Goal: Task Accomplishment & Management: Use online tool/utility

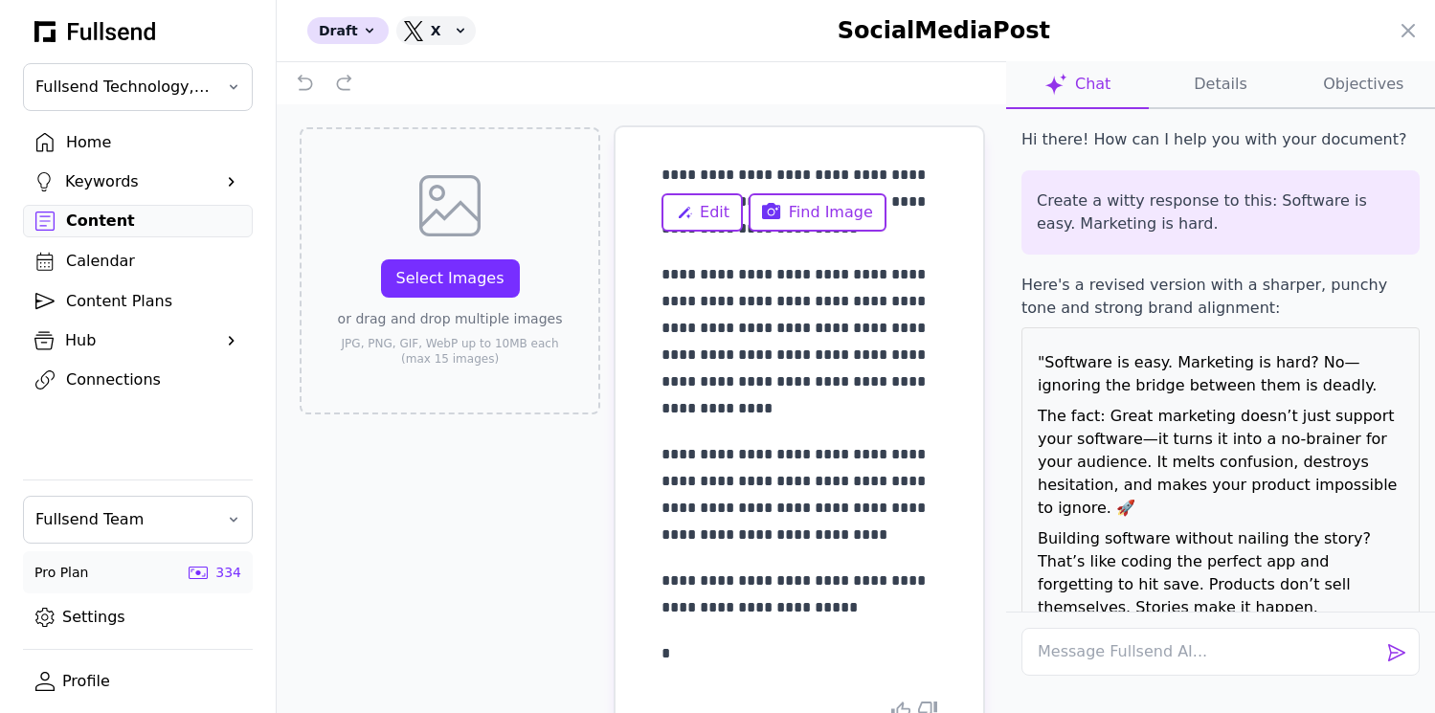
scroll to position [1711, 0]
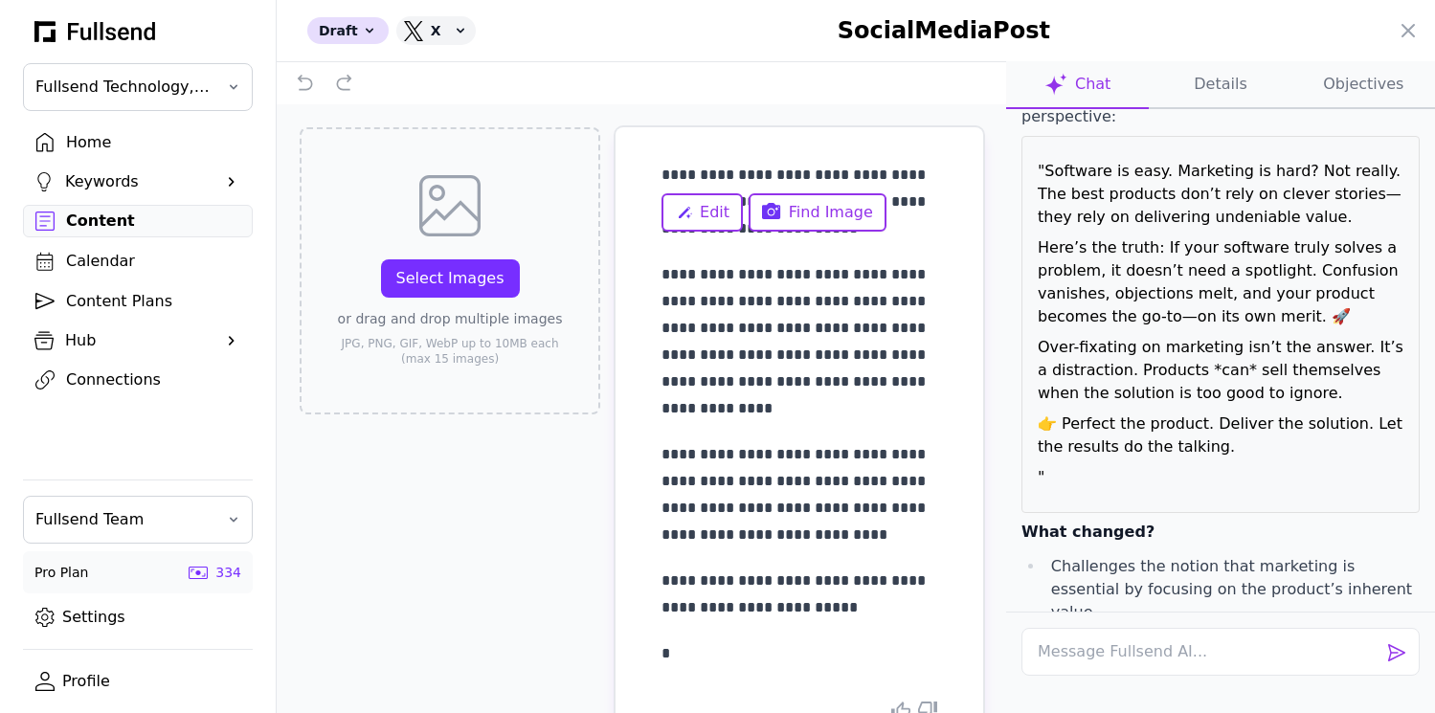
click at [744, 328] on p "**********" at bounding box center [799, 341] width 276 height 161
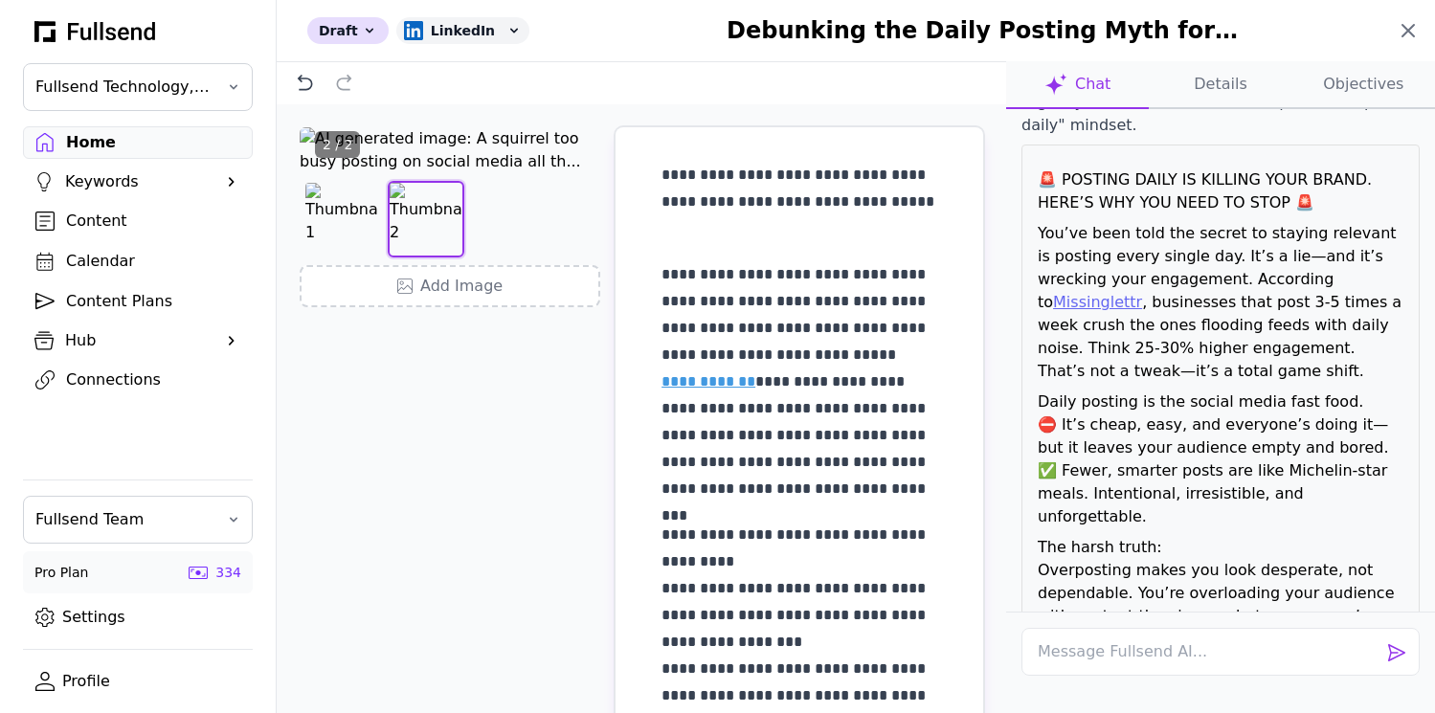
click at [1410, 28] on icon at bounding box center [1407, 30] width 11 height 11
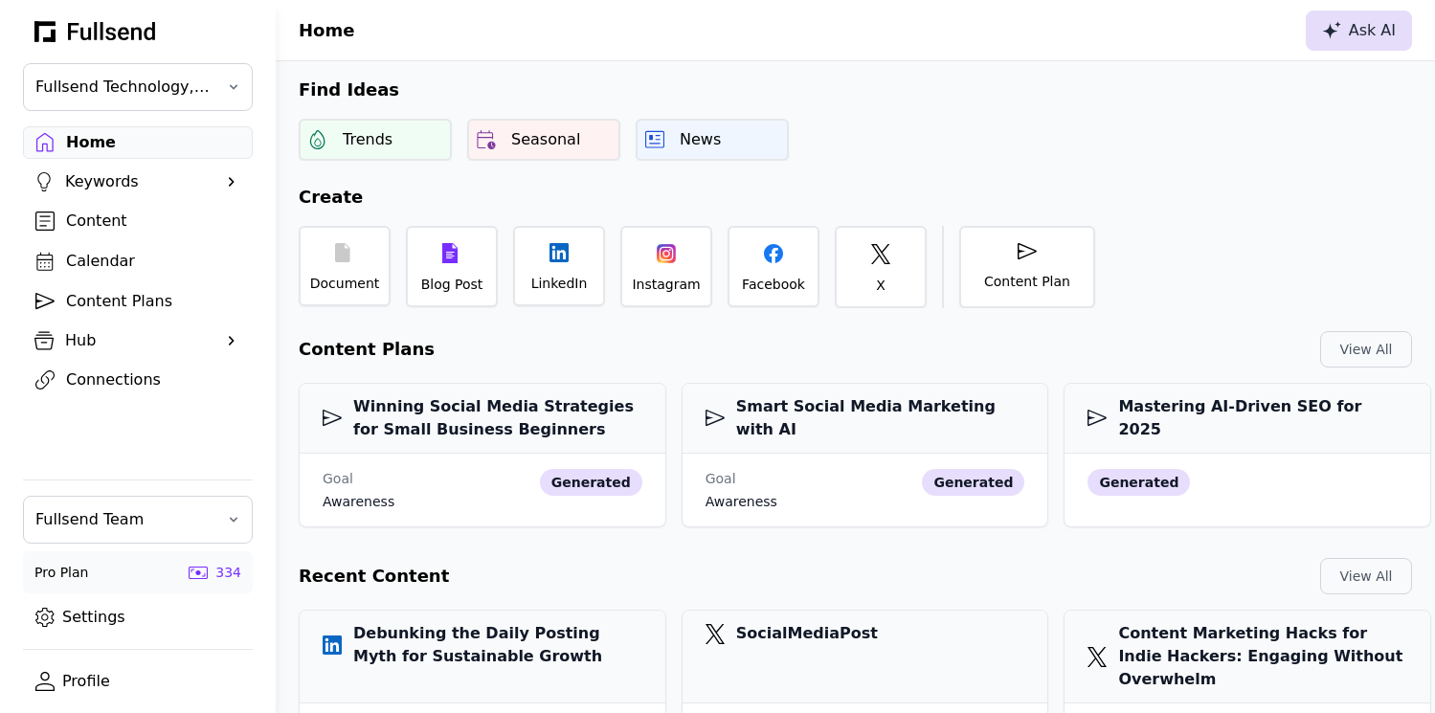
click at [1355, 31] on div "Ask AI" at bounding box center [1359, 30] width 74 height 23
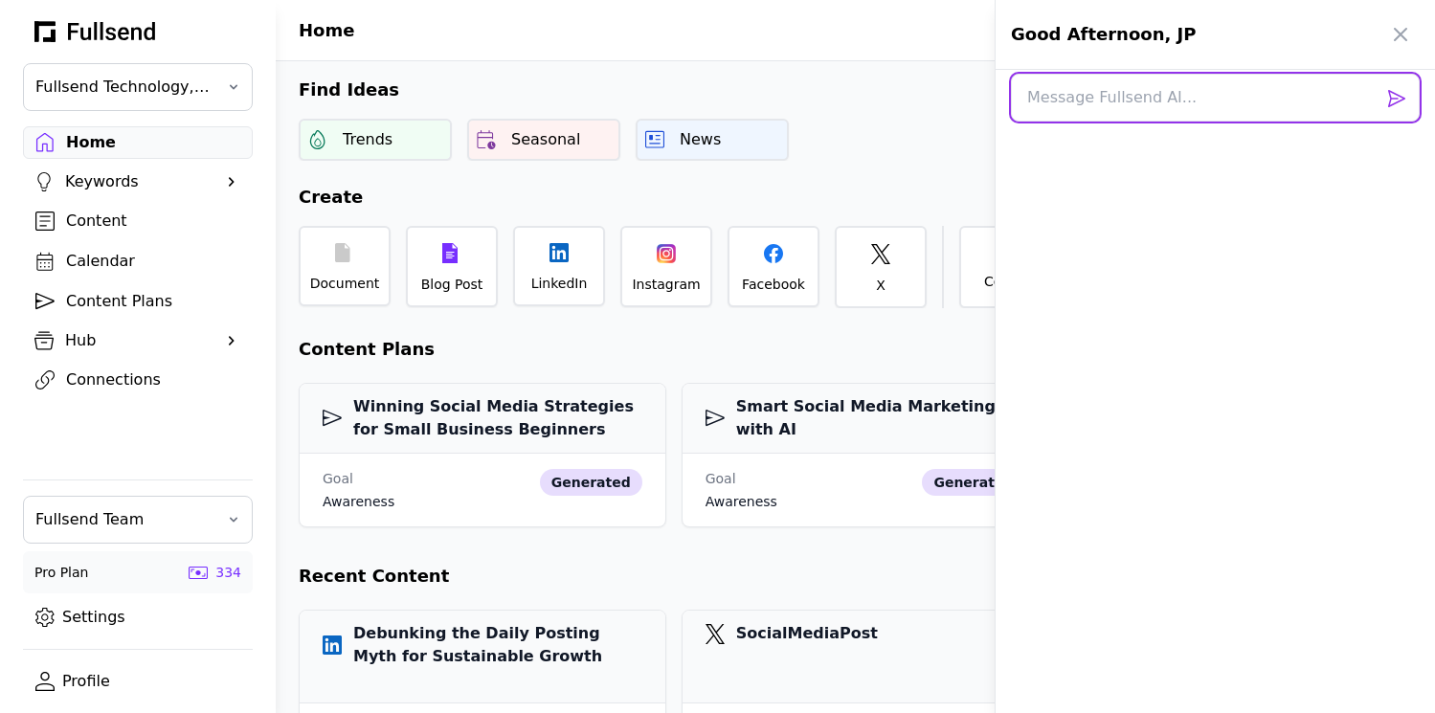
click at [1121, 107] on textarea at bounding box center [1215, 98] width 409 height 48
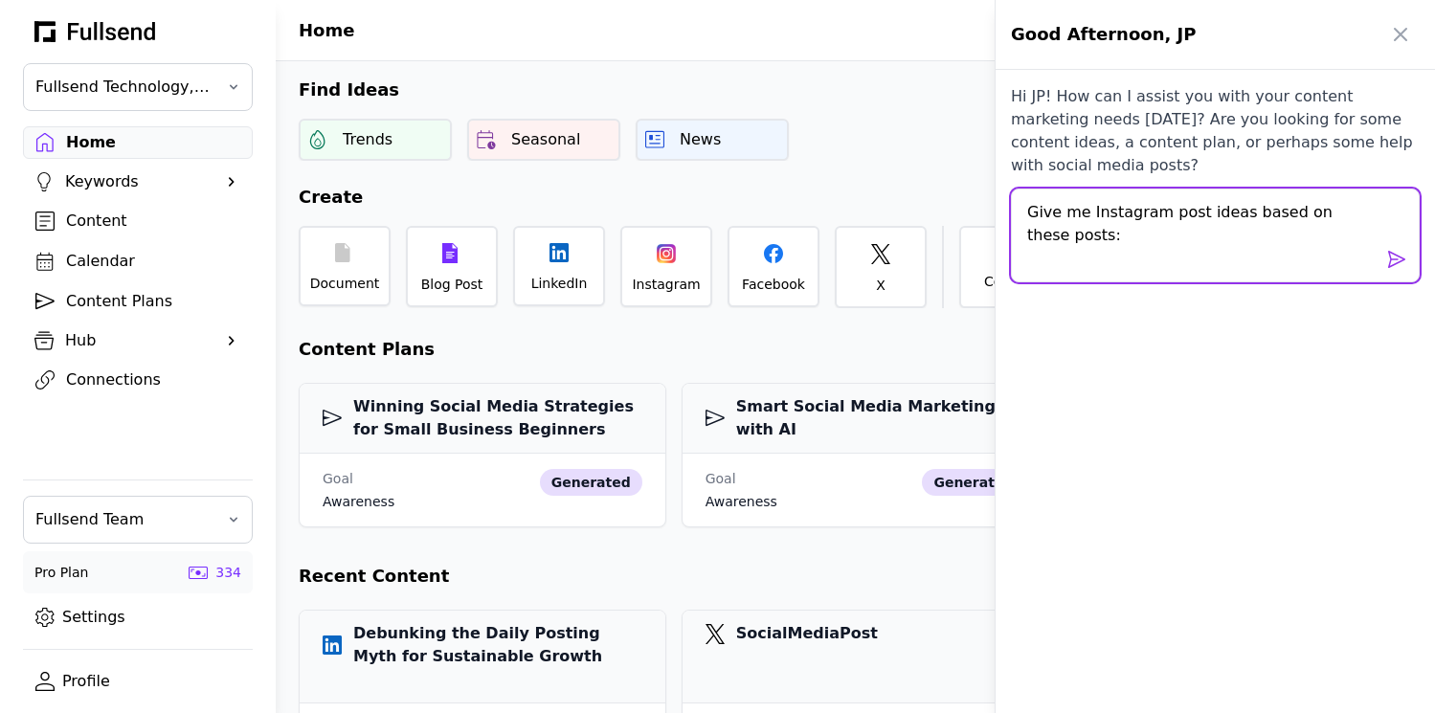
paste textarea "Post ID: 18260804161303206 Caption: FIRED MY $5K MARKETING AGENCY Most business…"
type textarea "Give me Instagram post ideas based on these posts: Post ID: 18260804161303206 C…"
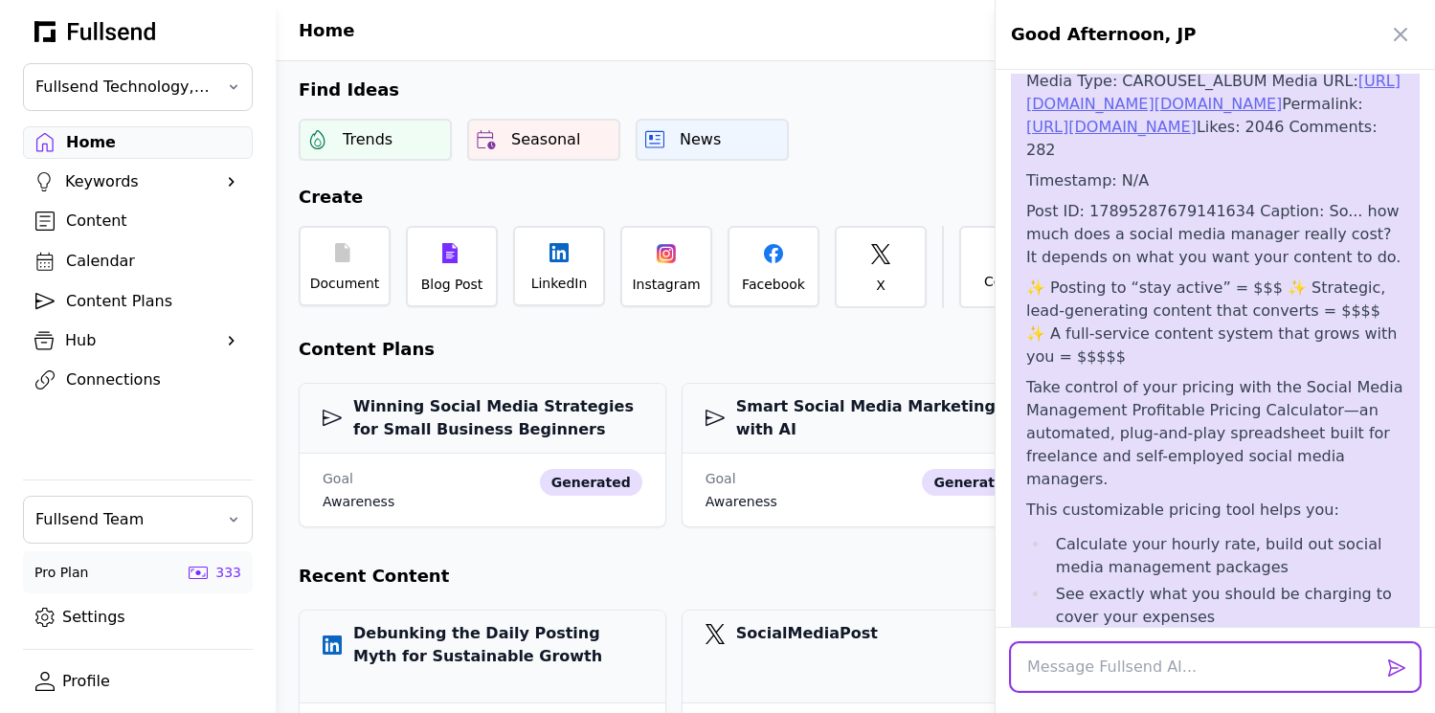
scroll to position [1571, 0]
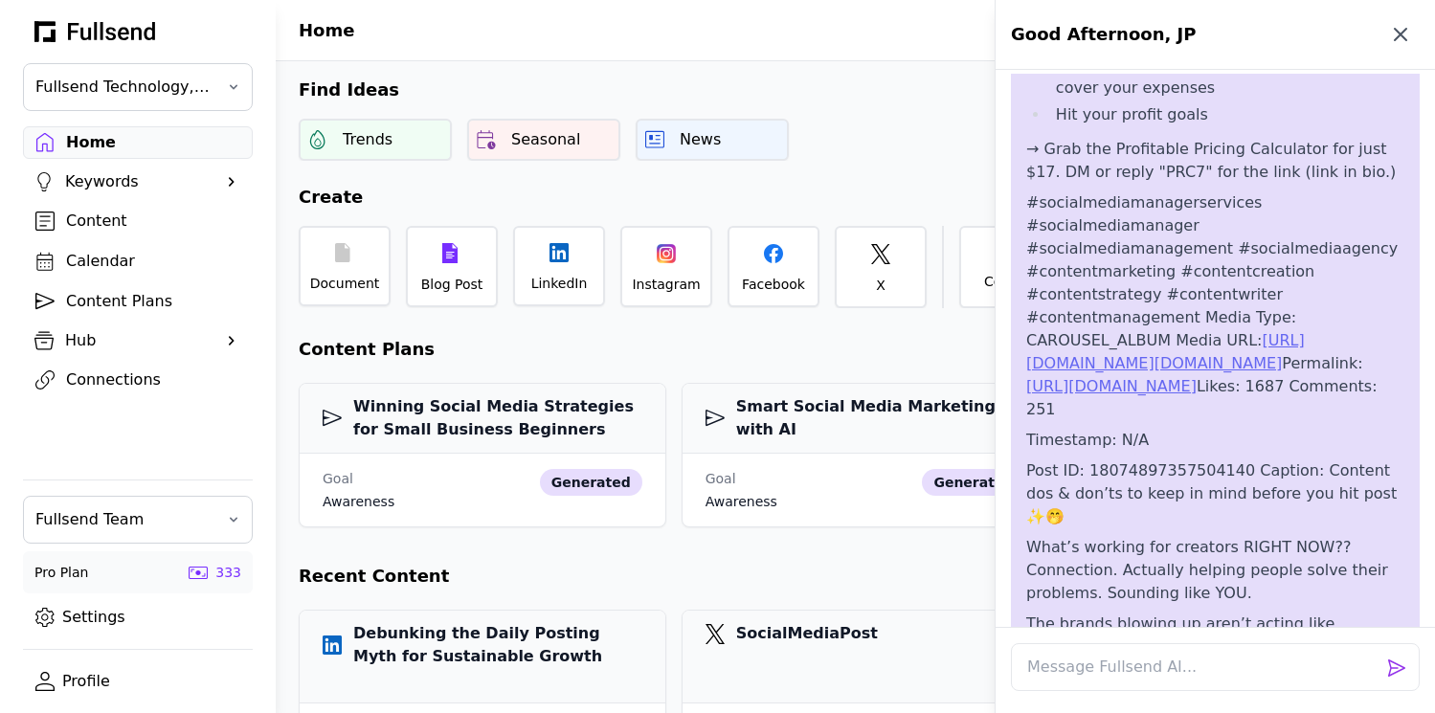
click at [1397, 34] on icon "button" at bounding box center [1400, 34] width 23 height 23
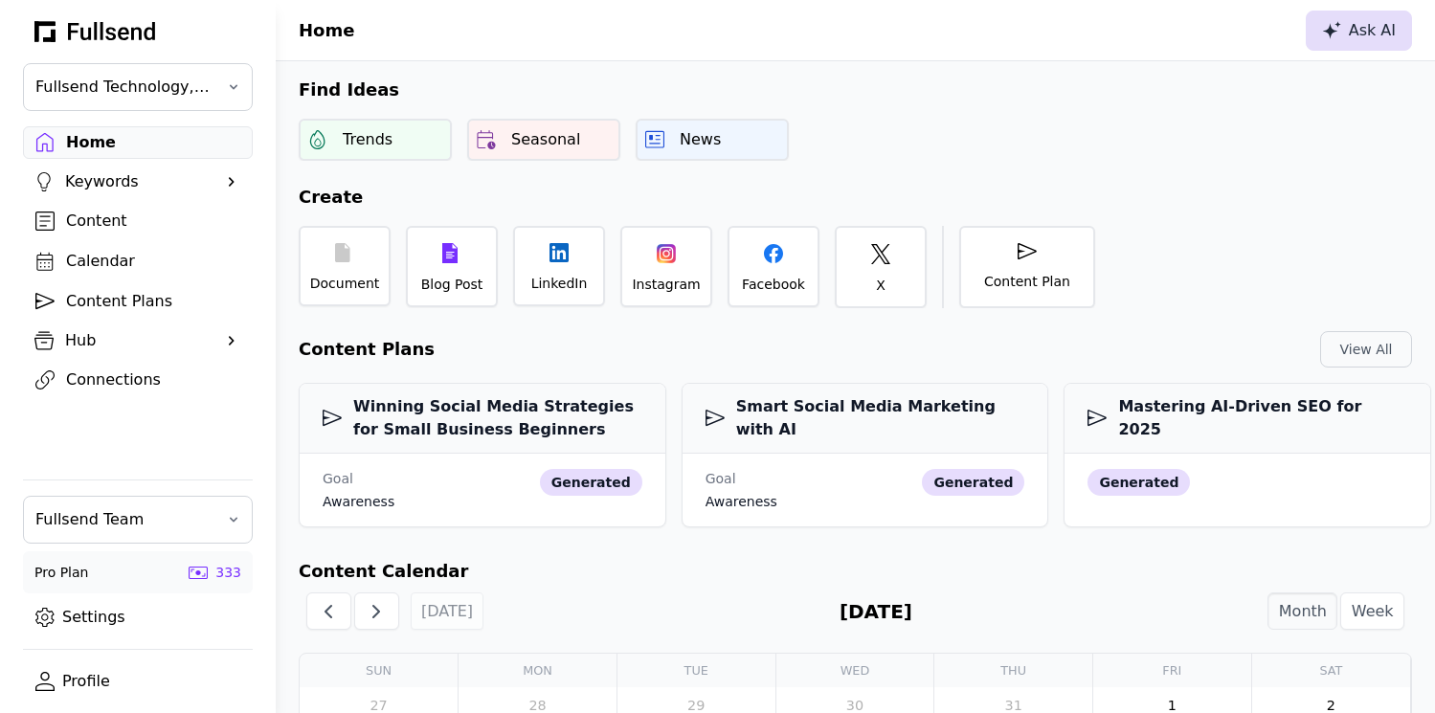
click at [1344, 34] on div "Ask AI" at bounding box center [1359, 30] width 74 height 23
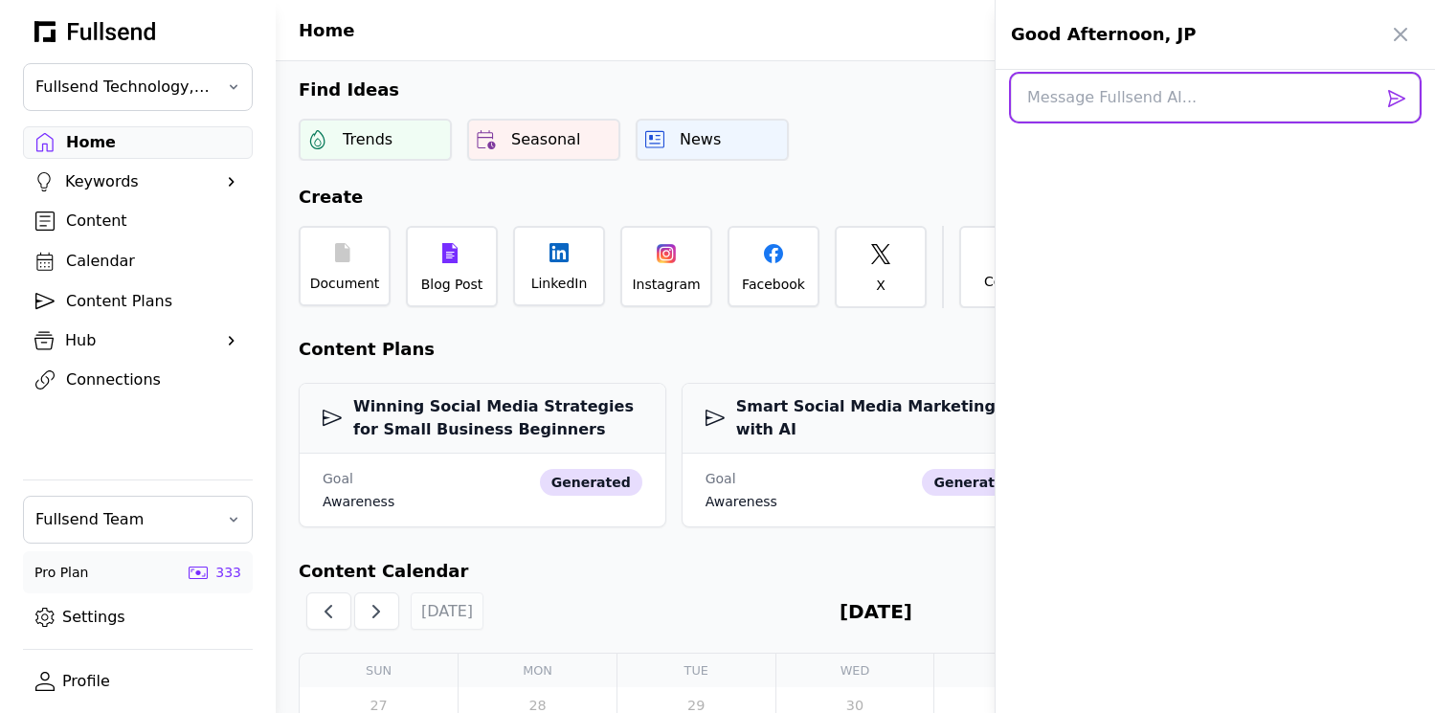
click at [1081, 100] on textarea at bounding box center [1215, 98] width 409 height 48
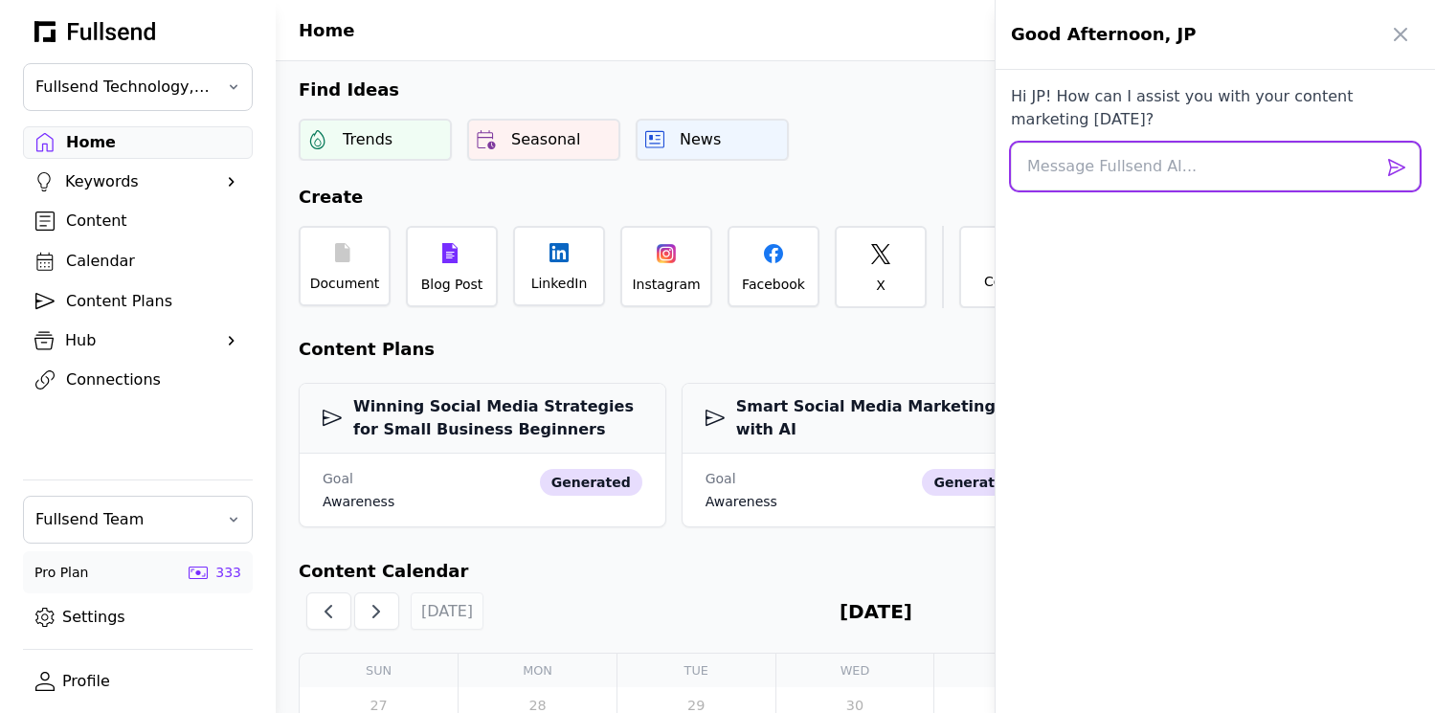
click at [1067, 155] on textarea at bounding box center [1215, 167] width 409 height 48
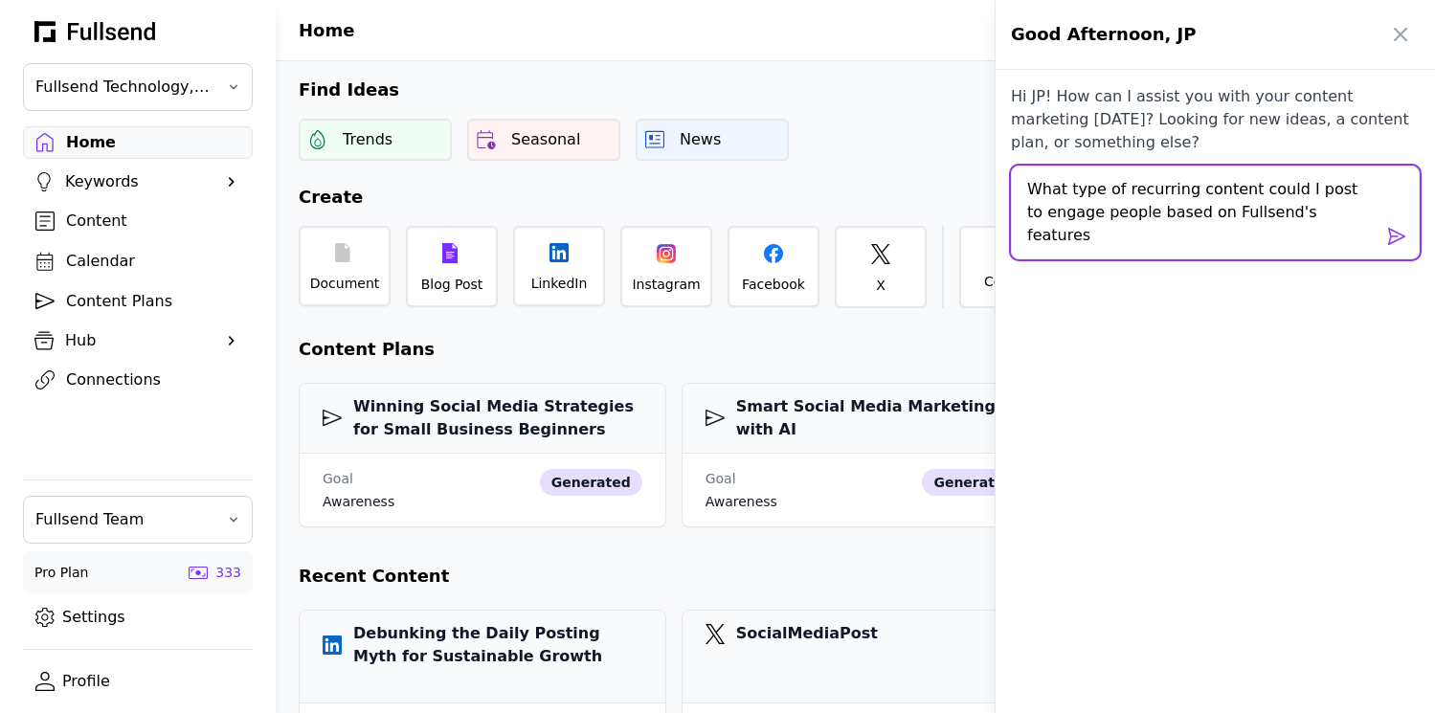
click at [1270, 214] on textarea "What type of recurring content could I post to engage people based on Fullsend'…" at bounding box center [1215, 213] width 409 height 94
click at [1206, 247] on textarea "What type of recurring content could I post to engage people based on Fullsend'…" at bounding box center [1215, 213] width 409 height 94
type textarea "What type of recurring content could I post to engage people based on Fullsend'…"
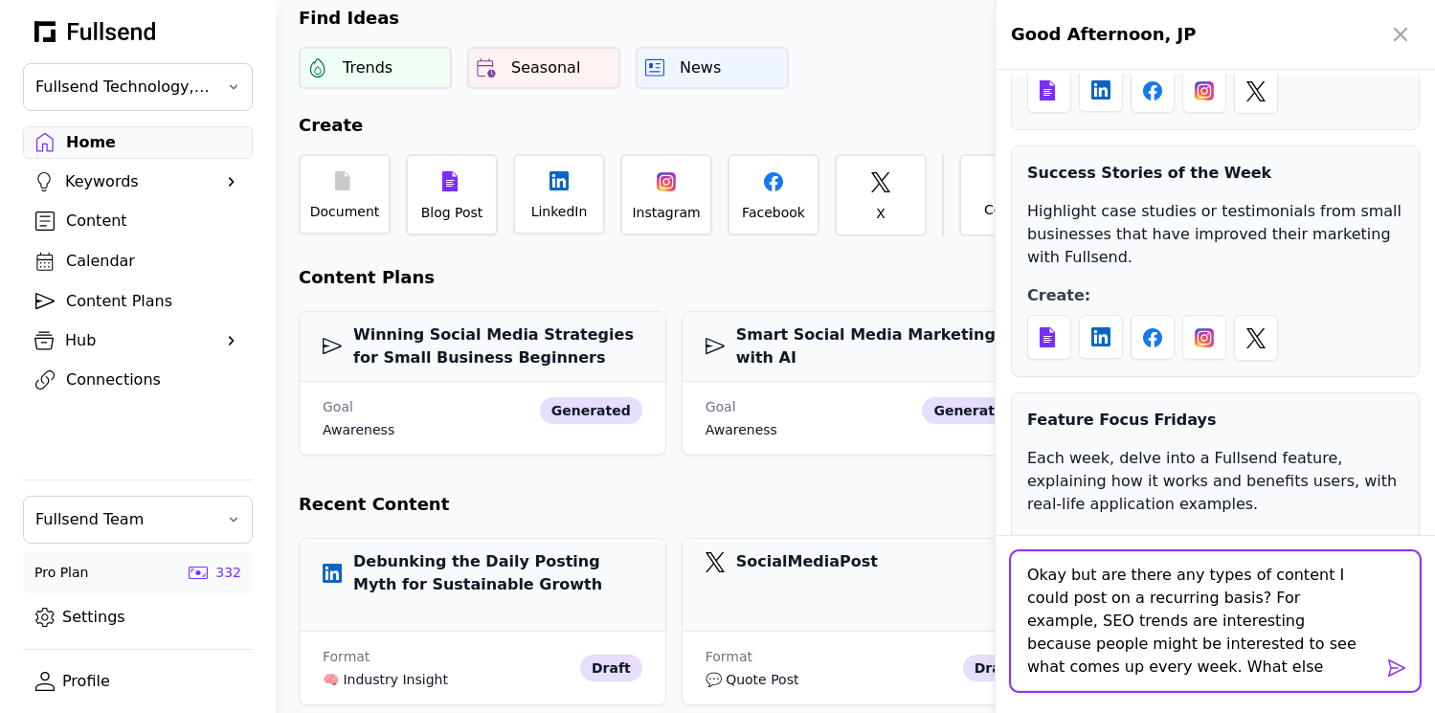
type textarea "Okay but are there any types of content I could post on a recurring basis? For …"
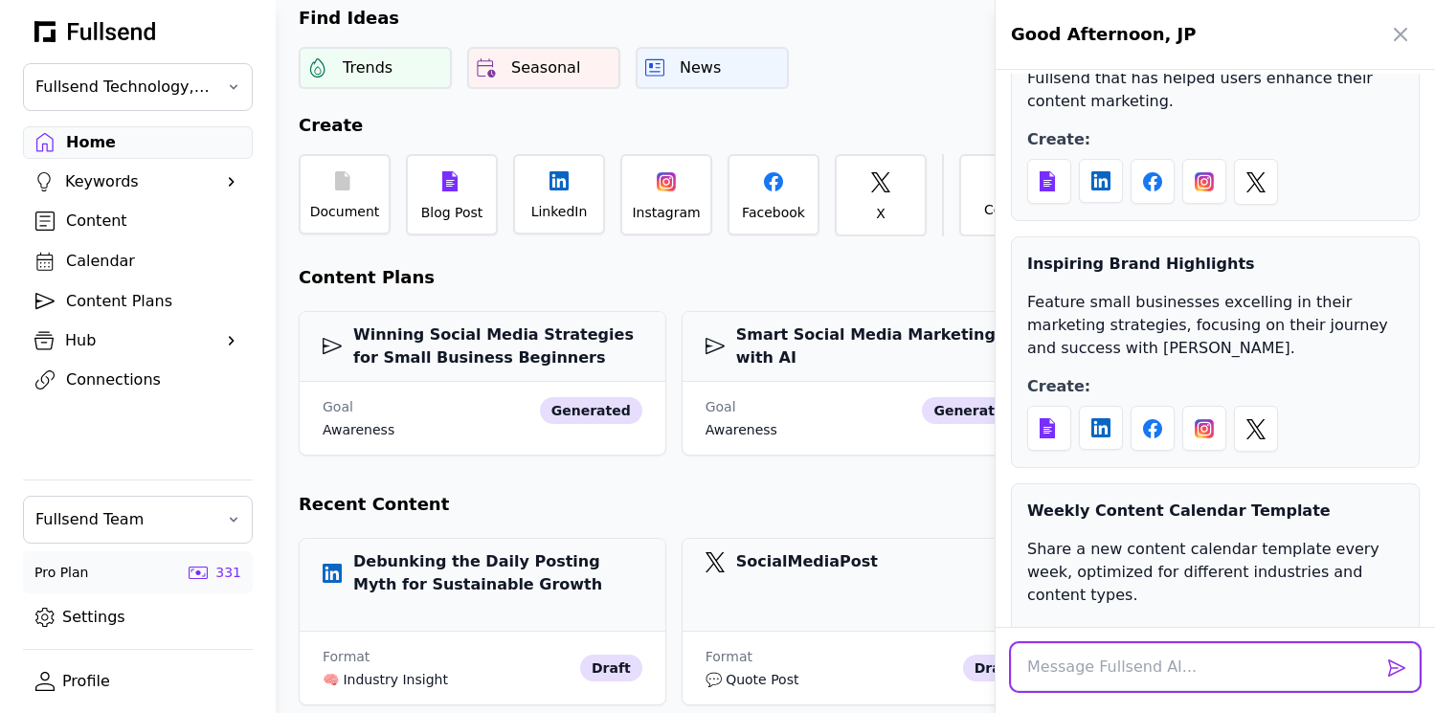
scroll to position [2382, 0]
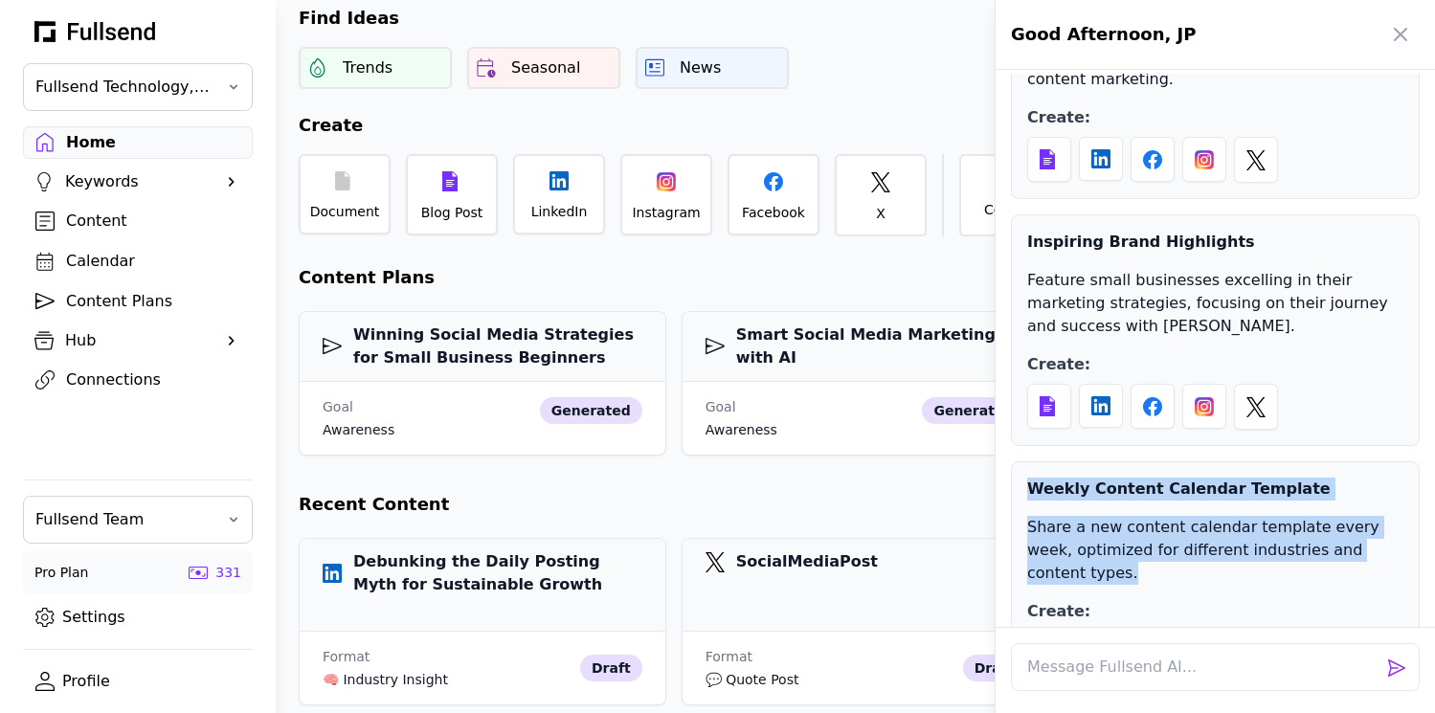
drag, startPoint x: 1390, startPoint y: 437, endPoint x: 996, endPoint y: 366, distance: 399.9
click at [996, 366] on div "Hi JP! How can I assist you with your content marketing [DATE]? Looking for new…" at bounding box center [1214, 350] width 439 height 553
copy div "Weekly Content Calendar Template Share a new content calendar template every we…"
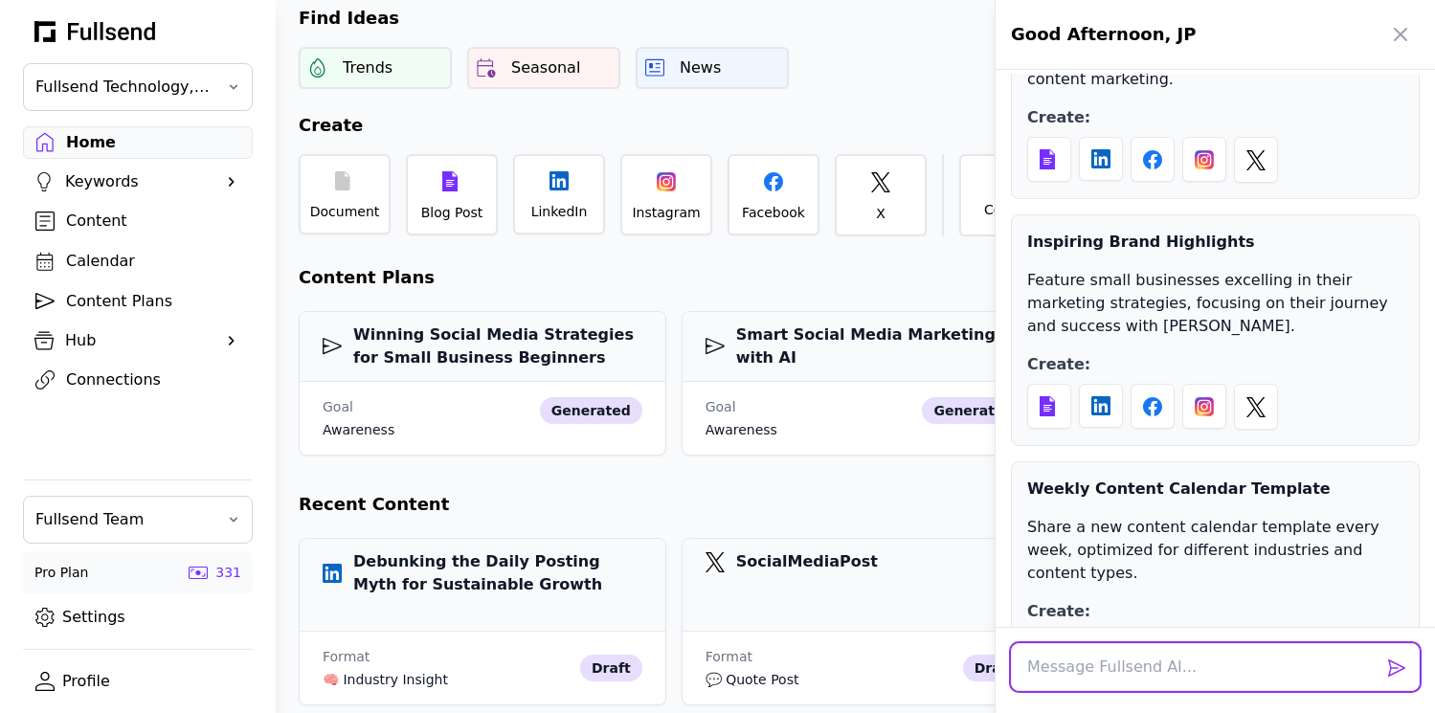
click at [1060, 668] on textarea at bounding box center [1215, 667] width 409 height 48
paste textarea "Weekly Content Calendar Template Share a new content calendar template every we…"
type textarea "What would be included in this: Weekly Content Calendar Template Share a new co…"
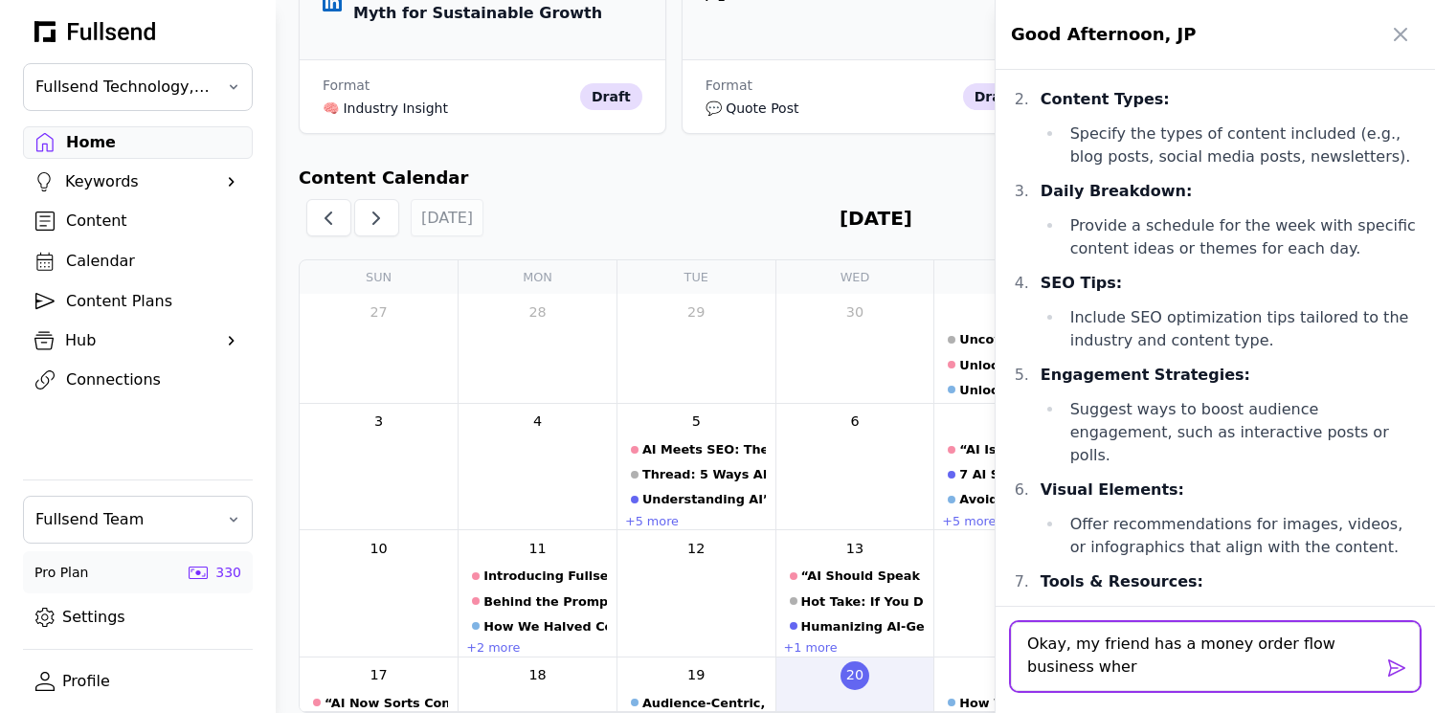
scroll to position [0, 0]
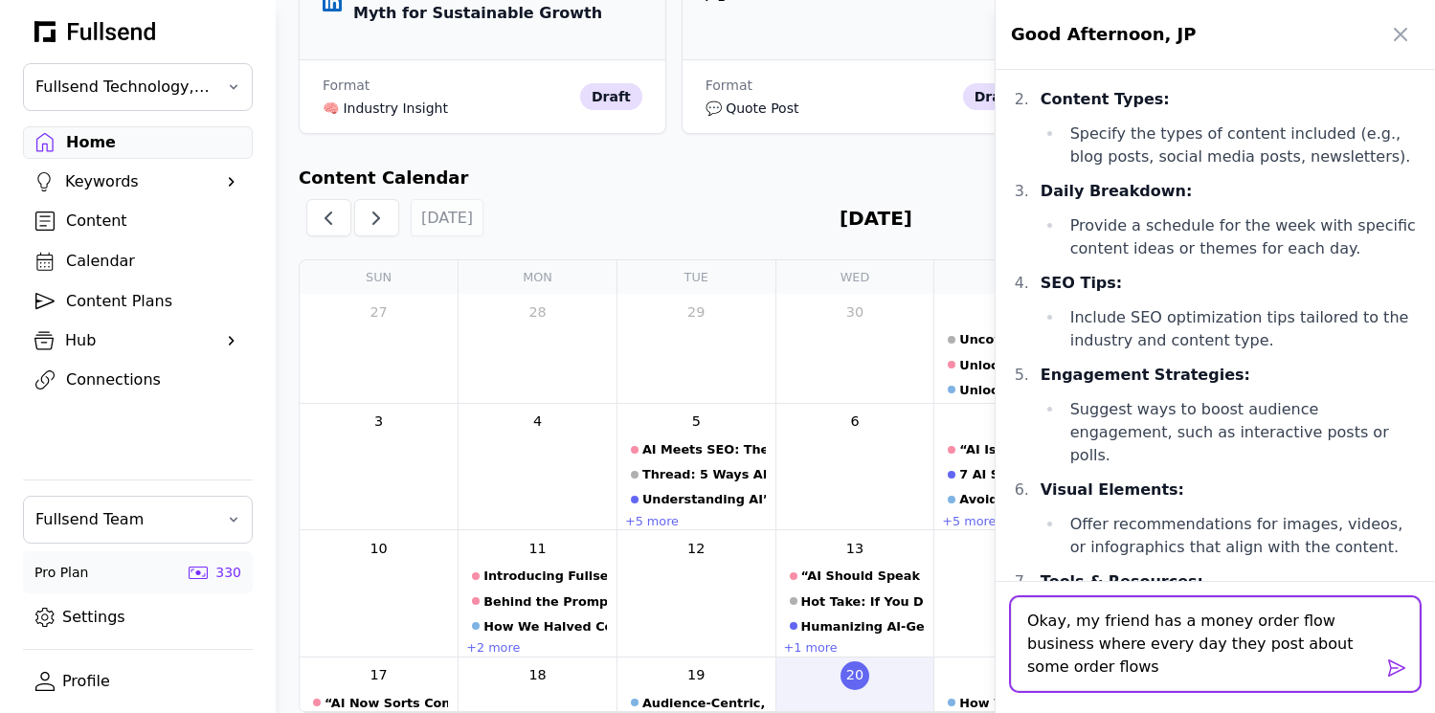
drag, startPoint x: 1223, startPoint y: 628, endPoint x: 1191, endPoint y: 628, distance: 32.5
click at [1191, 628] on textarea "Okay, my friend has a money order flow business where every day they post about…" at bounding box center [1215, 644] width 409 height 94
click at [1103, 660] on textarea "Okay, my friend has an option order flow business where every day they post abo…" at bounding box center [1215, 644] width 409 height 94
click at [1298, 643] on textarea "Okay, my friend has an option order flow business where every day they post abo…" at bounding box center [1215, 644] width 409 height 94
click at [1299, 670] on textarea "Okay, my friend has an option order flow business where every day they post abo…" at bounding box center [1215, 644] width 409 height 94
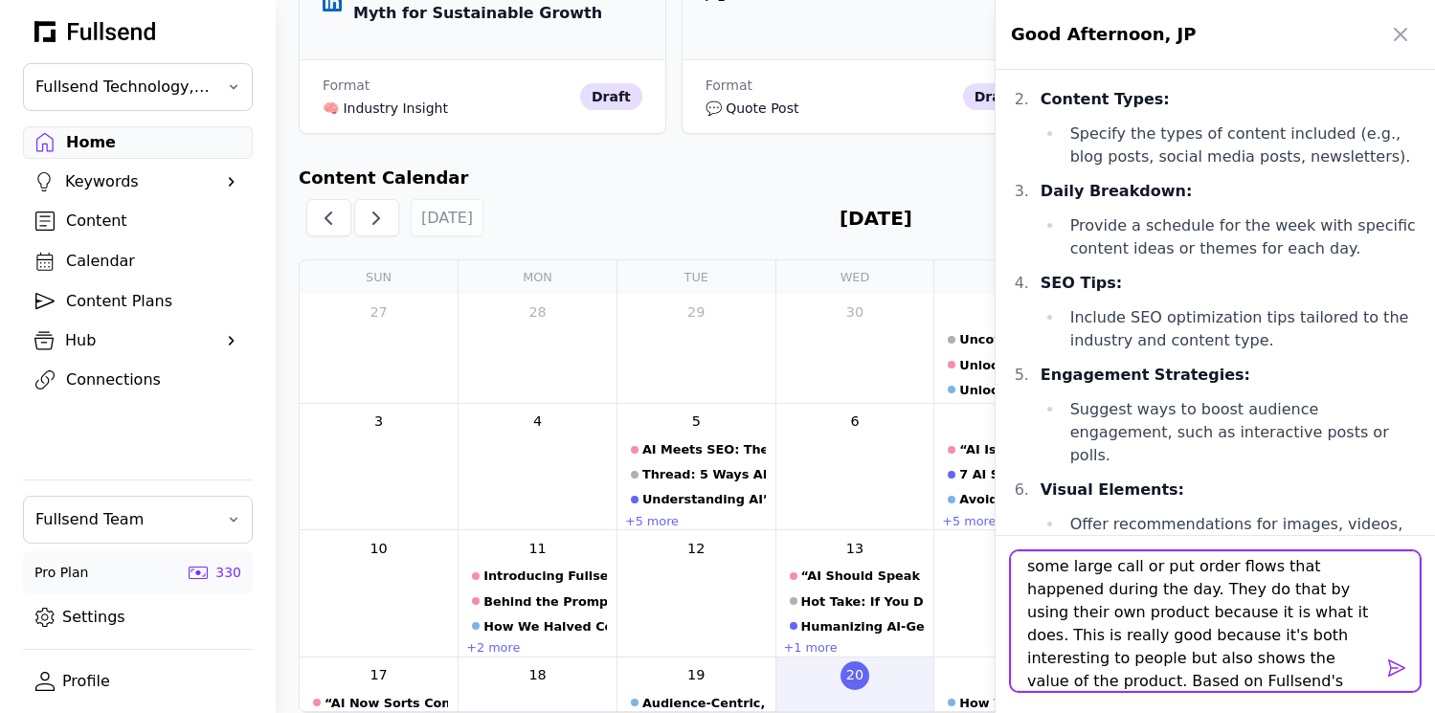
scroll to position [78, 0]
type textarea "Okay, my friend has an option order flow business where every day they post abo…"
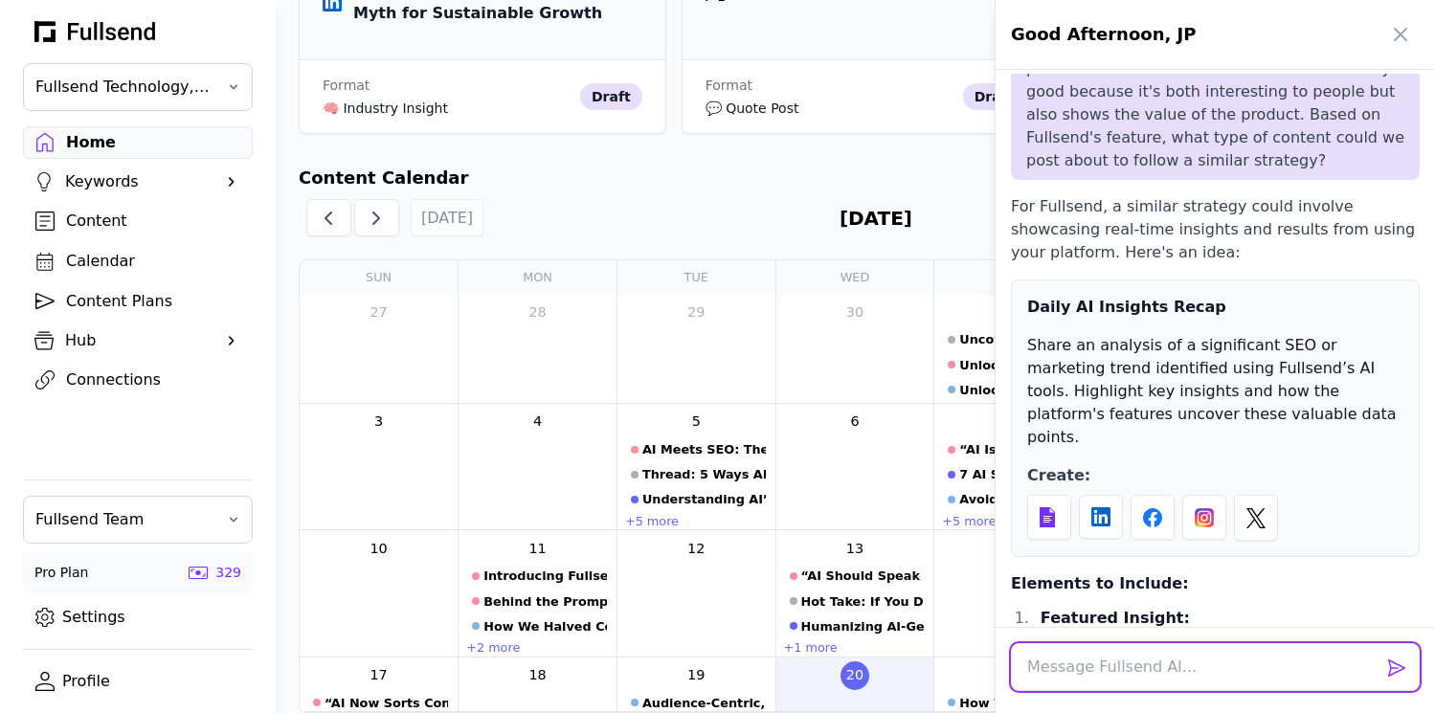
scroll to position [4247, 0]
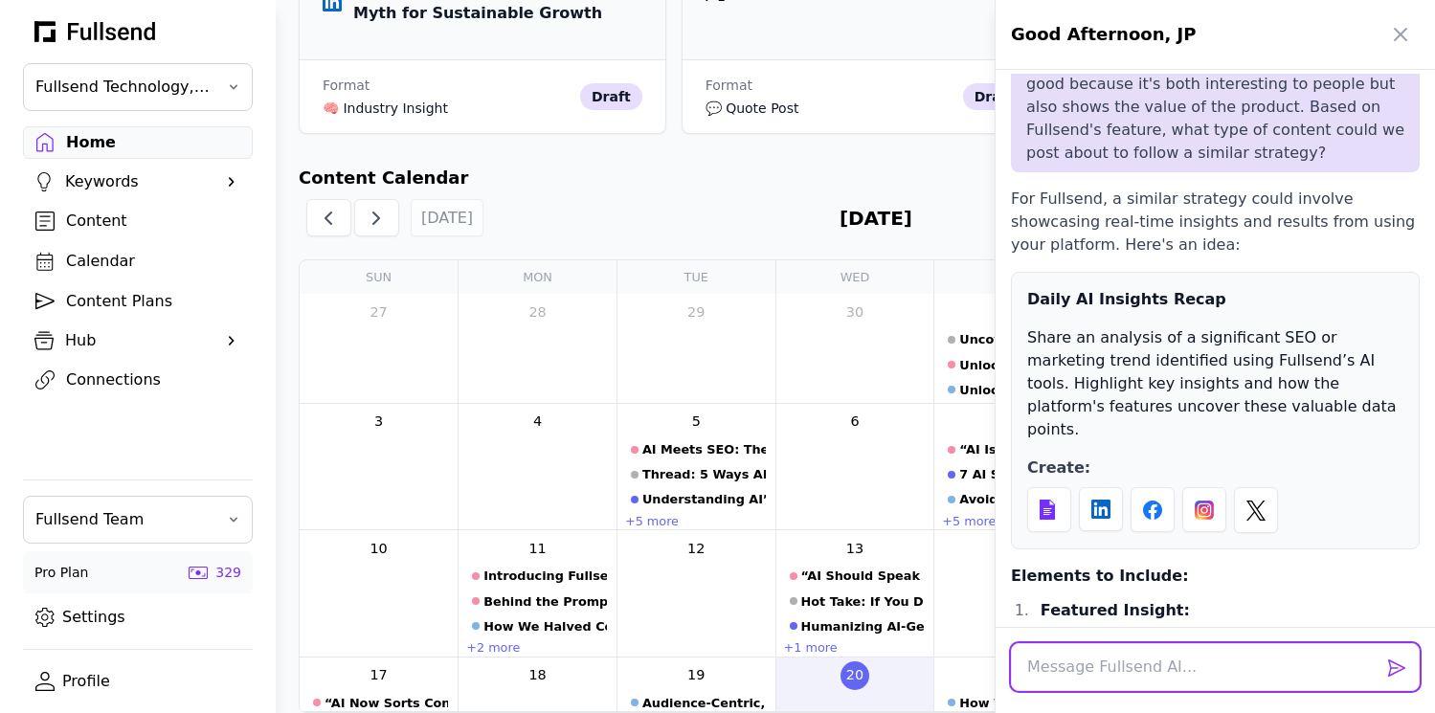
click at [1111, 669] on textarea at bounding box center [1215, 667] width 409 height 48
click at [1141, 669] on textarea "Cool now here is some interesting" at bounding box center [1215, 667] width 409 height 48
click at [1298, 663] on textarea "Cool now here are some interesting" at bounding box center [1215, 667] width 409 height 48
click at [1269, 671] on textarea "Cool now here are some interesting posts I pulled" at bounding box center [1215, 667] width 409 height 48
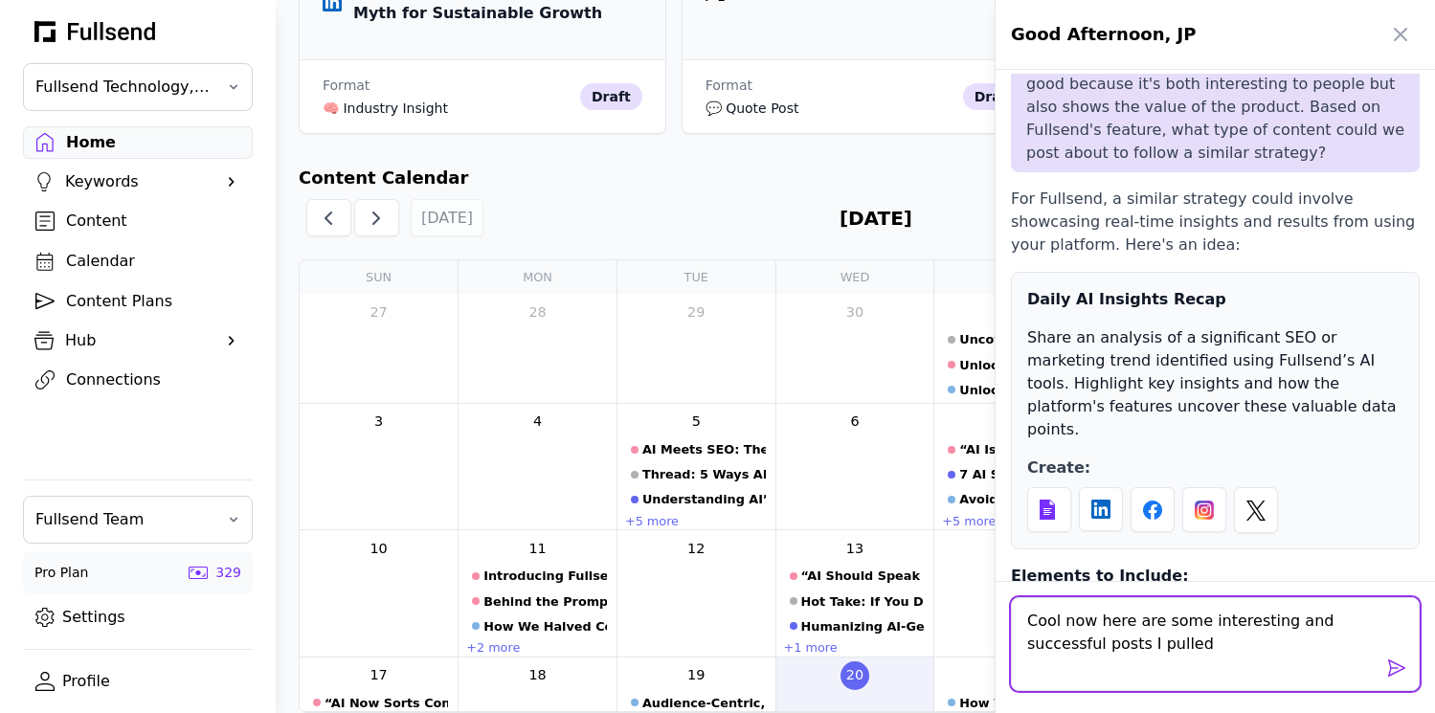
click at [1218, 655] on textarea "Cool now here are some interesting and successful posts I pulled" at bounding box center [1215, 644] width 409 height 94
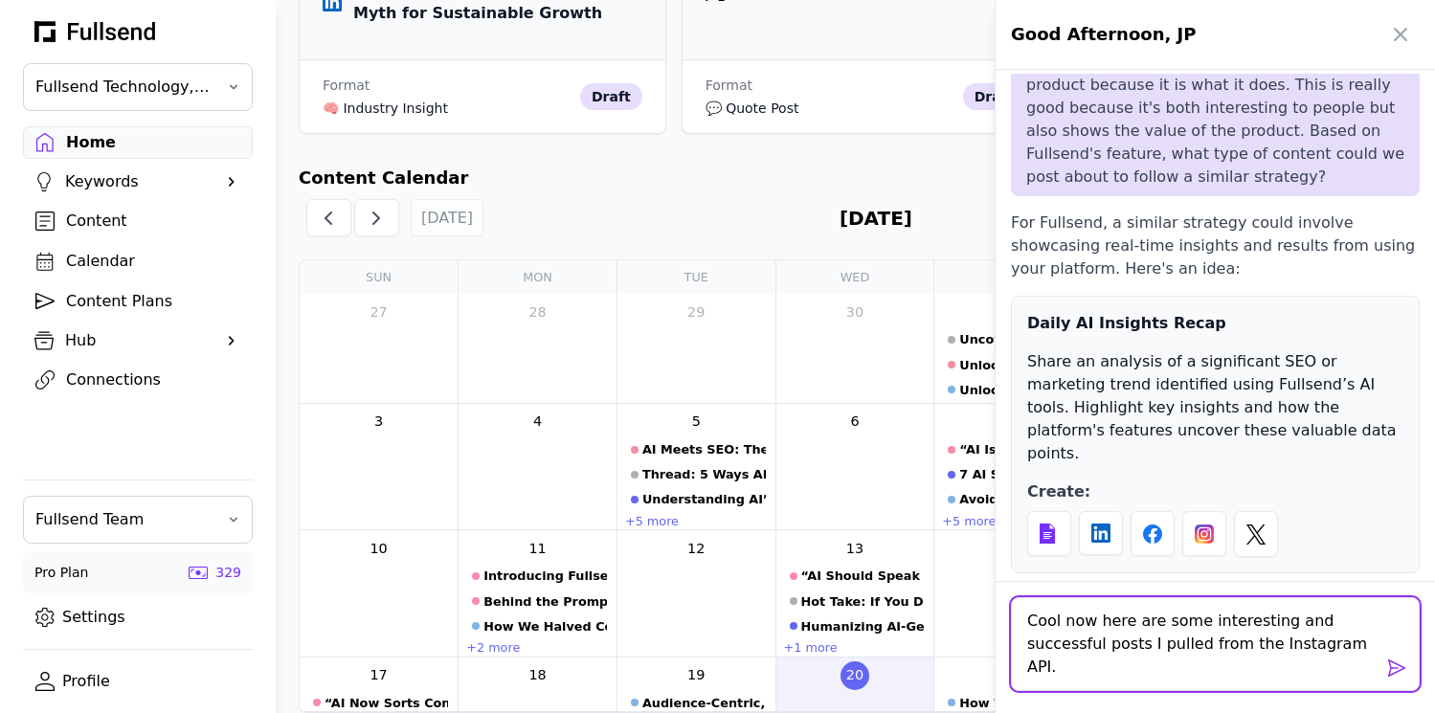
scroll to position [4192, 0]
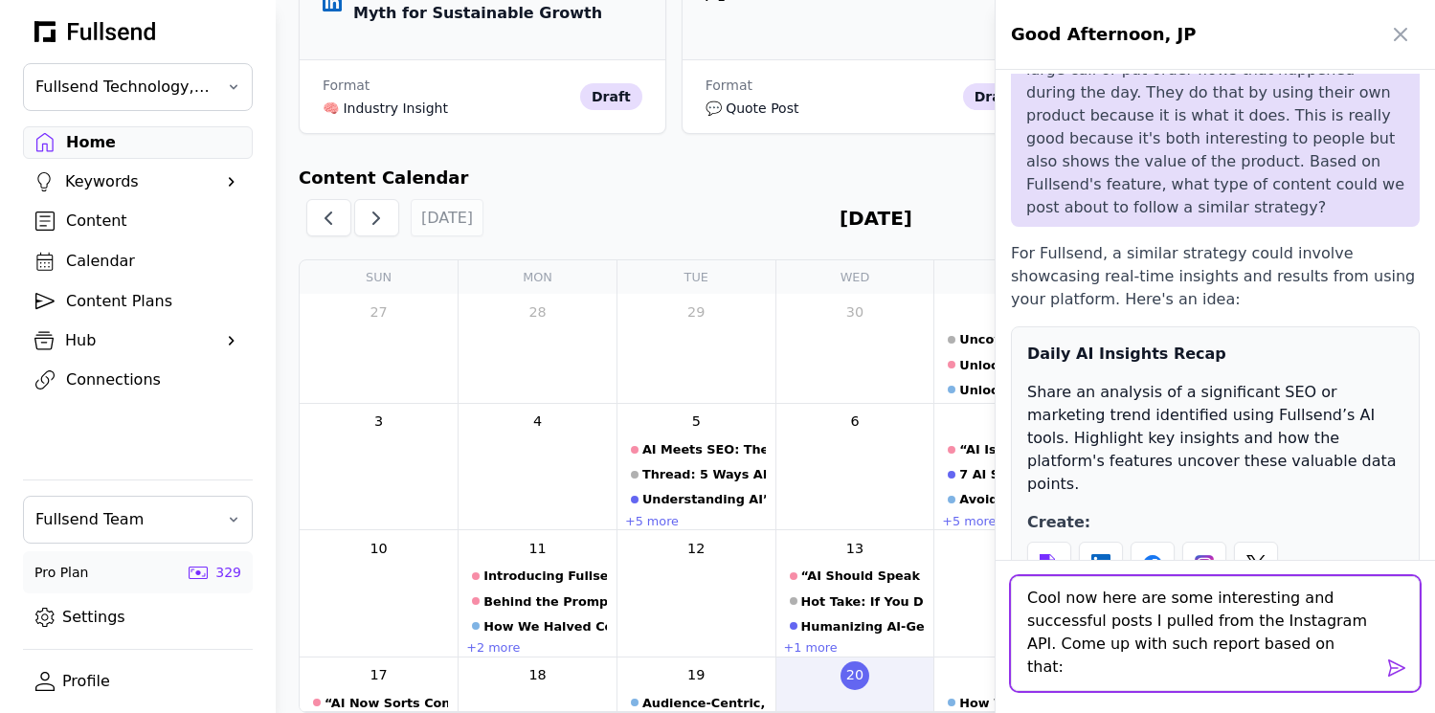
paste textarea "Lore IP: 09316476257637843 Dolorsi: AMETC AD $1E SEDDOEIUS TEMPOR Inci utlabore…"
type textarea "Lore ips dolo sit amet consectetur adi elitseddoe tempo I utlabo etdo mag Aliqu…"
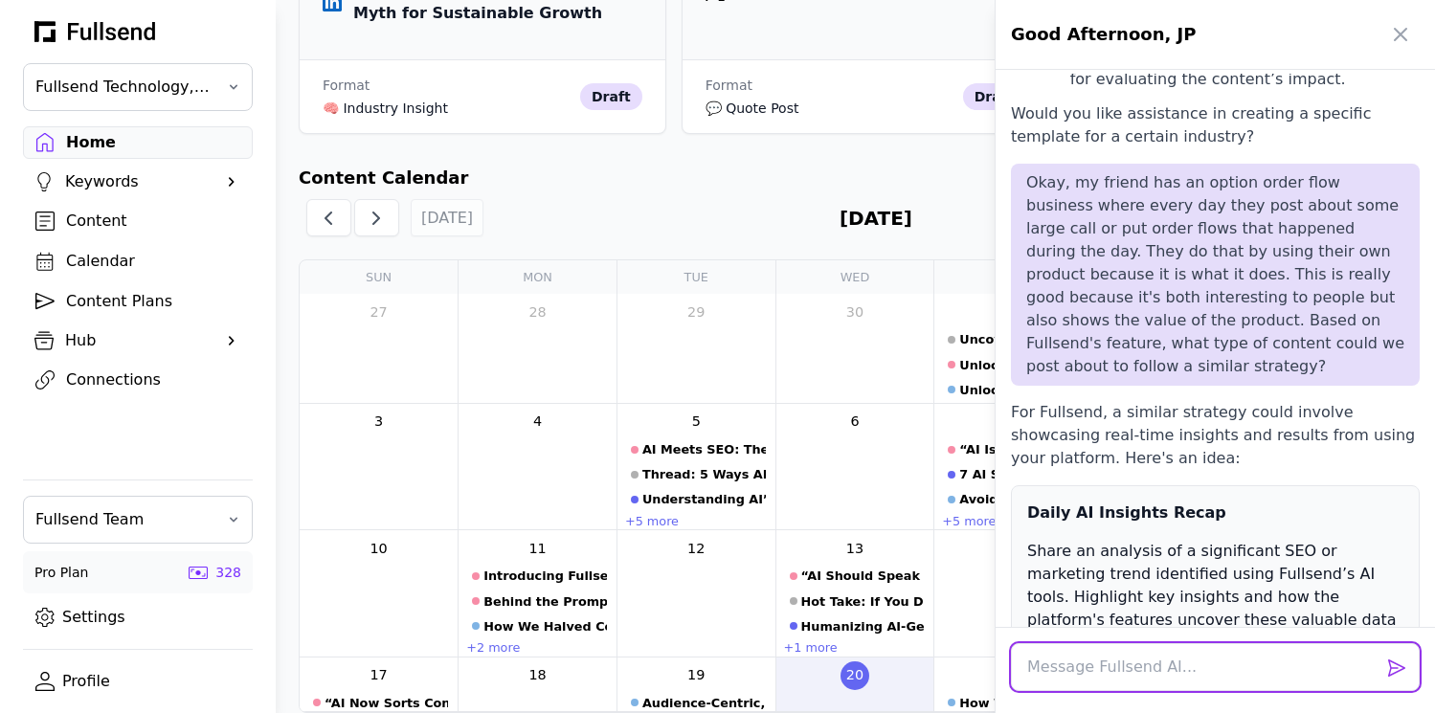
scroll to position [4024, 0]
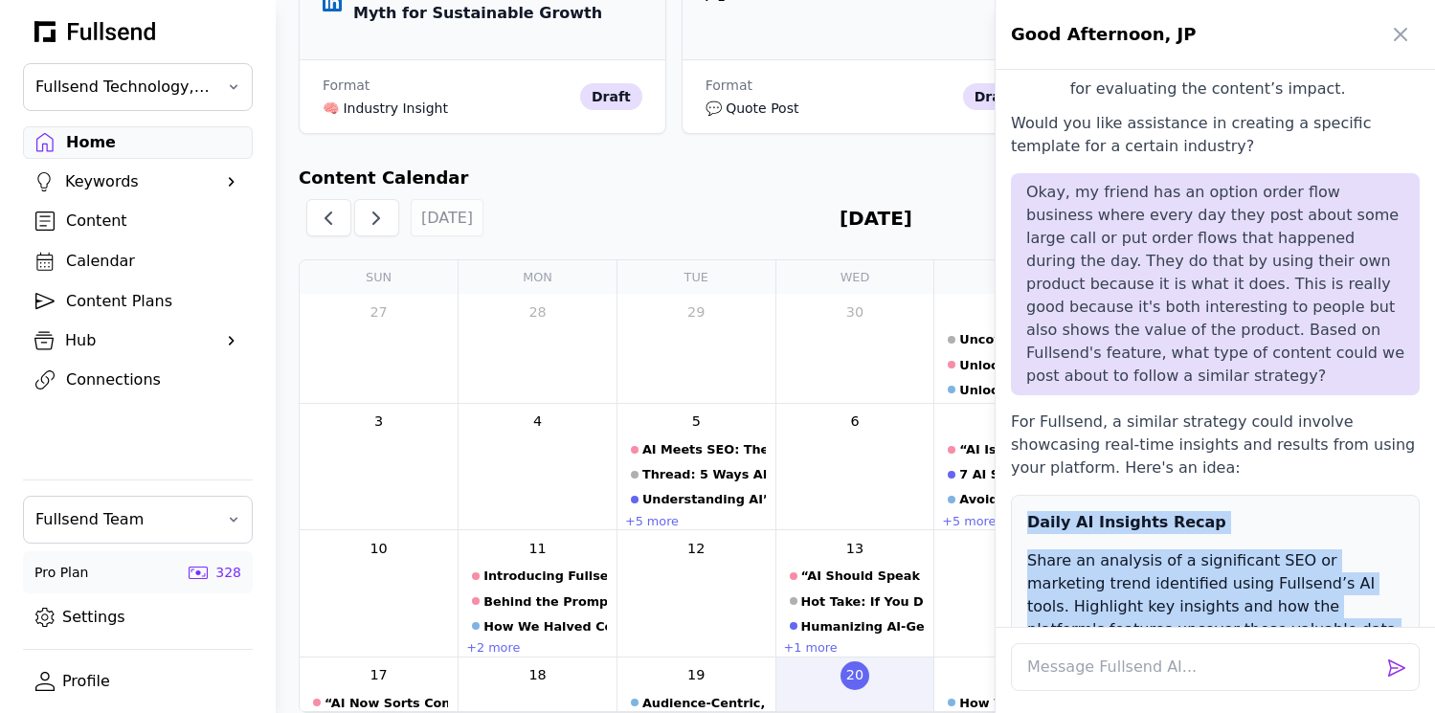
drag, startPoint x: 1220, startPoint y: 398, endPoint x: 1026, endPoint y: 283, distance: 225.7
click at [1026, 495] on div "Daily AI Insights Recap Share an analysis of a significant SEO or marketing tre…" at bounding box center [1215, 634] width 409 height 278
copy div "Daily AI Insights Recap Share an analysis of a significant SEO or marketing tre…"
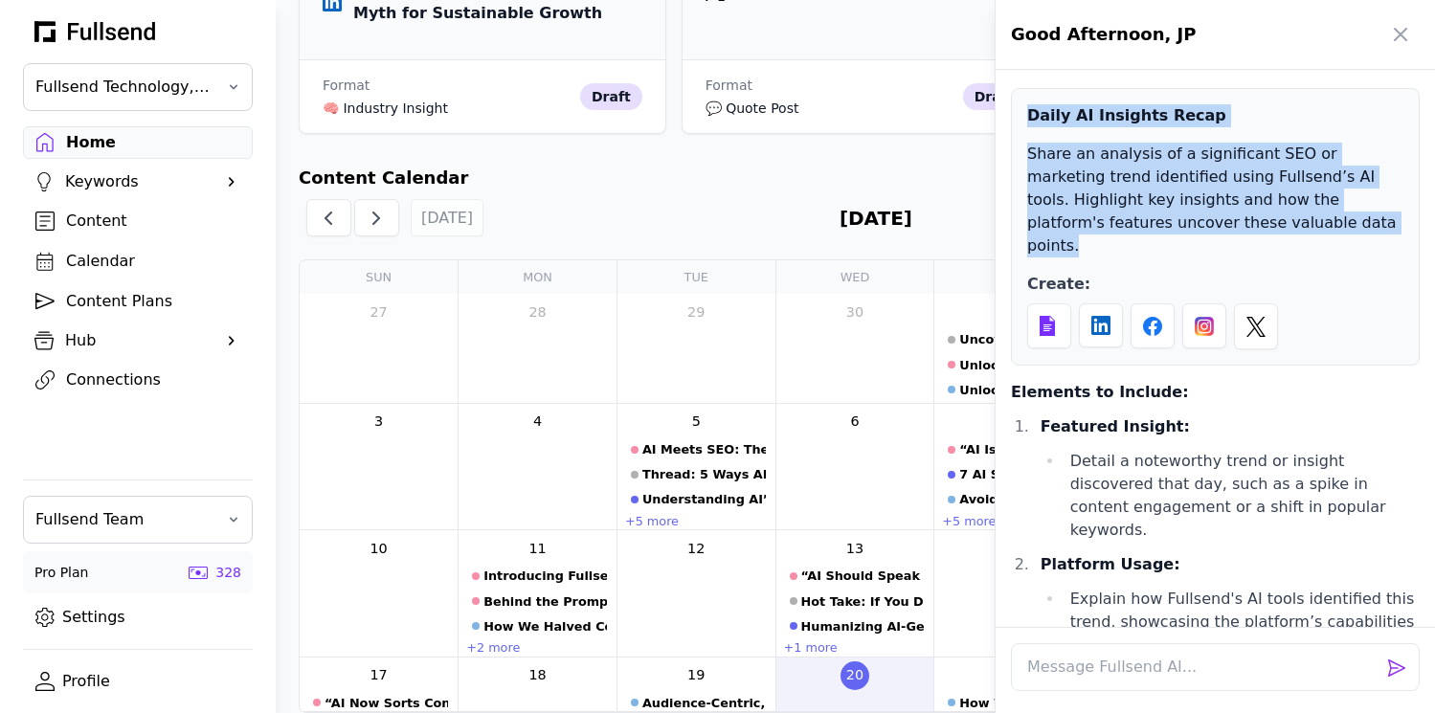
scroll to position [4425, 0]
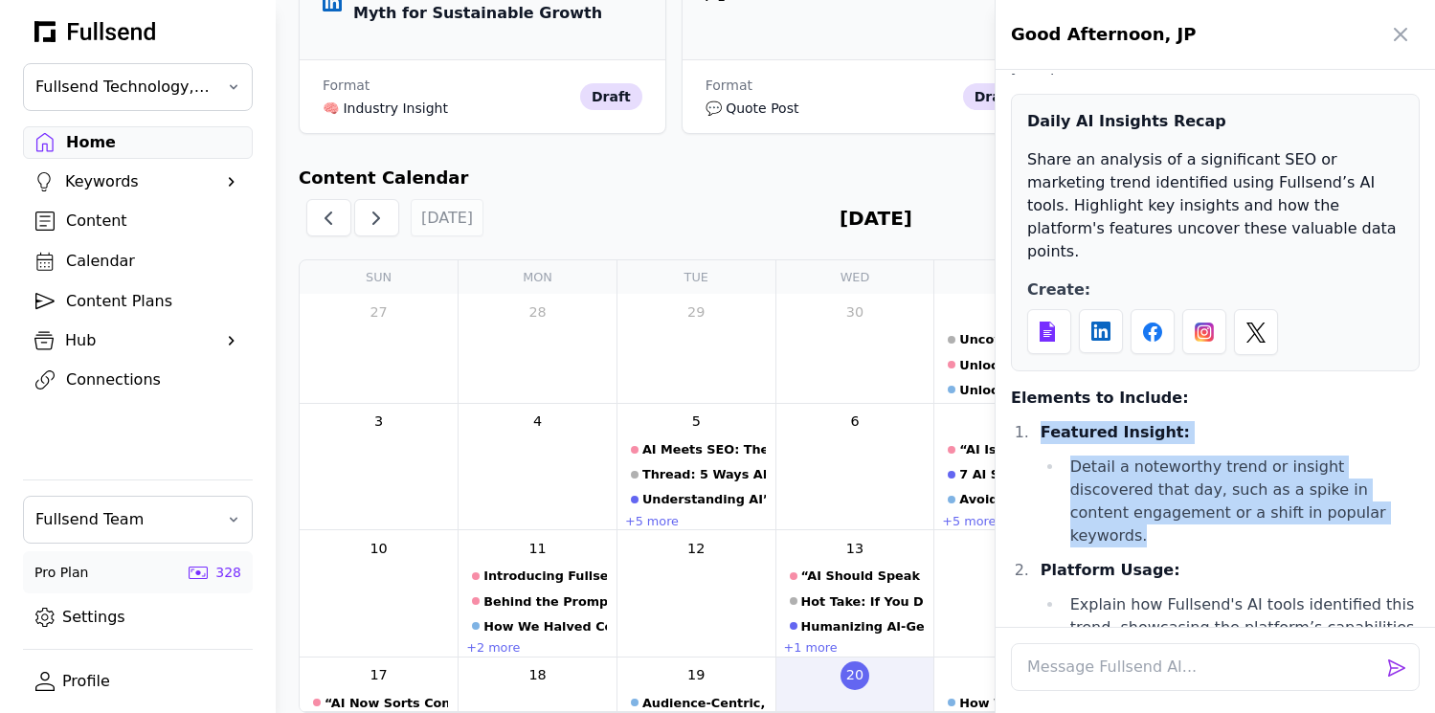
drag, startPoint x: 1311, startPoint y: 254, endPoint x: 1044, endPoint y: 183, distance: 276.3
click at [1044, 421] on li "Featured Insight: Detail a noteworthy trend or insight discovered that day, suc…" at bounding box center [1227, 484] width 386 height 126
copy li "Featured Insight: Detail a noteworthy trend or insight discovered that day, suc…"
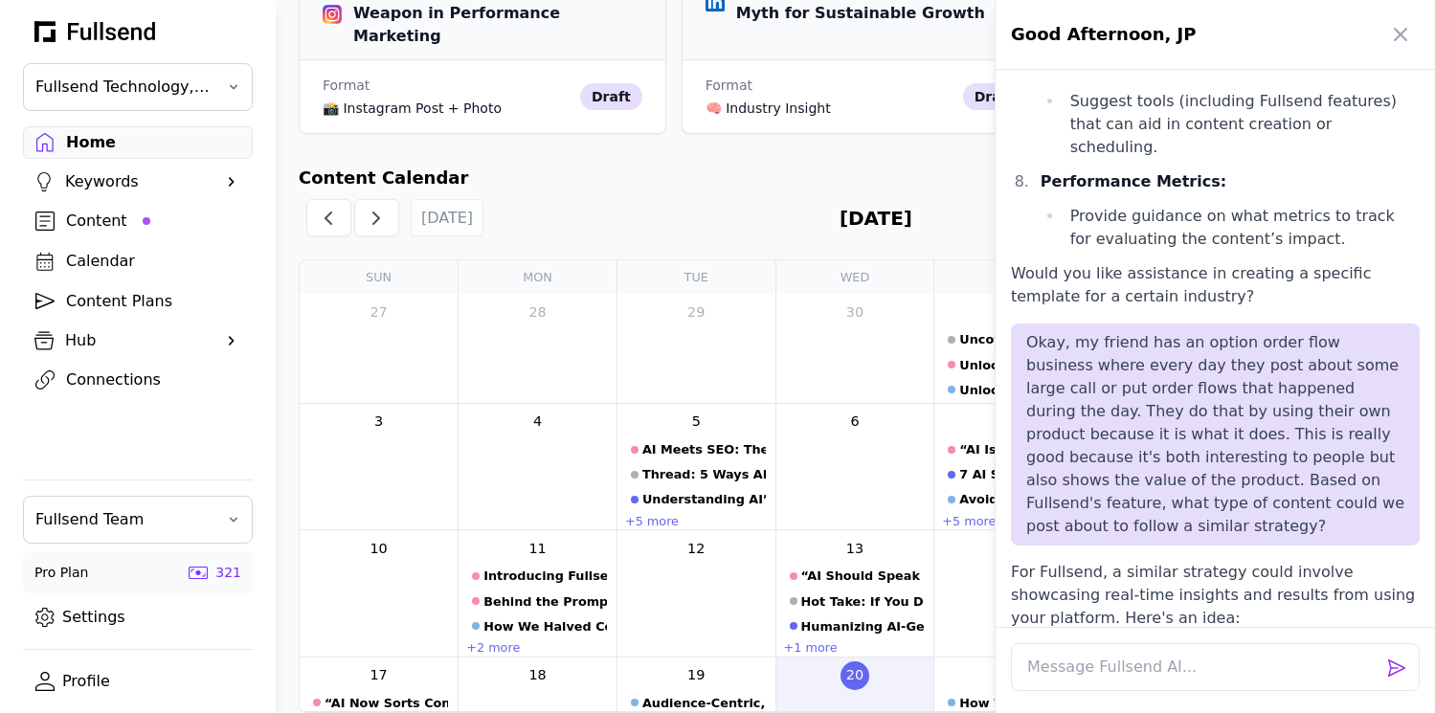
scroll to position [3870, 0]
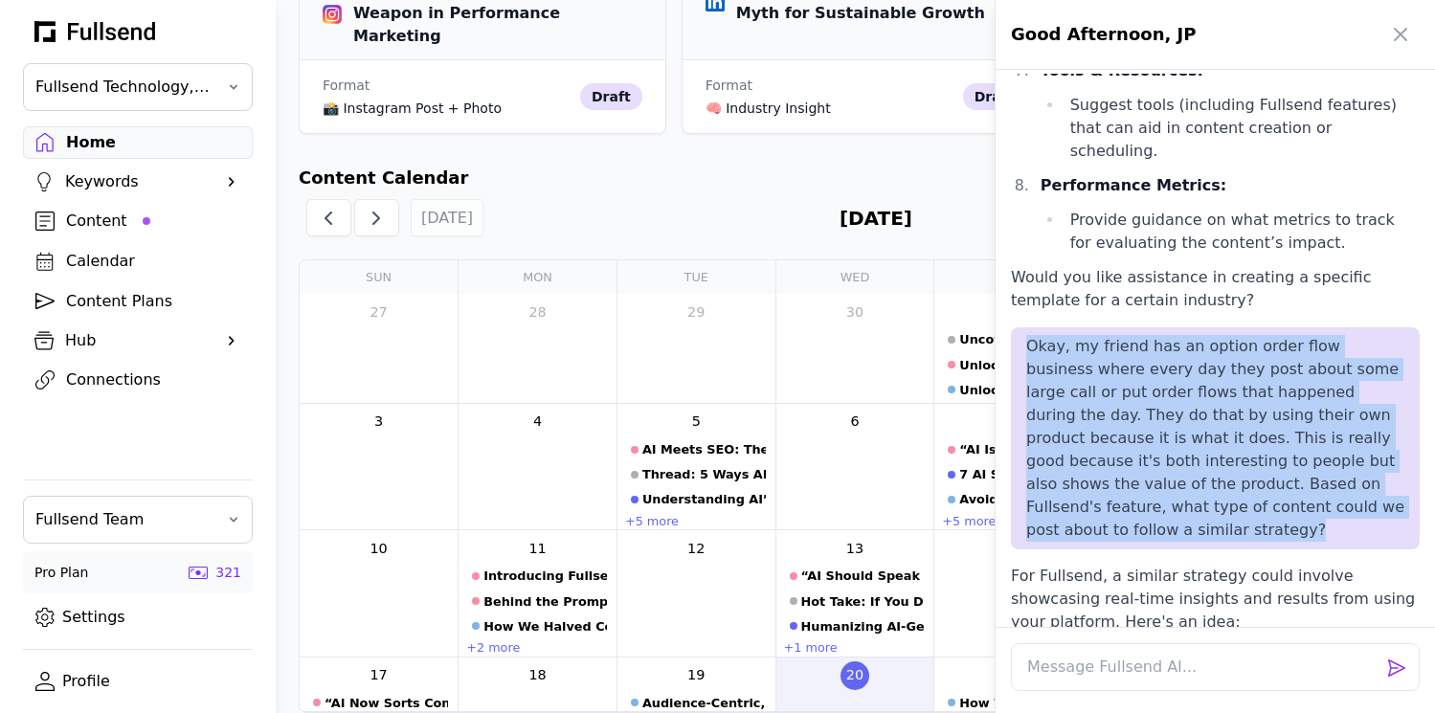
drag, startPoint x: 1028, startPoint y: 137, endPoint x: 1361, endPoint y: 303, distance: 372.4
click at [1361, 335] on p "Okay, my friend has an option order flow business where every day they post abo…" at bounding box center [1215, 438] width 378 height 207
copy p "Okay, my friend has an option order flow business where every day they post abo…"
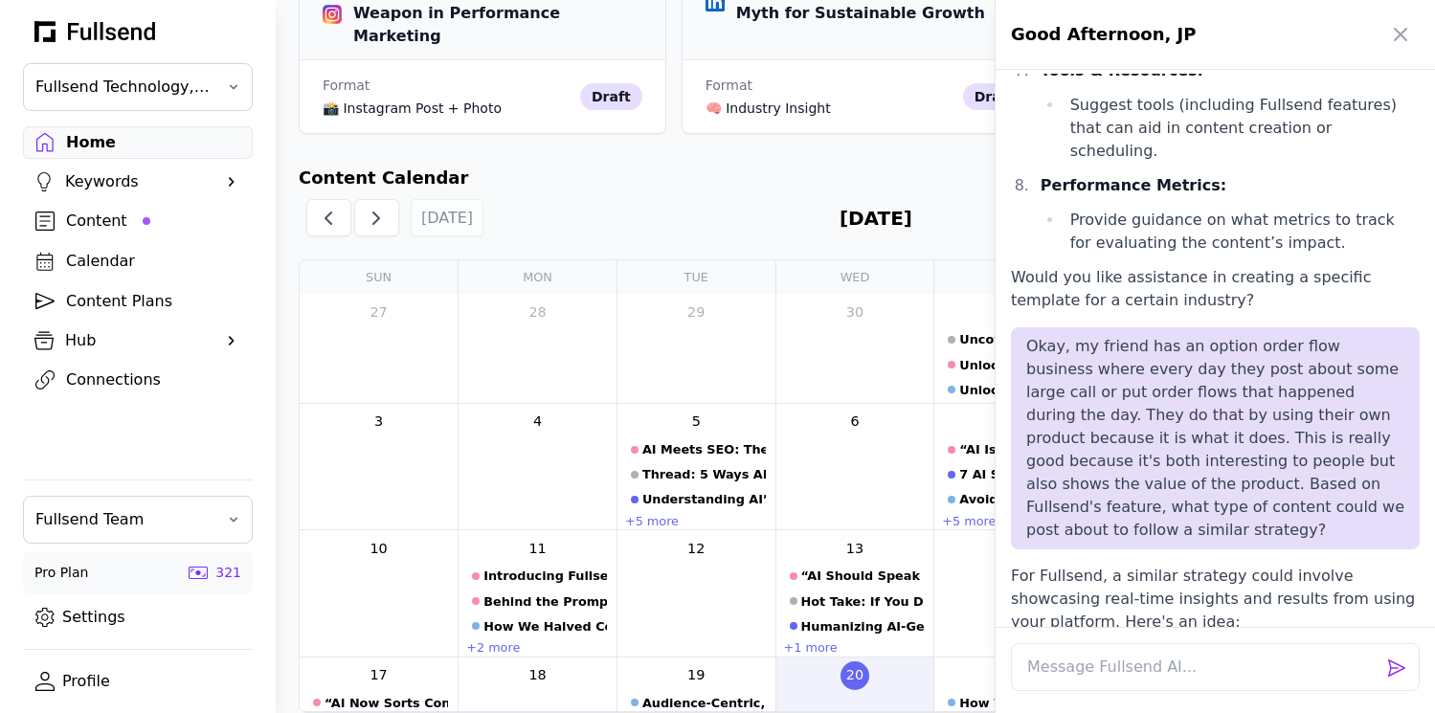
click at [1051, 565] on p "For Fullsend, a similar strategy could involve showcasing real-time insights an…" at bounding box center [1215, 599] width 409 height 69
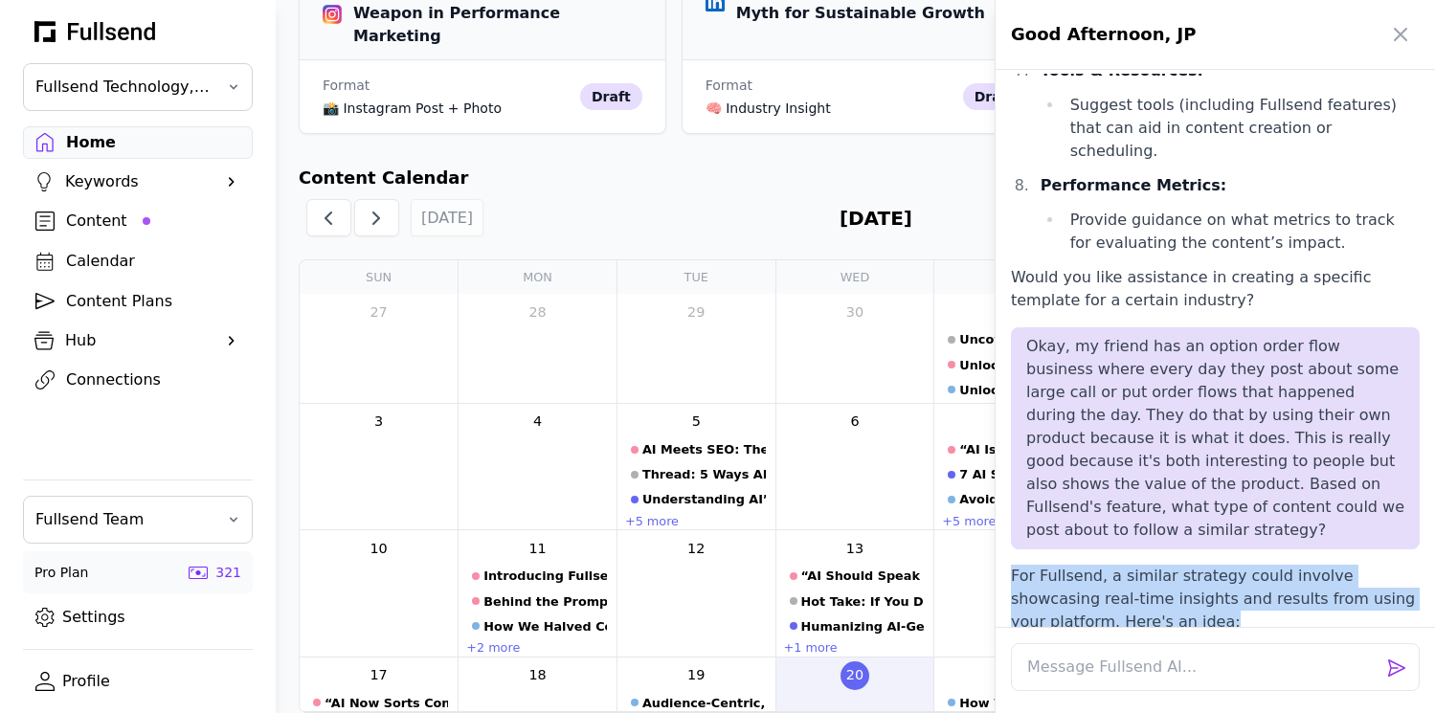
drag, startPoint x: 1011, startPoint y: 345, endPoint x: 1127, endPoint y: 390, distance: 124.2
click at [1127, 565] on p "For Fullsend, a similar strategy could involve showcasing real-time insights an…" at bounding box center [1215, 599] width 409 height 69
copy p "For Fullsend, a similar strategy could involve showcasing real-time insights an…"
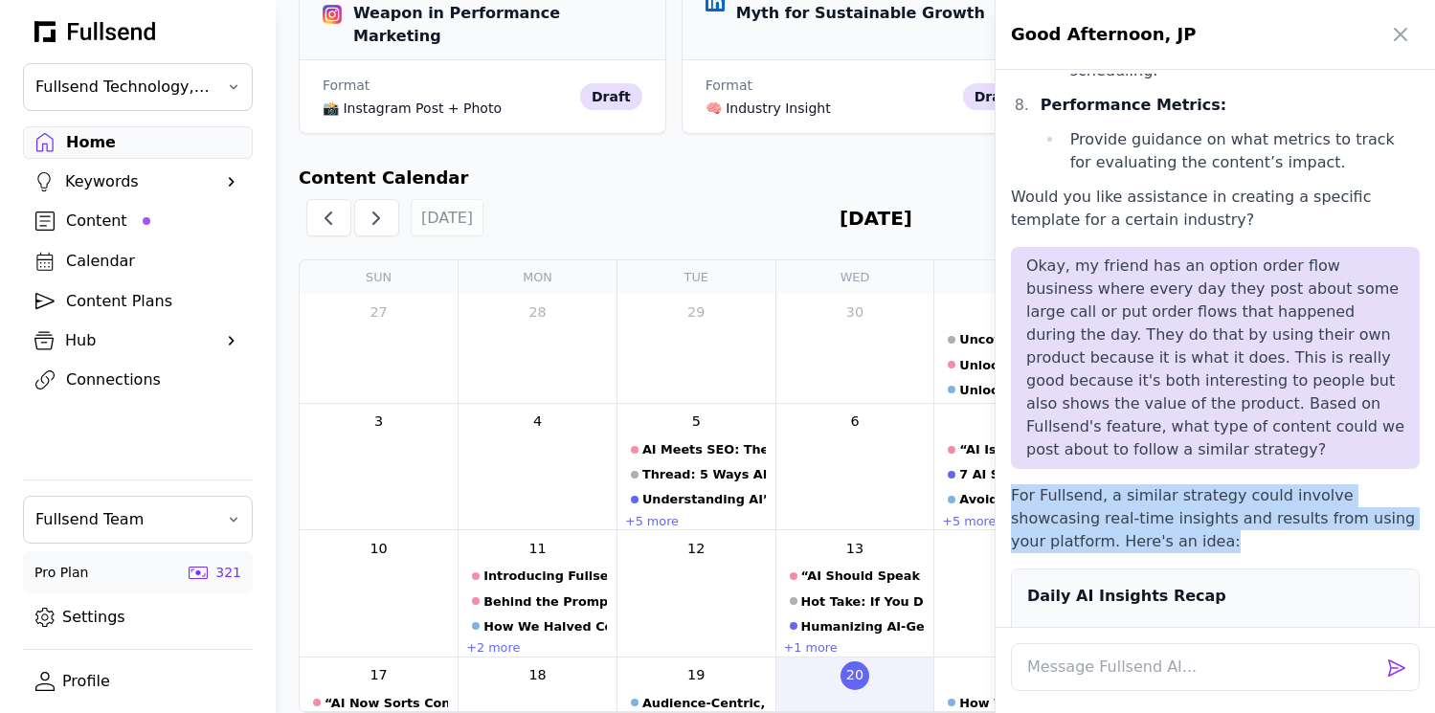
scroll to position [3995, 0]
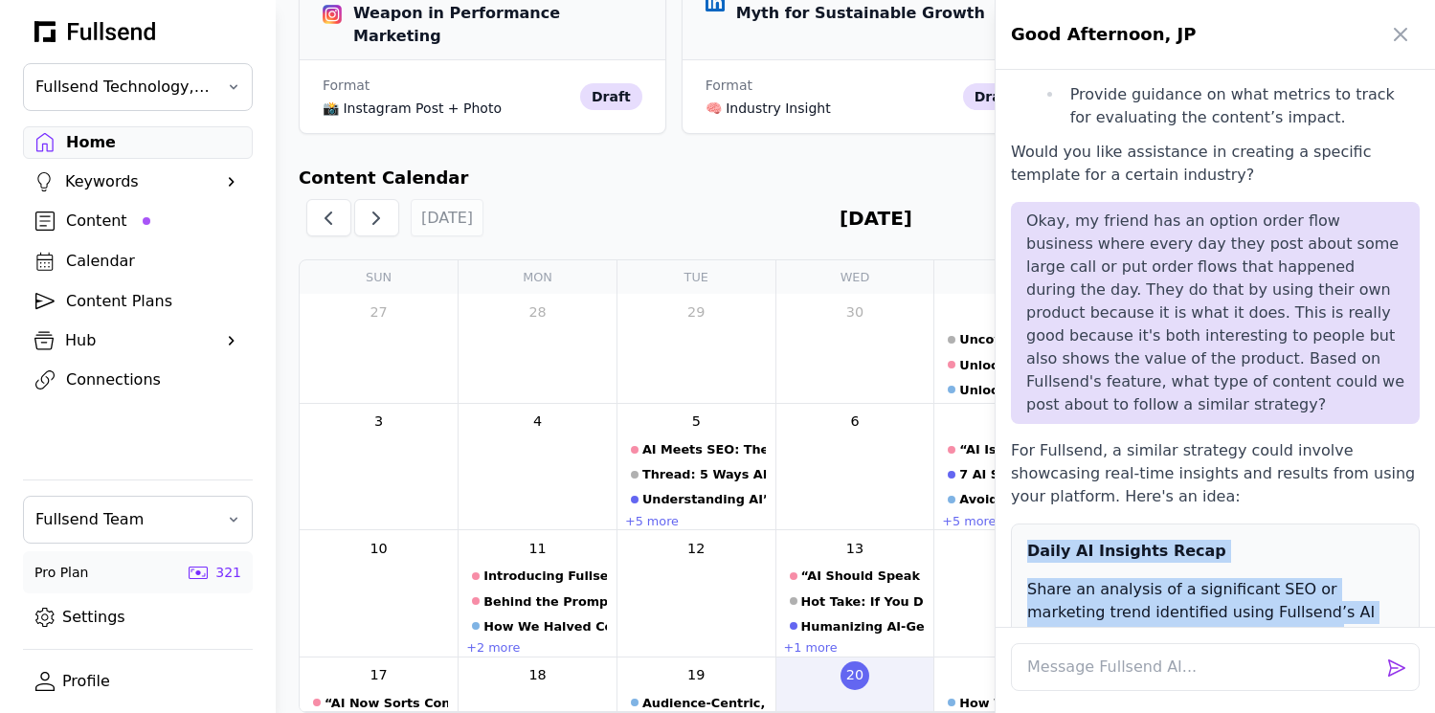
drag, startPoint x: 1030, startPoint y: 323, endPoint x: 1232, endPoint y: 449, distance: 238.2
click at [1232, 524] on div "Daily AI Insights Recap Share an analysis of a significant SEO or marketing tre…" at bounding box center [1215, 663] width 409 height 278
copy div "Daily AI Insights Recap Share an analysis of a significant SEO or marketing tre…"
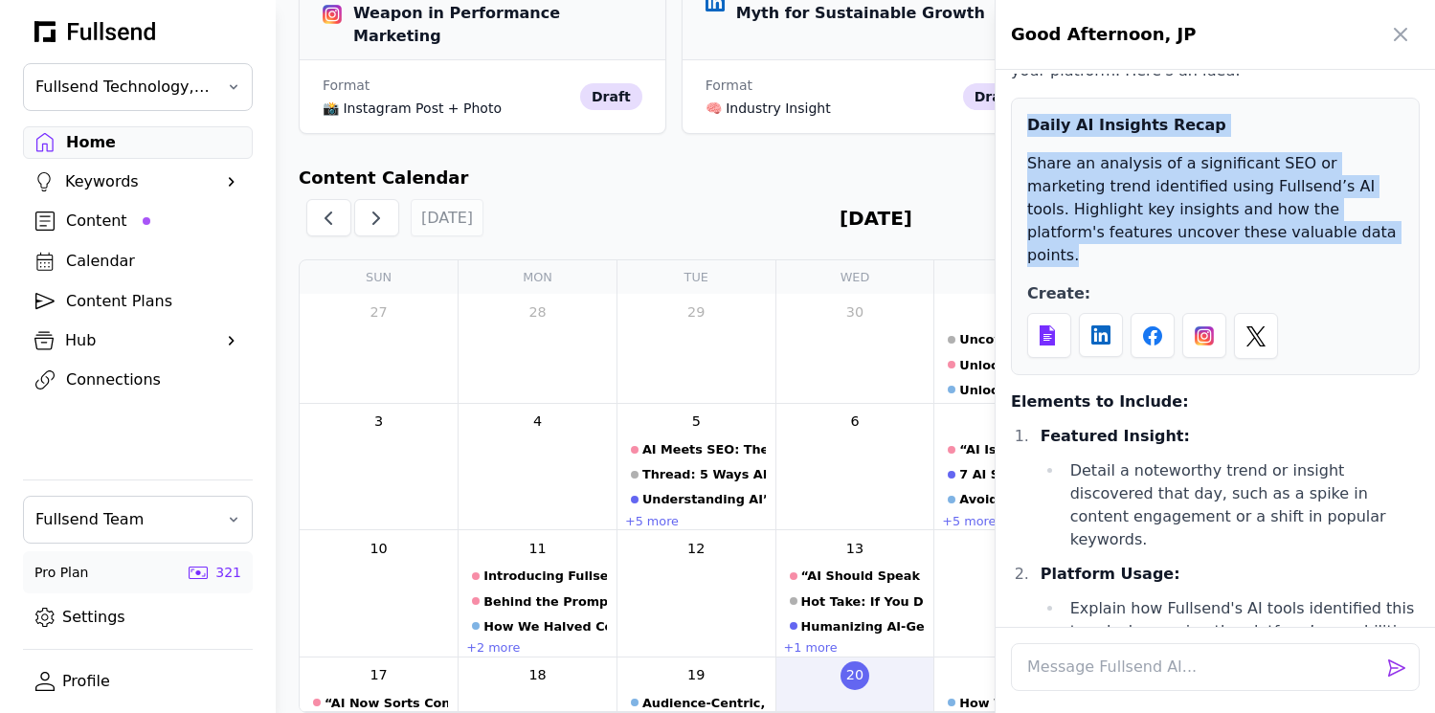
scroll to position [4414, 0]
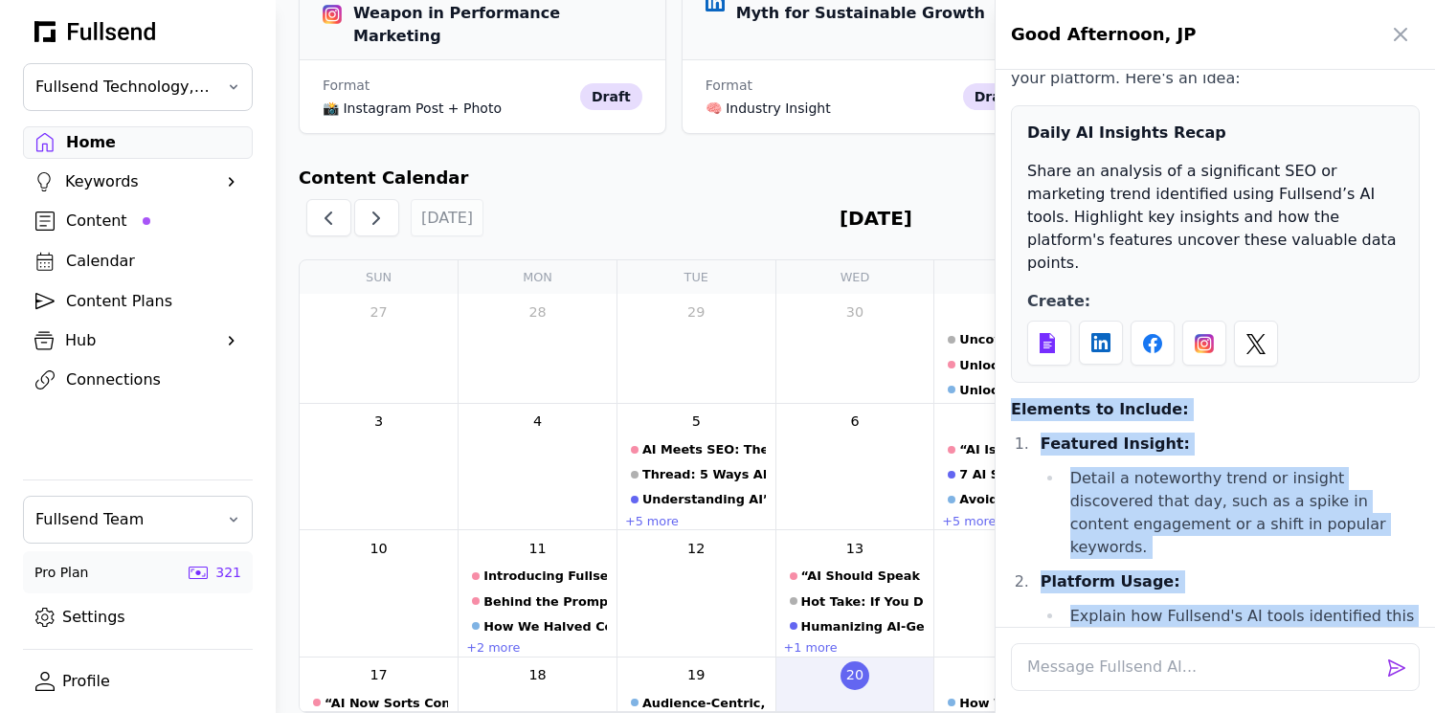
drag, startPoint x: 1012, startPoint y: 157, endPoint x: 1214, endPoint y: 534, distance: 427.8
click at [1214, 534] on div "For Fullsend, a similar strategy could involve showcasing real-time insights an…" at bounding box center [1215, 583] width 409 height 1124
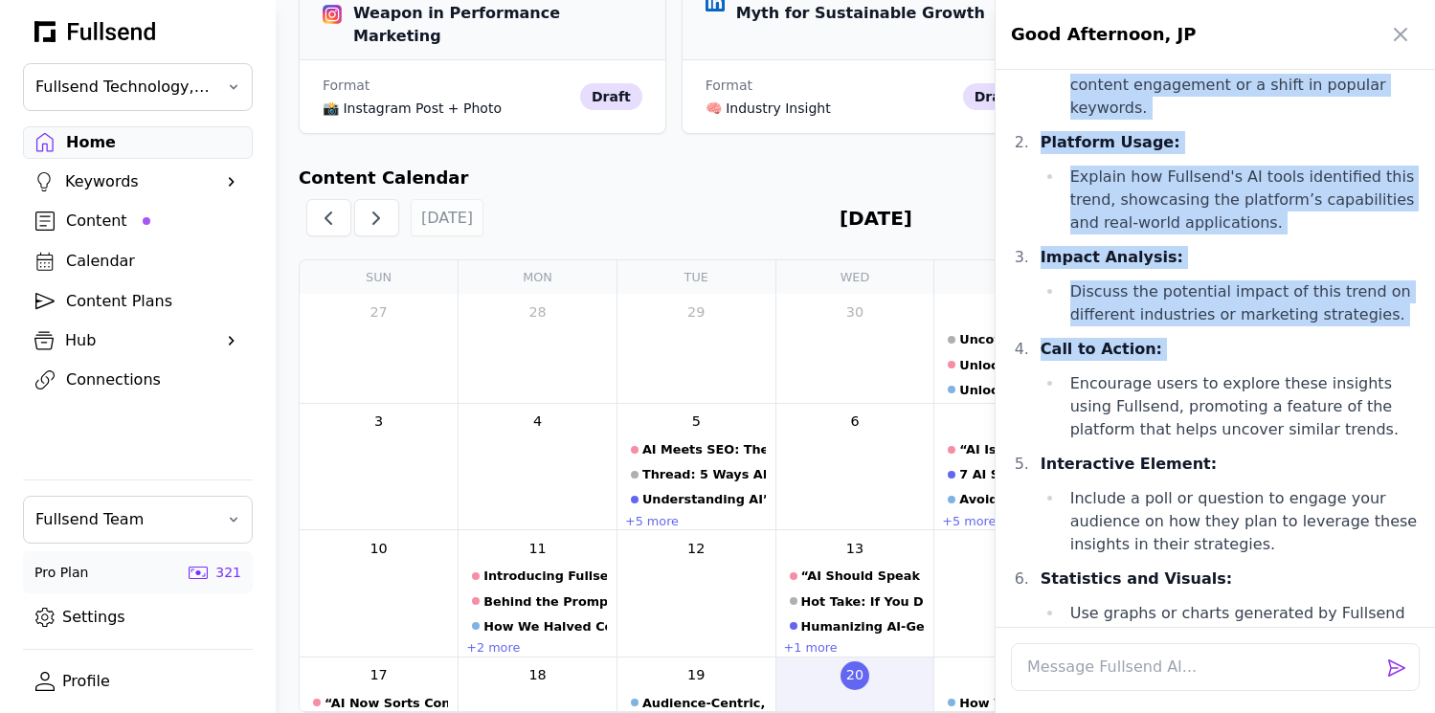
scroll to position [4861, 0]
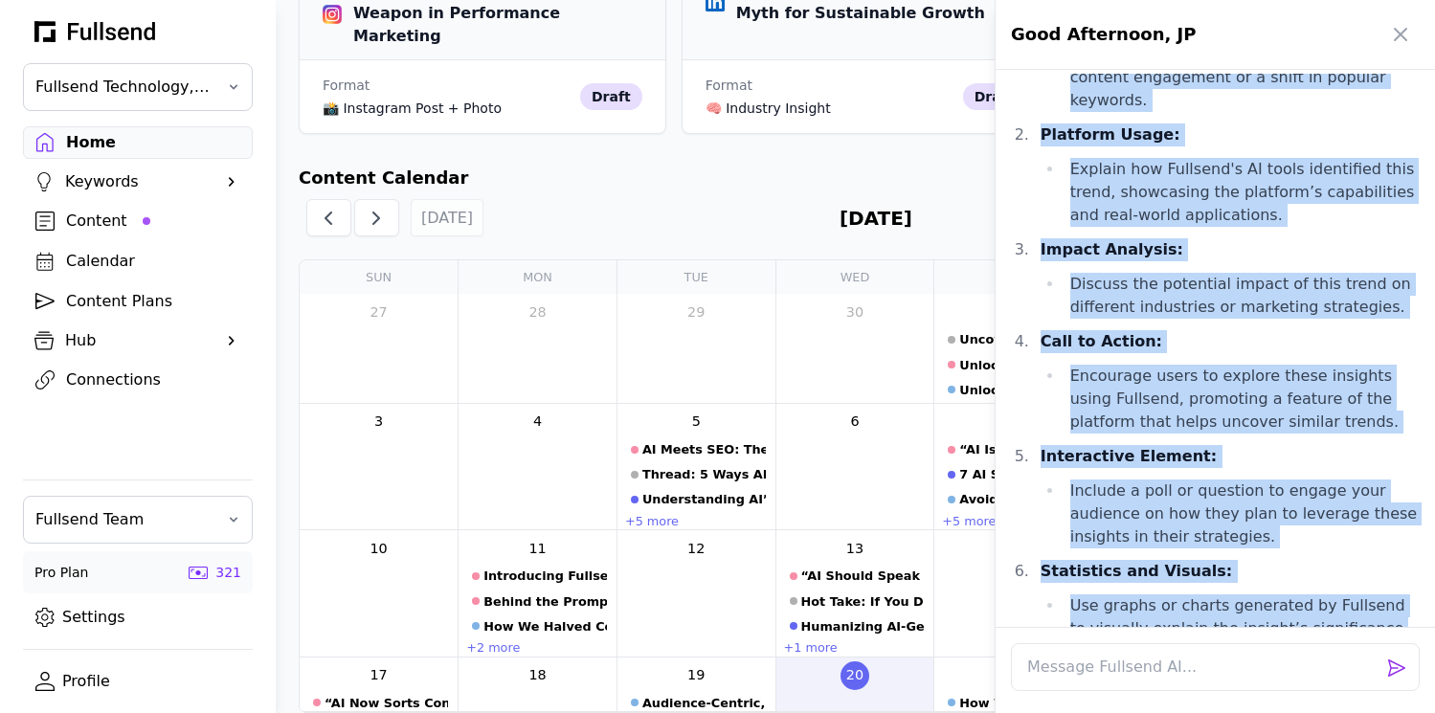
click at [1363, 594] on li "Use graphs or charts generated by Fullsend to visually explain the insight’s si…" at bounding box center [1241, 617] width 356 height 46
copy div "Elements to Include: Featured Insight: Detail a noteworthy trend or insight dis…"
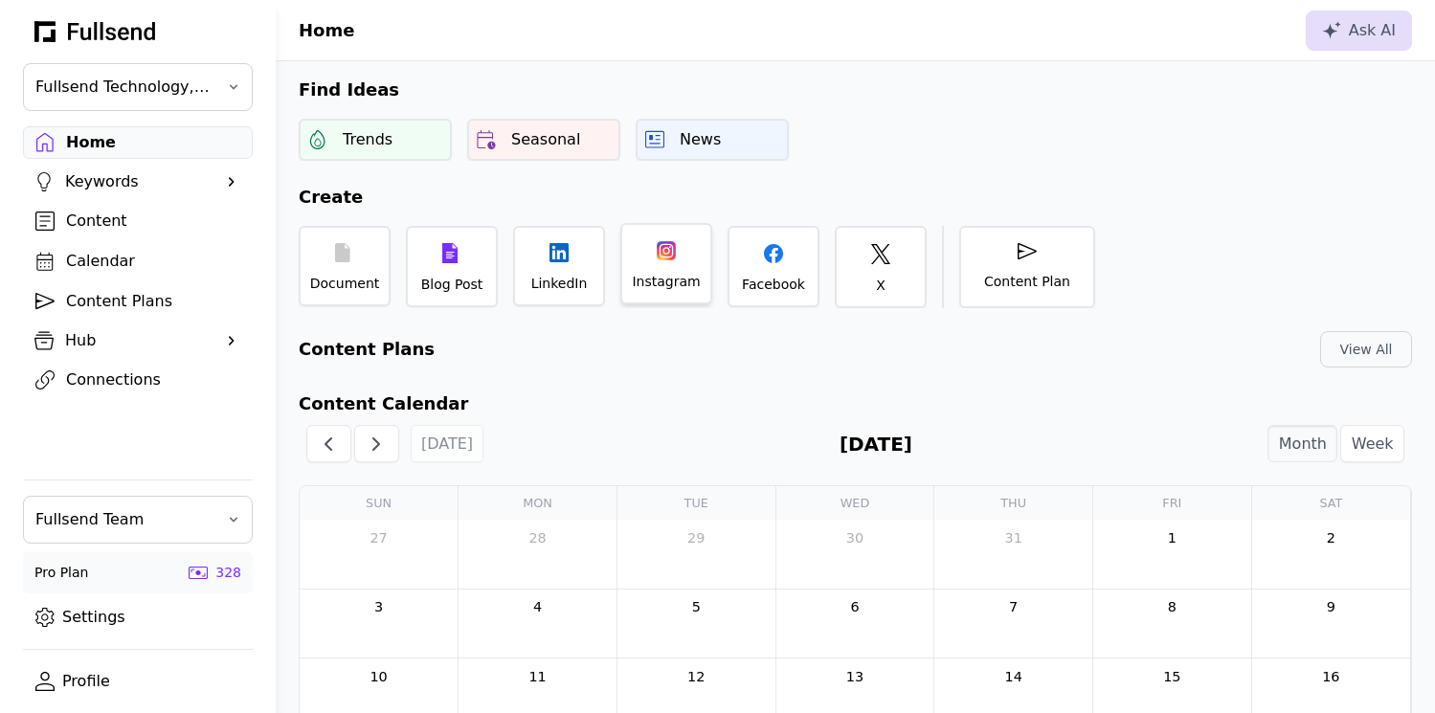
click at [673, 270] on div "Instagram" at bounding box center [666, 263] width 92 height 81
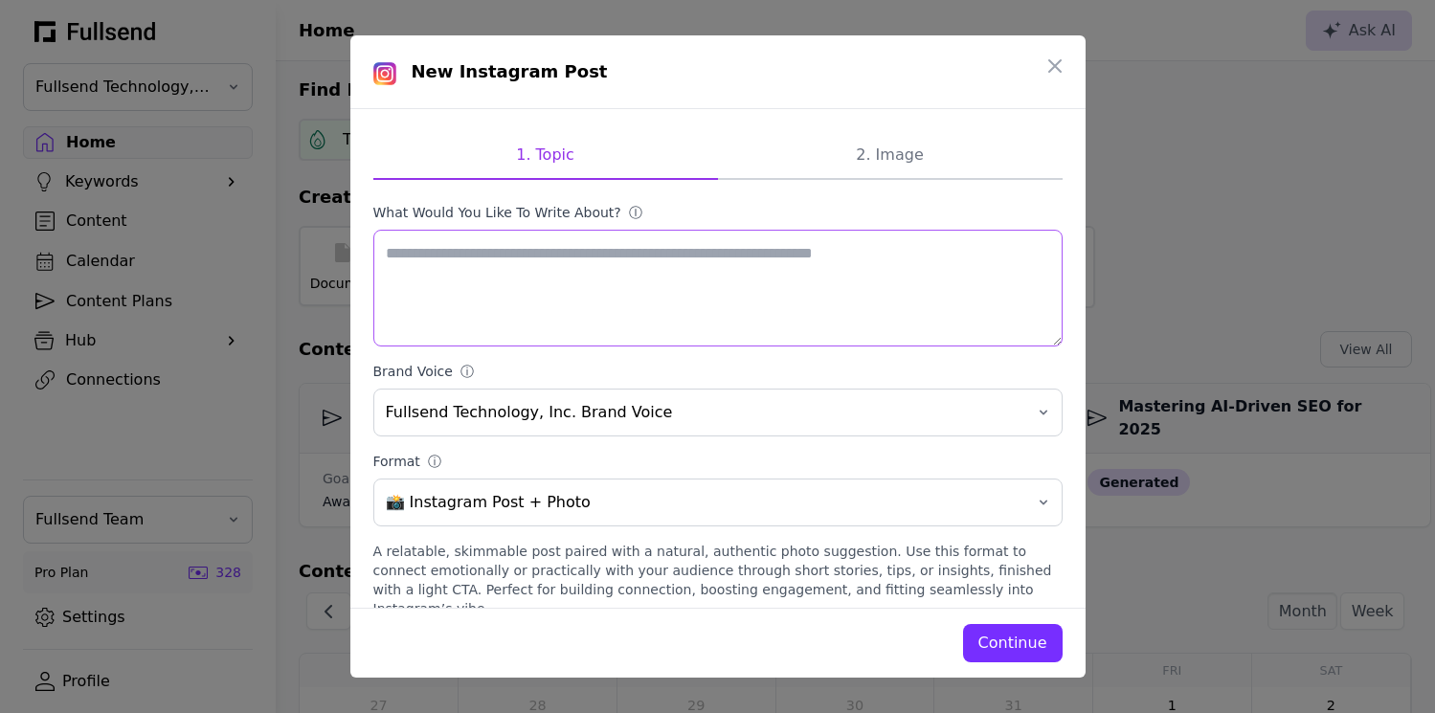
click at [552, 299] on textarea "What would you like to write about? ⓘ" at bounding box center [717, 288] width 689 height 117
paste textarea "**********"
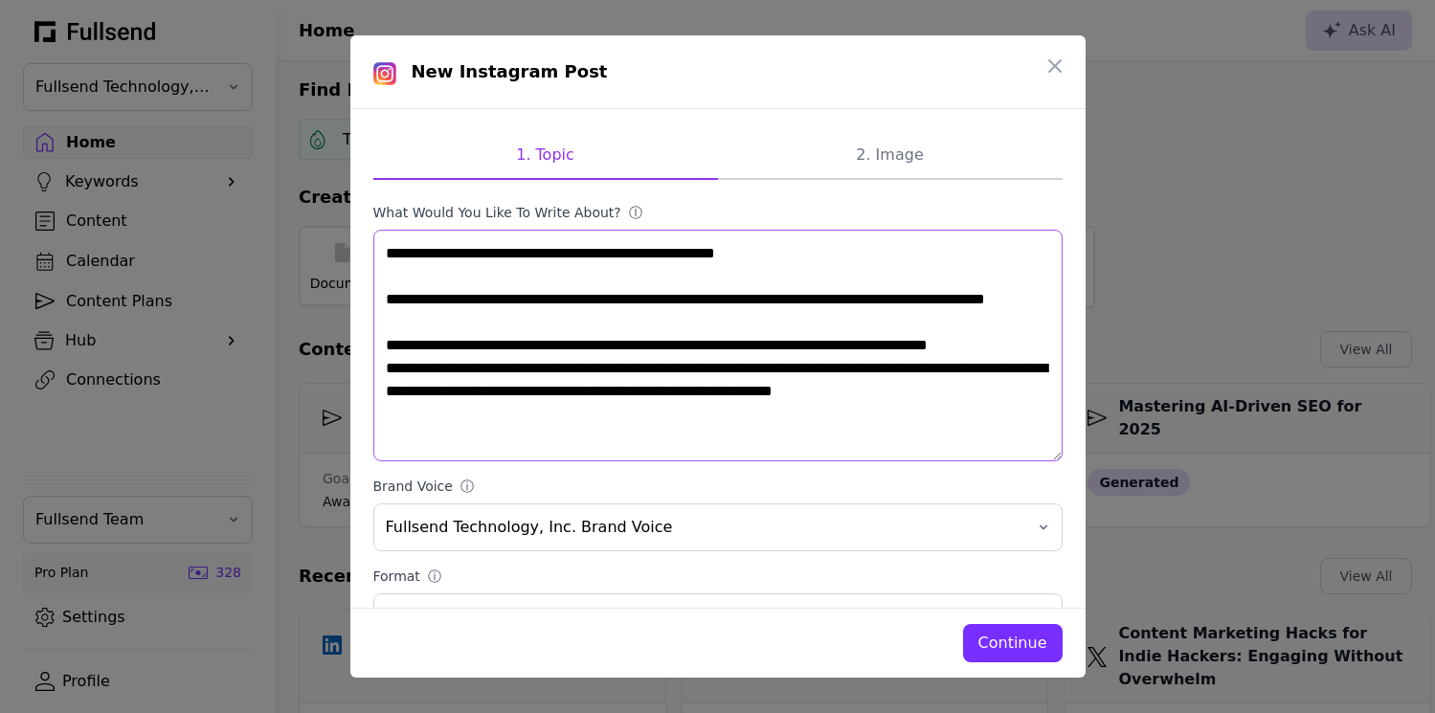
drag, startPoint x: 452, startPoint y: 254, endPoint x: 370, endPoint y: 255, distance: 81.4
click at [370, 255] on div "**********" at bounding box center [717, 358] width 735 height 499
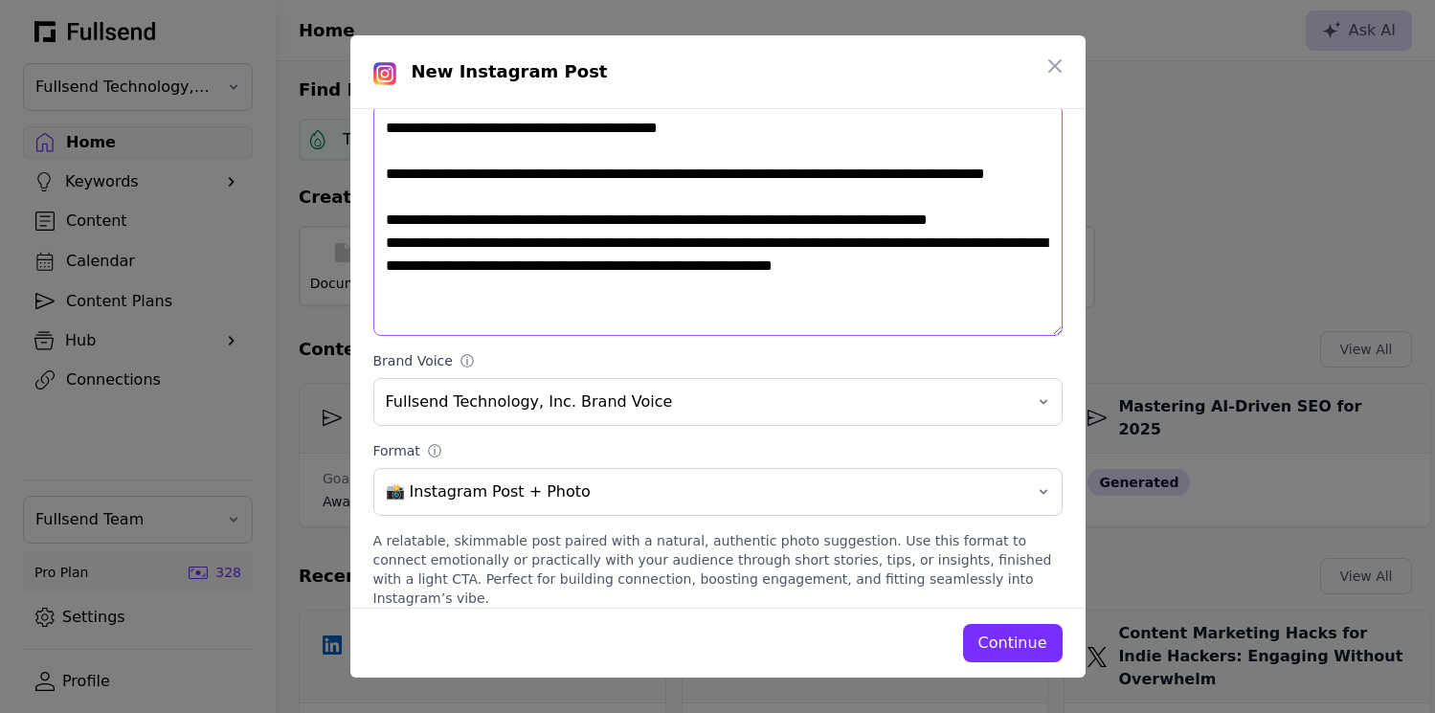
scroll to position [137, 0]
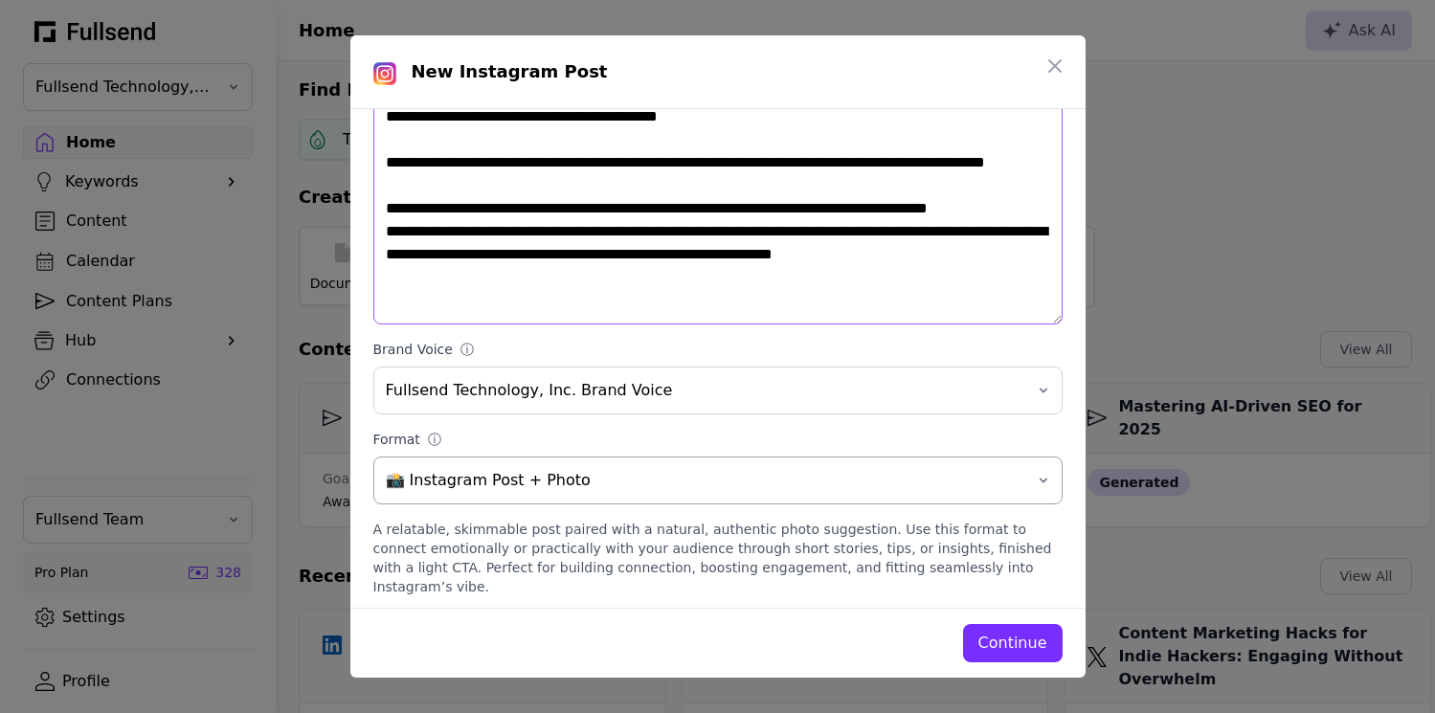
type textarea "**********"
click at [503, 483] on span "📸 Instagram Post + Photo" at bounding box center [704, 480] width 637 height 23
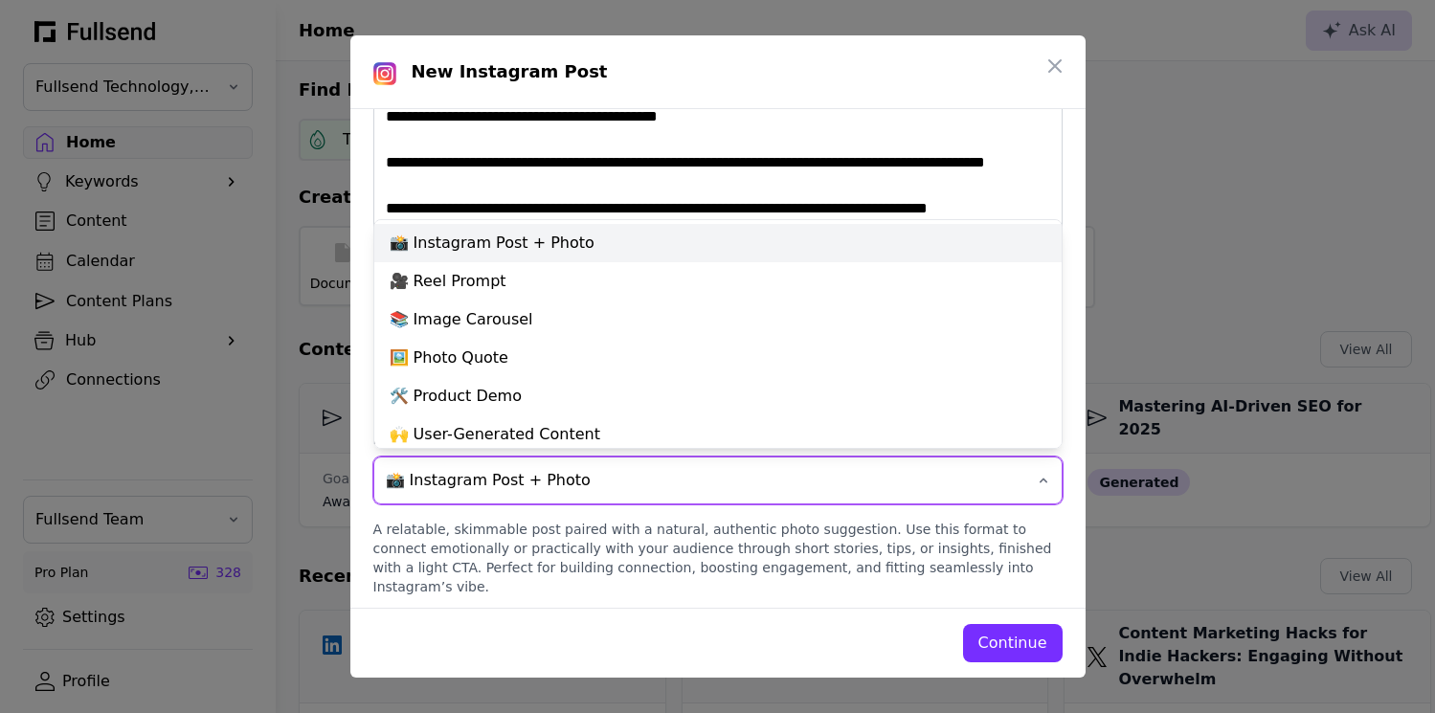
click at [502, 241] on div "📸 Instagram Post + Photo" at bounding box center [717, 243] width 687 height 38
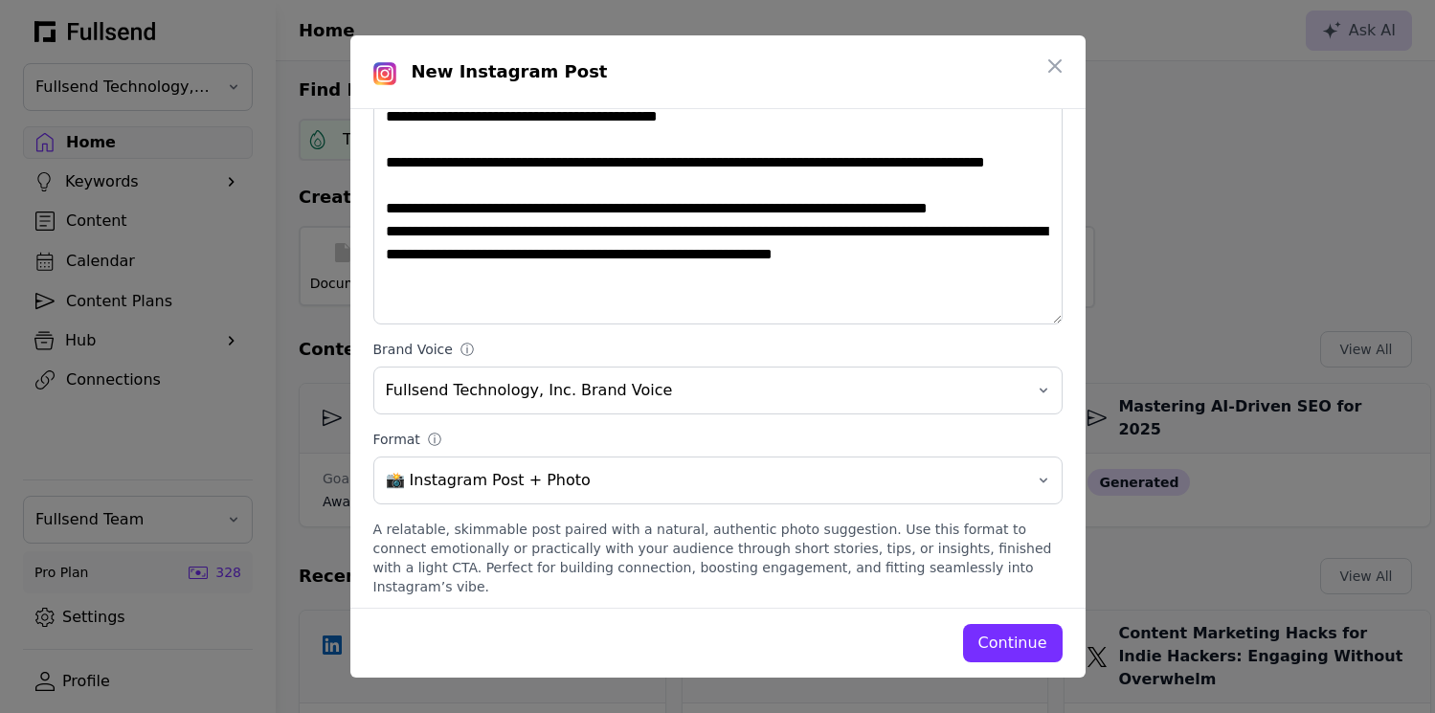
click at [1017, 646] on div "Continue" at bounding box center [1012, 643] width 69 height 23
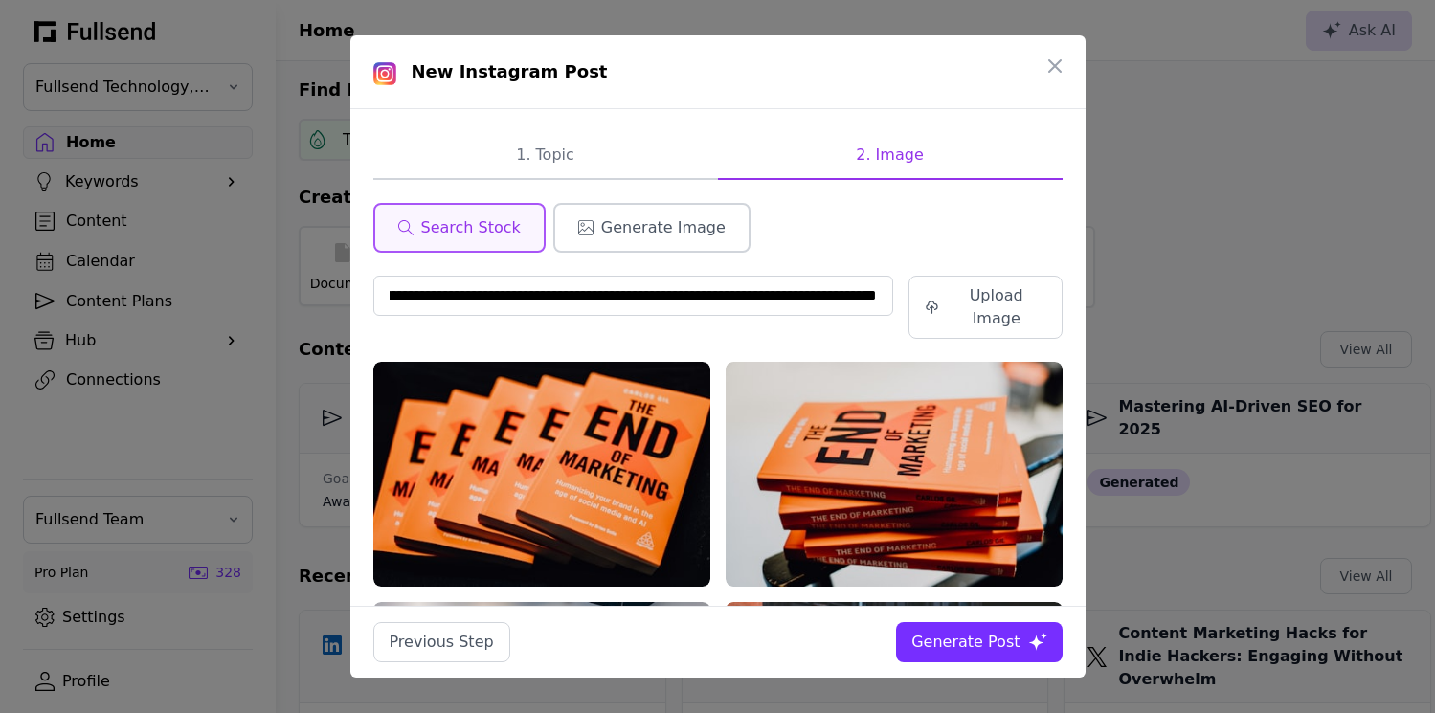
scroll to position [0, 0]
click at [693, 232] on span "Generate Image" at bounding box center [663, 227] width 124 height 23
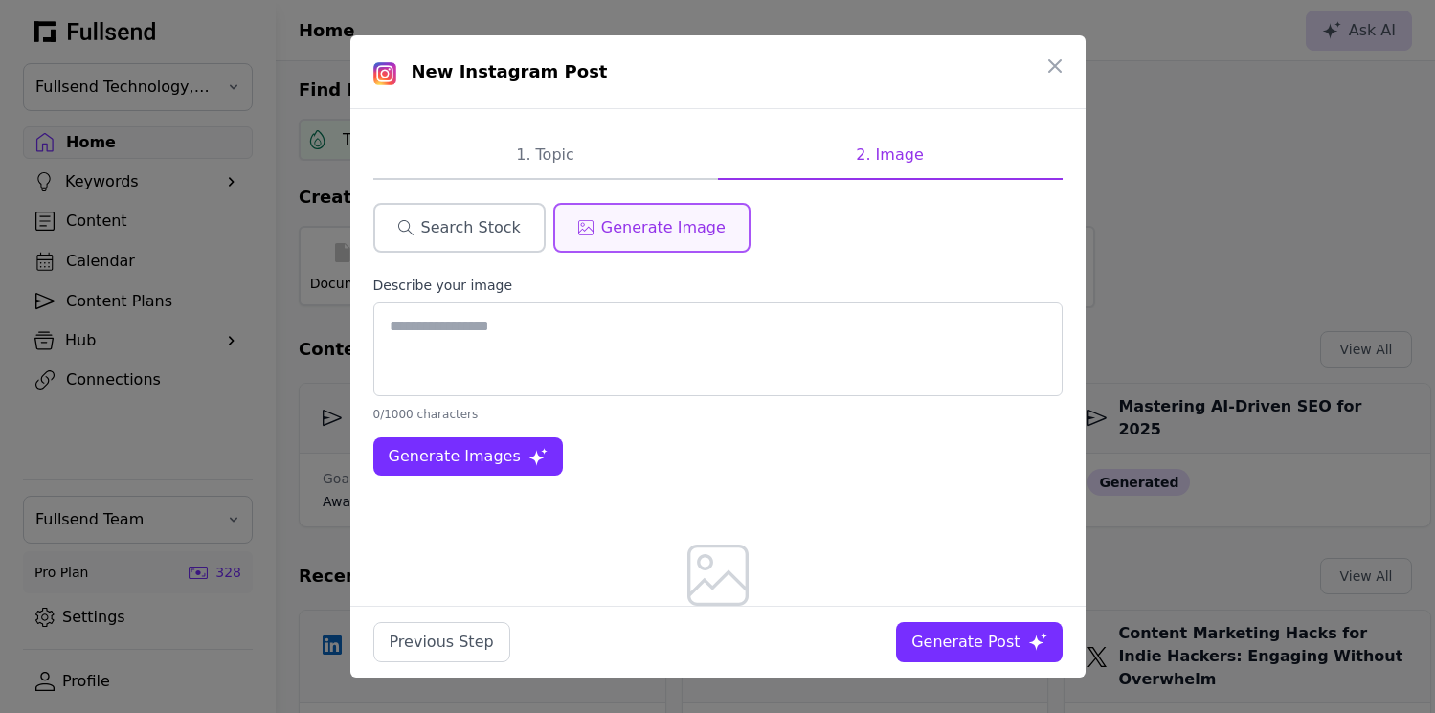
click at [501, 227] on span "Search Stock" at bounding box center [471, 227] width 100 height 23
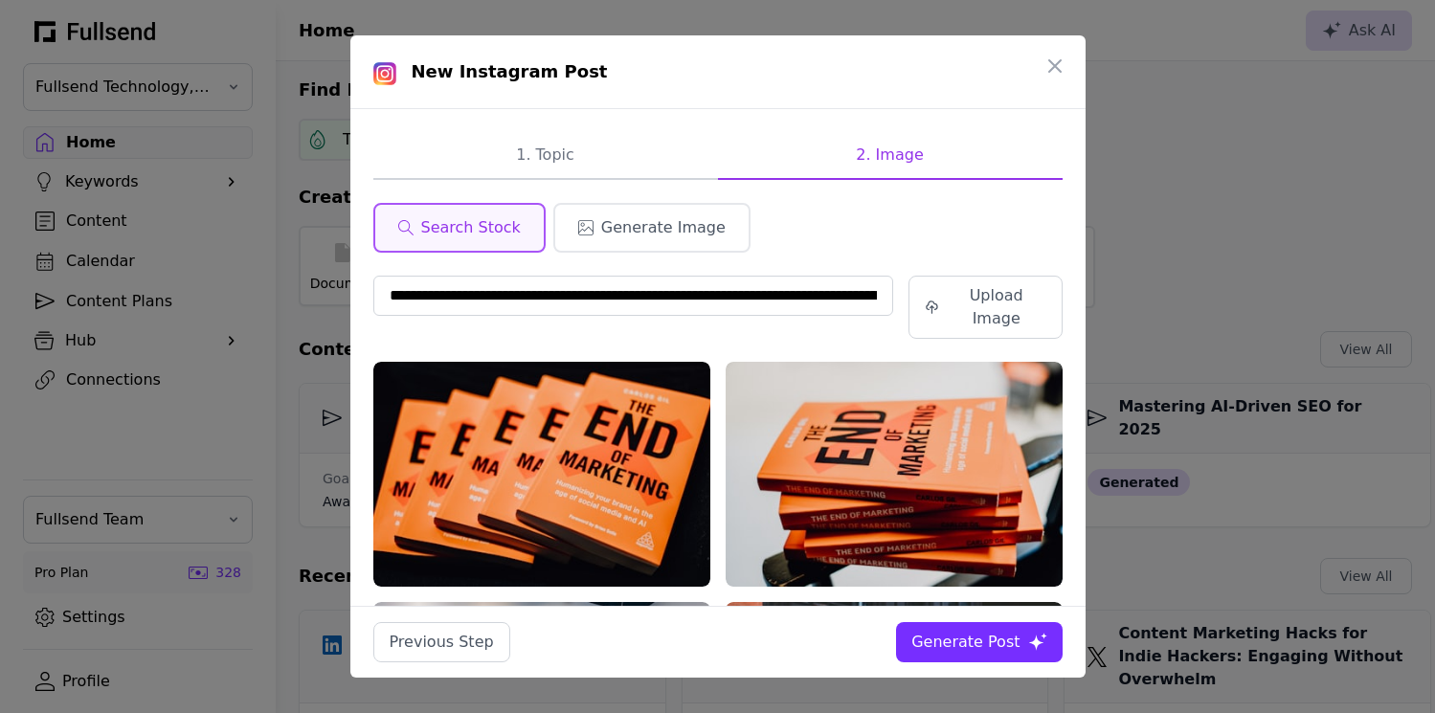
drag, startPoint x: 566, startPoint y: 297, endPoint x: 329, endPoint y: 297, distance: 236.4
click at [329, 297] on div "**********" at bounding box center [717, 356] width 1435 height 713
click at [416, 290] on input "**********" at bounding box center [633, 296] width 520 height 40
drag, startPoint x: 390, startPoint y: 302, endPoint x: 971, endPoint y: 321, distance: 581.3
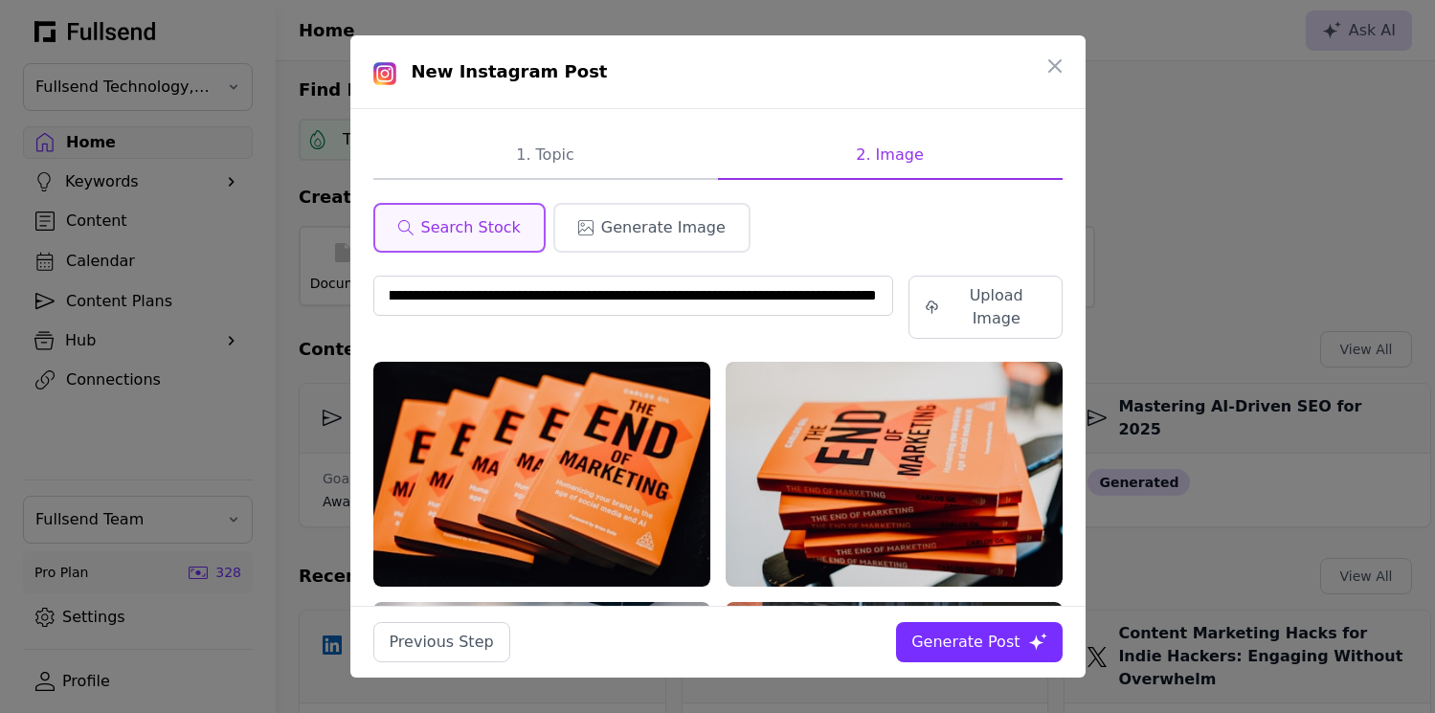
click at [660, 217] on span "Generate Image" at bounding box center [663, 227] width 124 height 23
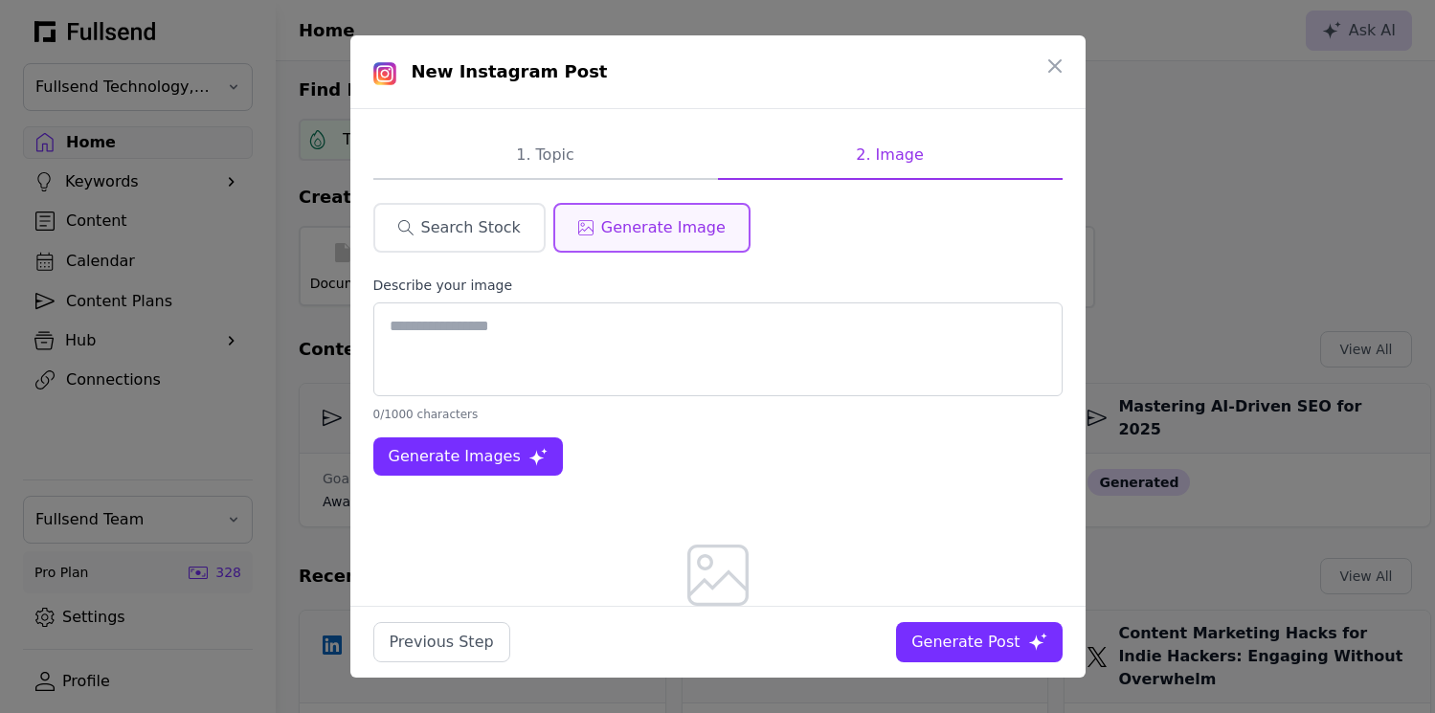
click at [515, 338] on textarea at bounding box center [717, 349] width 689 height 94
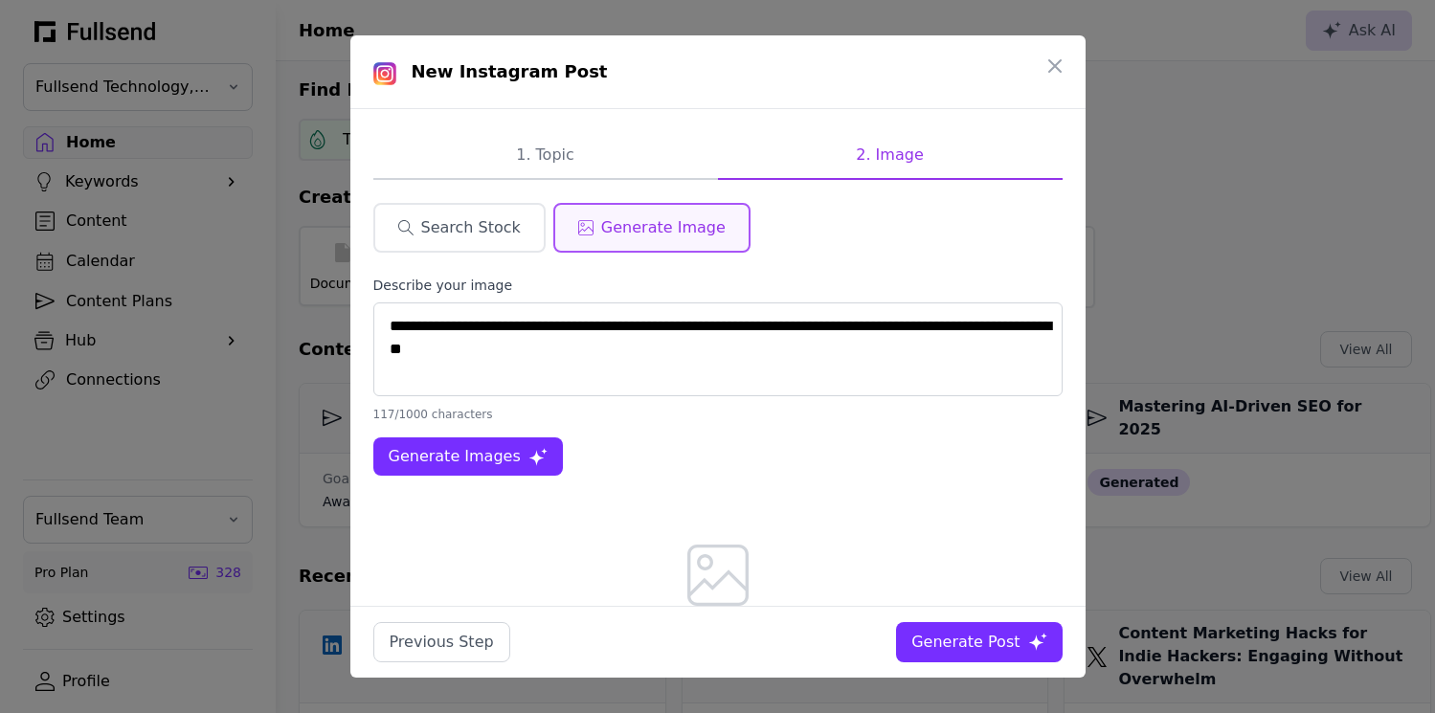
drag, startPoint x: 637, startPoint y: 352, endPoint x: 670, endPoint y: 329, distance: 40.6
click at [670, 329] on textarea "**********" at bounding box center [717, 349] width 689 height 94
type textarea "**********"
click at [440, 459] on span "Generate Images" at bounding box center [455, 456] width 132 height 23
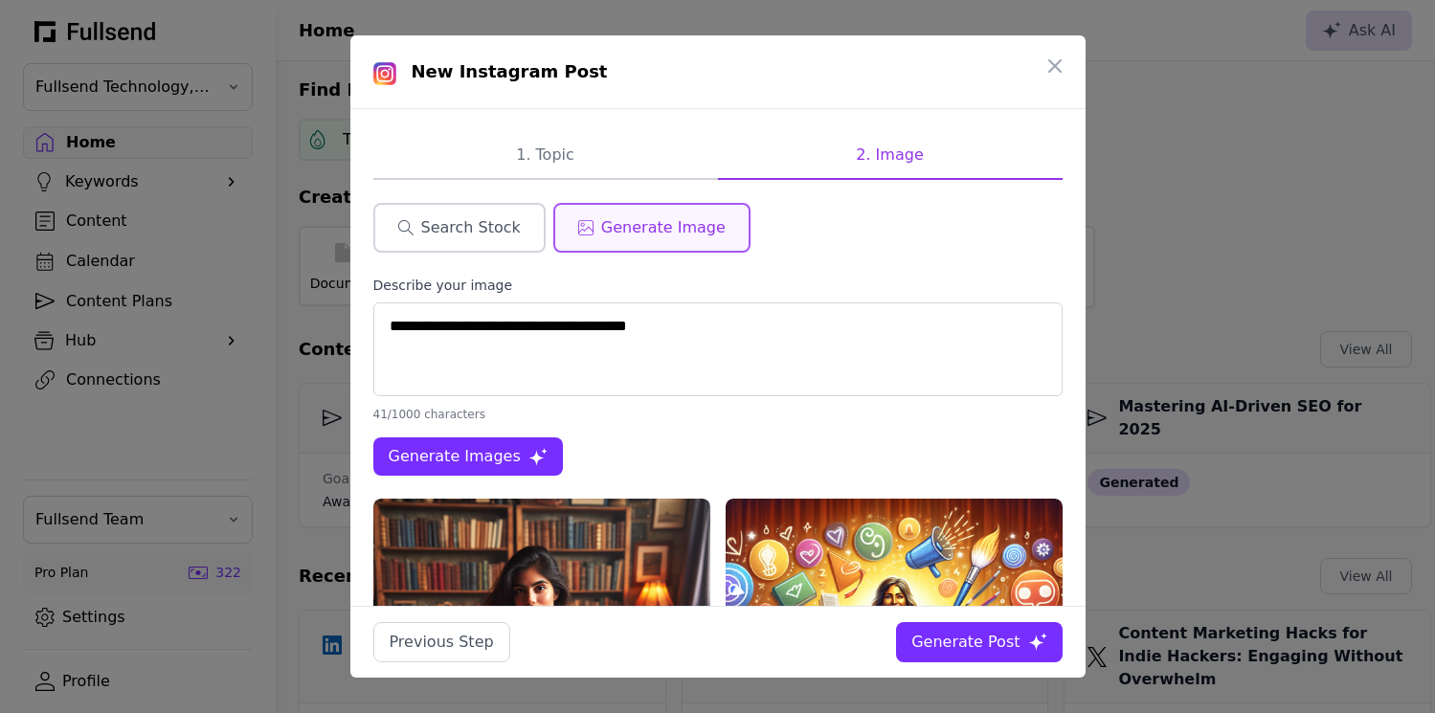
click at [502, 220] on span "Search Stock" at bounding box center [471, 227] width 100 height 23
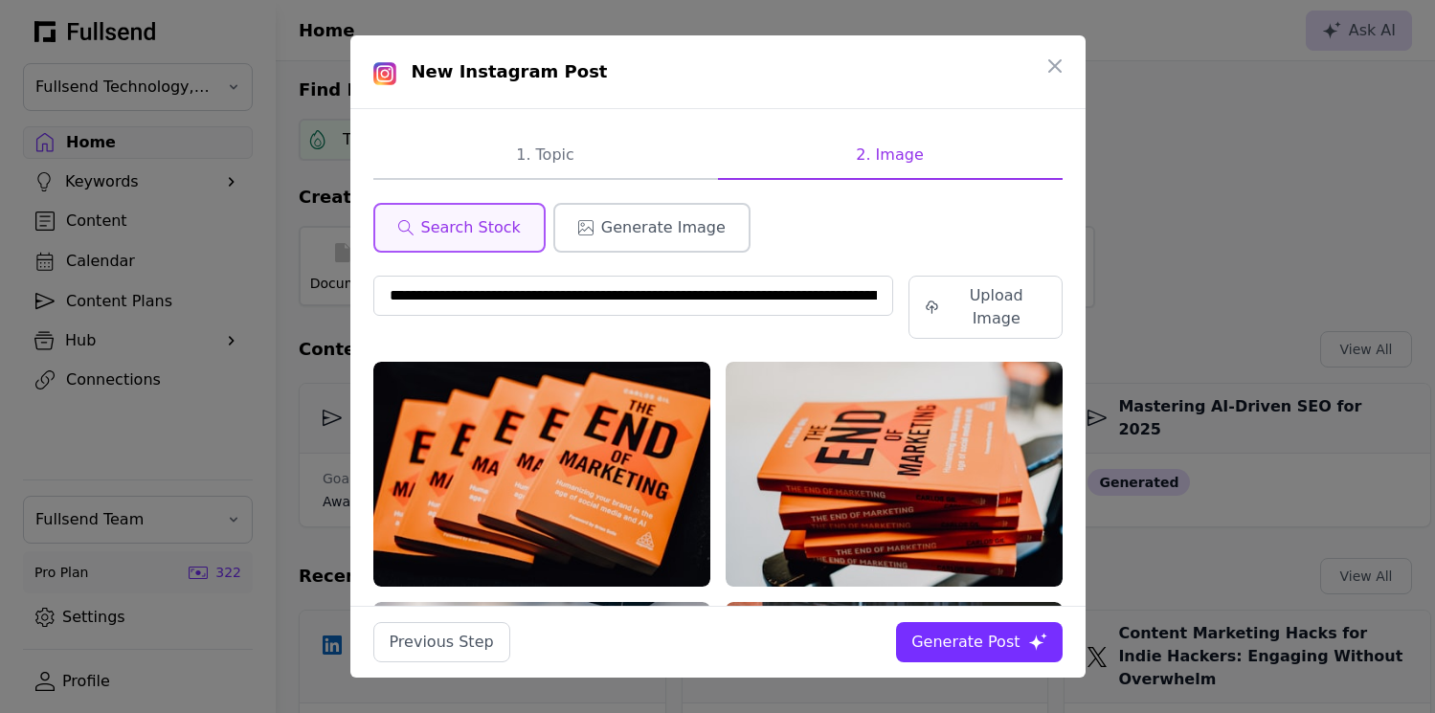
click at [617, 224] on span "Generate Image" at bounding box center [663, 227] width 124 height 23
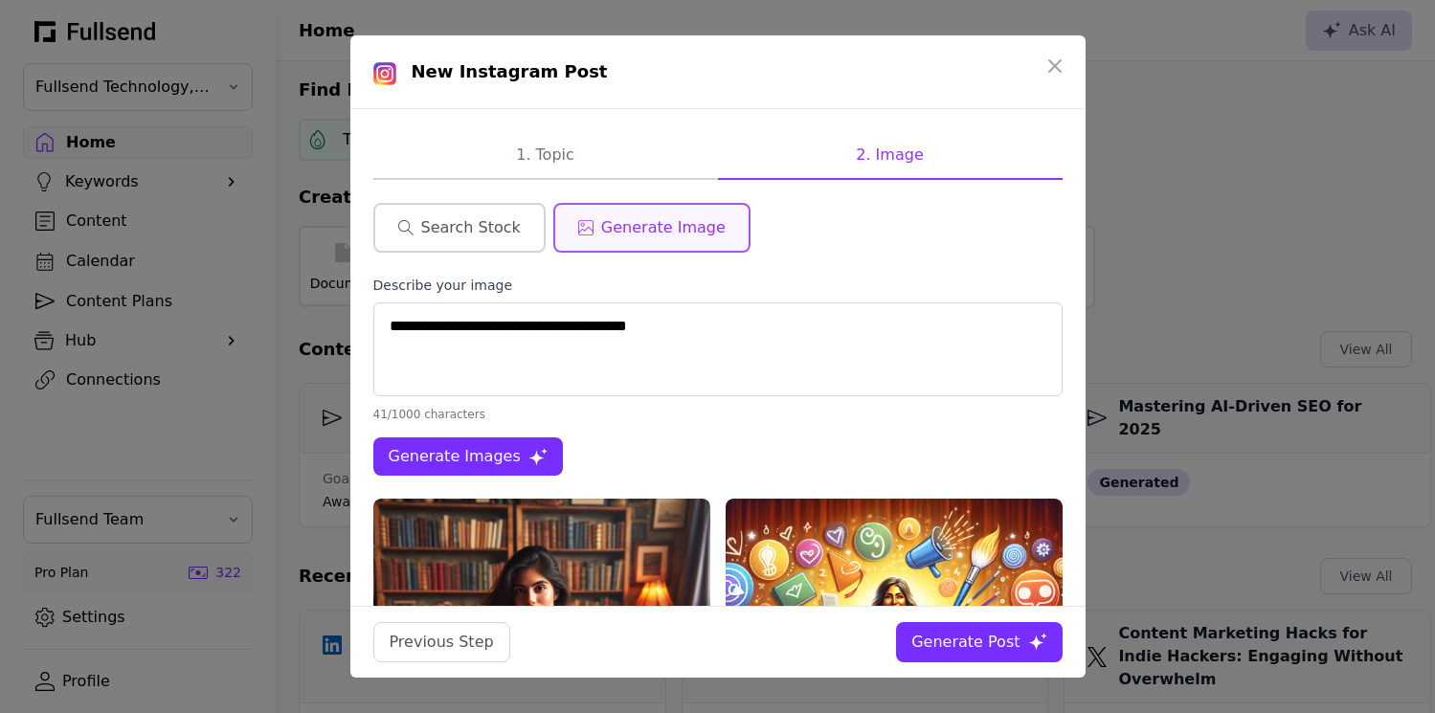
click at [475, 218] on span "Search Stock" at bounding box center [471, 227] width 100 height 23
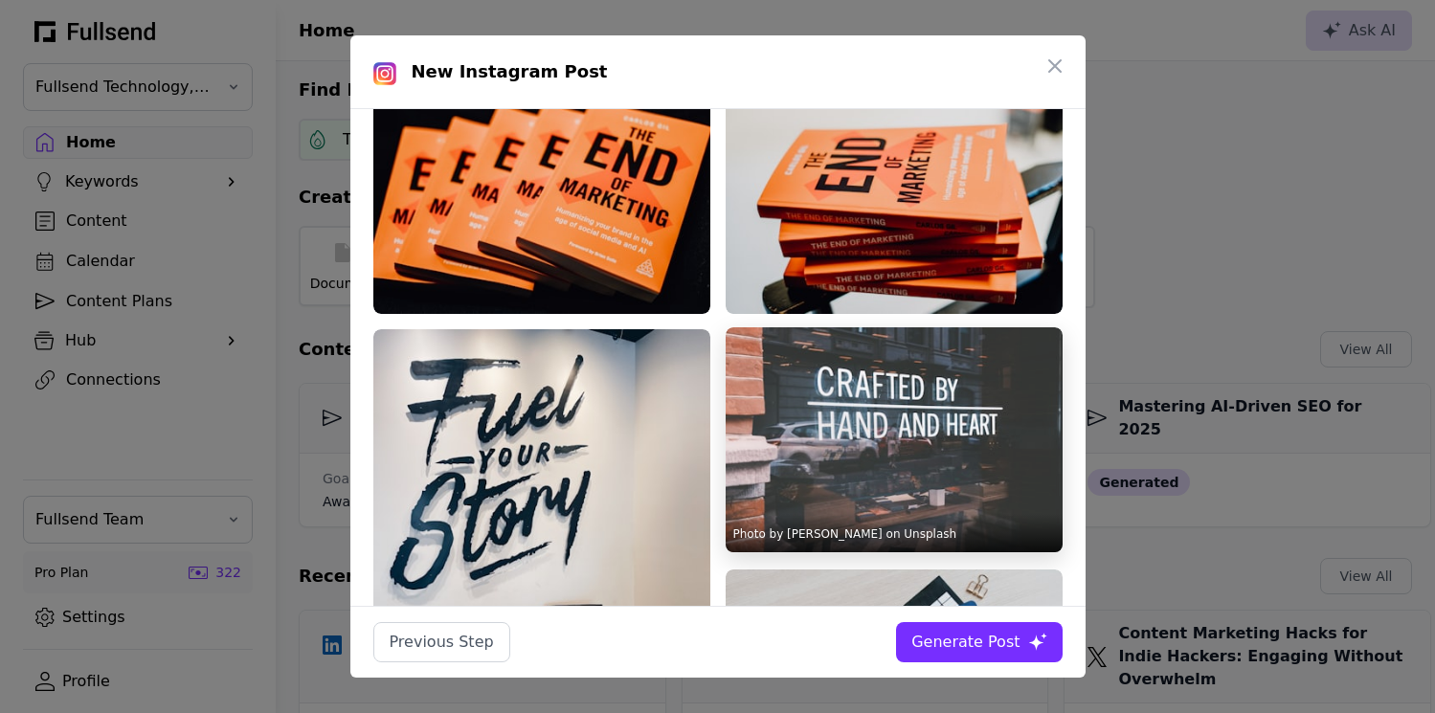
click at [870, 394] on img at bounding box center [894, 439] width 337 height 225
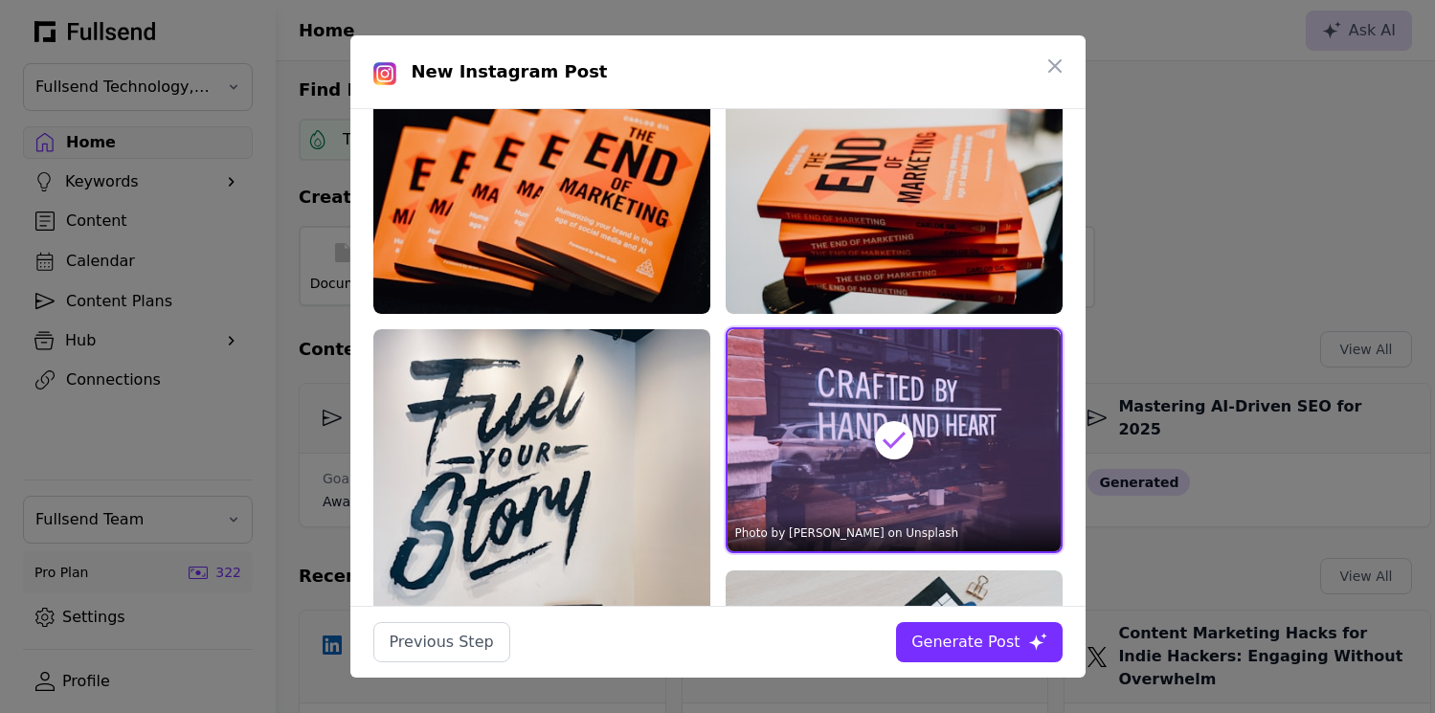
click at [937, 423] on div at bounding box center [893, 440] width 333 height 222
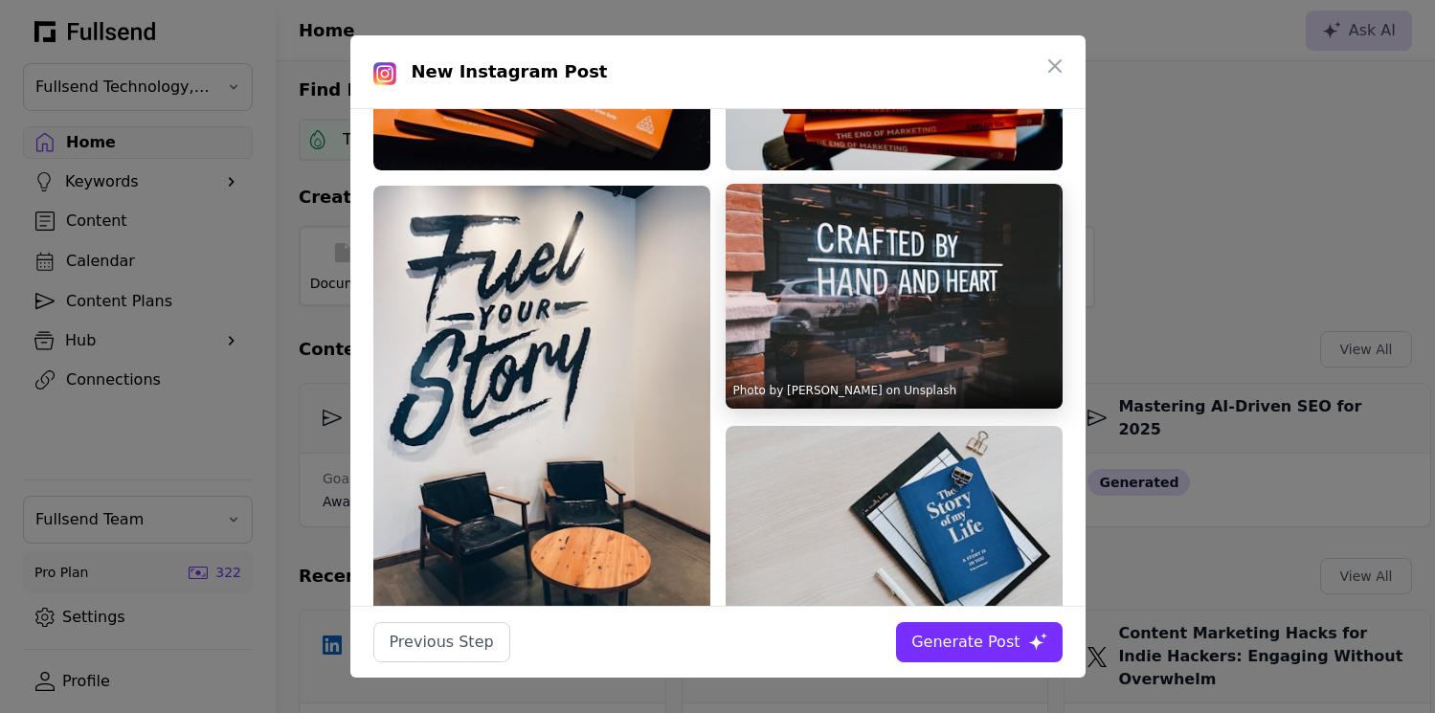
scroll to position [680, 0]
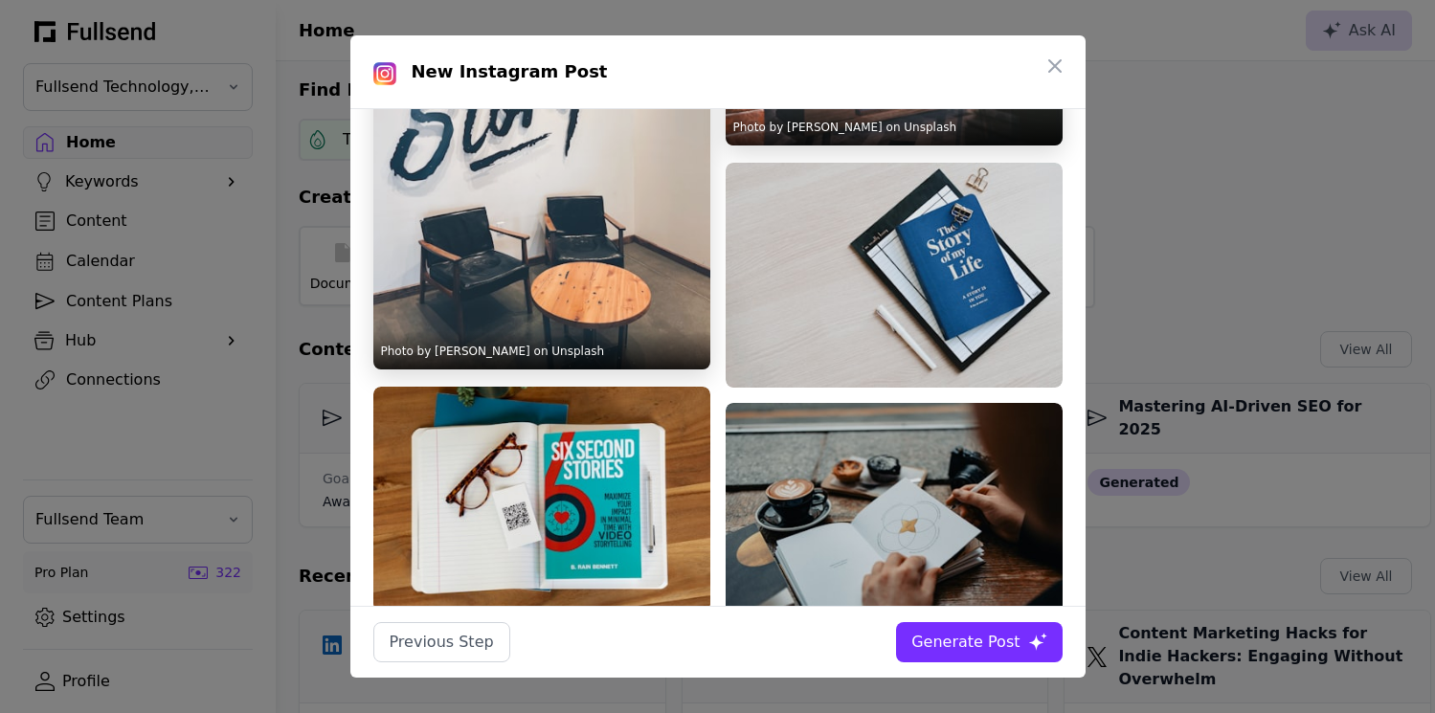
click at [591, 244] on img at bounding box center [541, 145] width 337 height 449
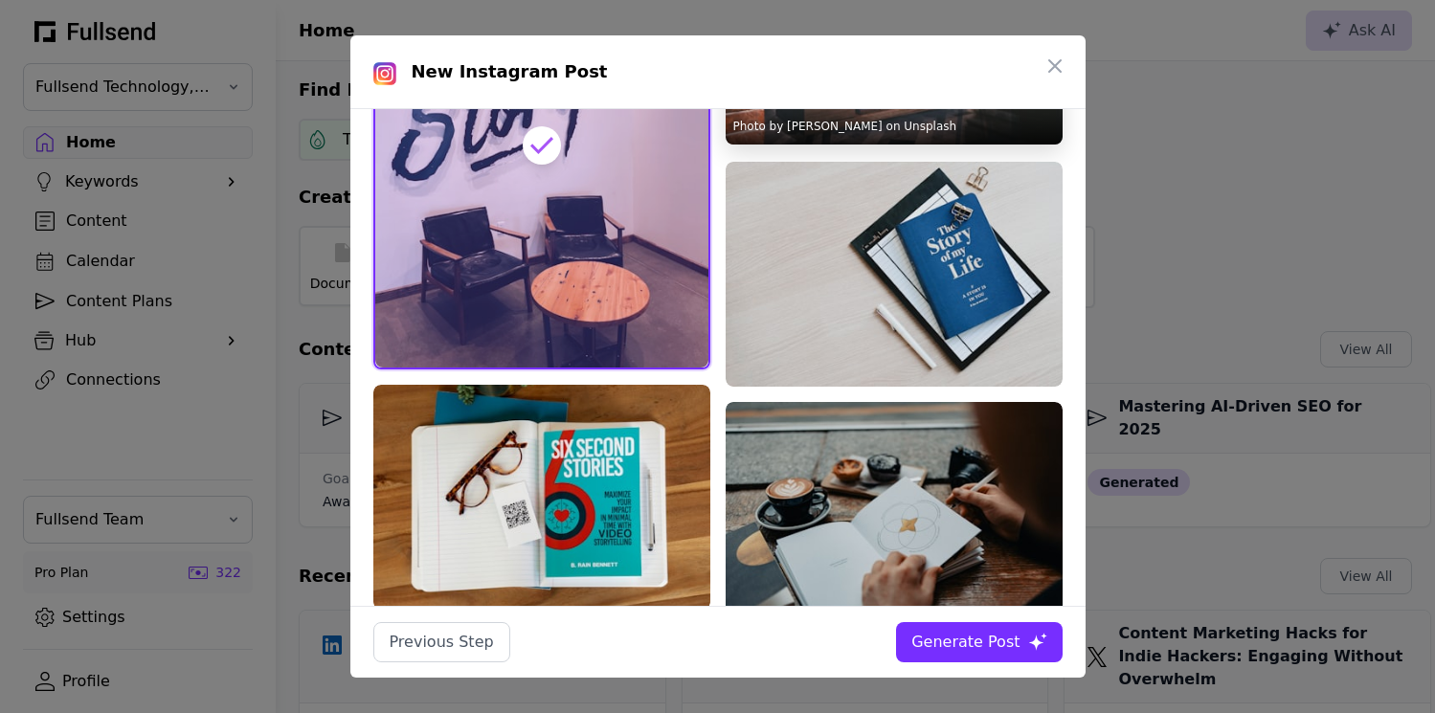
scroll to position [682, 0]
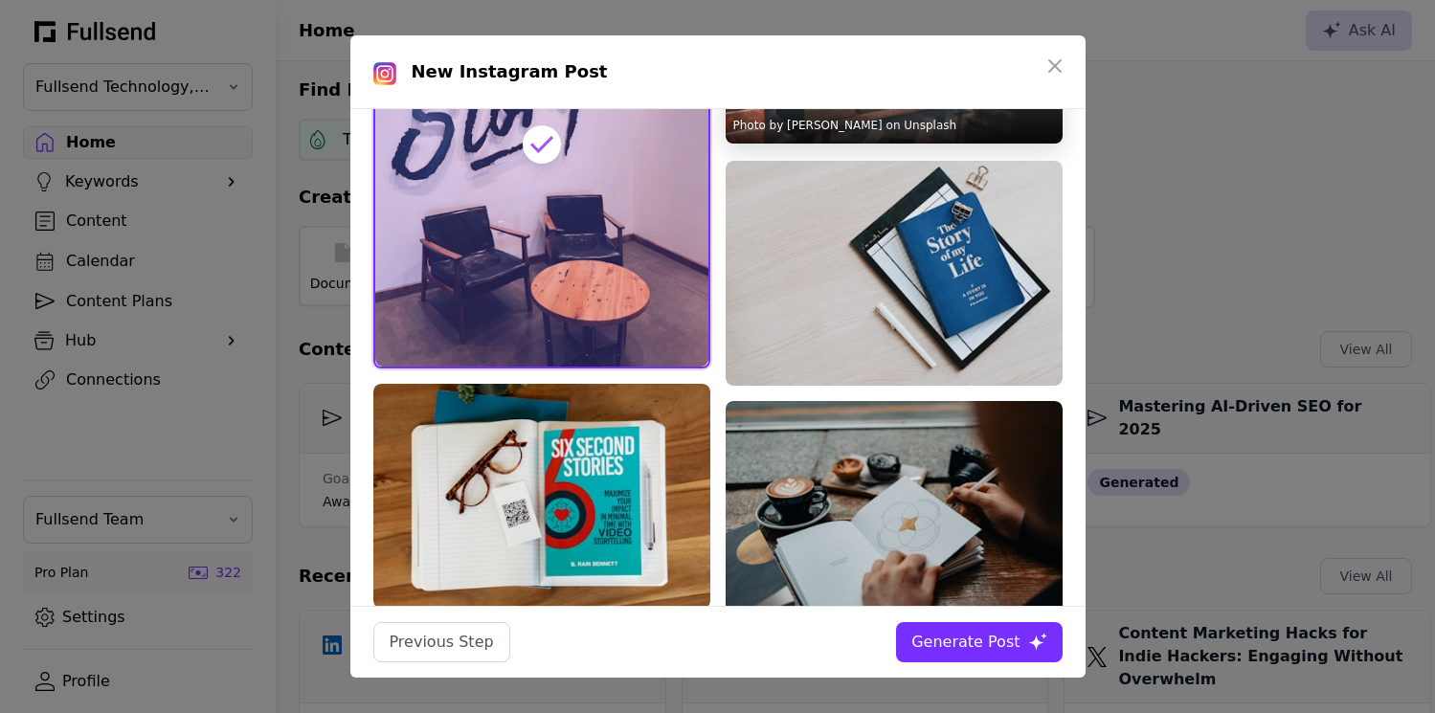
click at [987, 654] on button "Generate Post" at bounding box center [979, 642] width 166 height 40
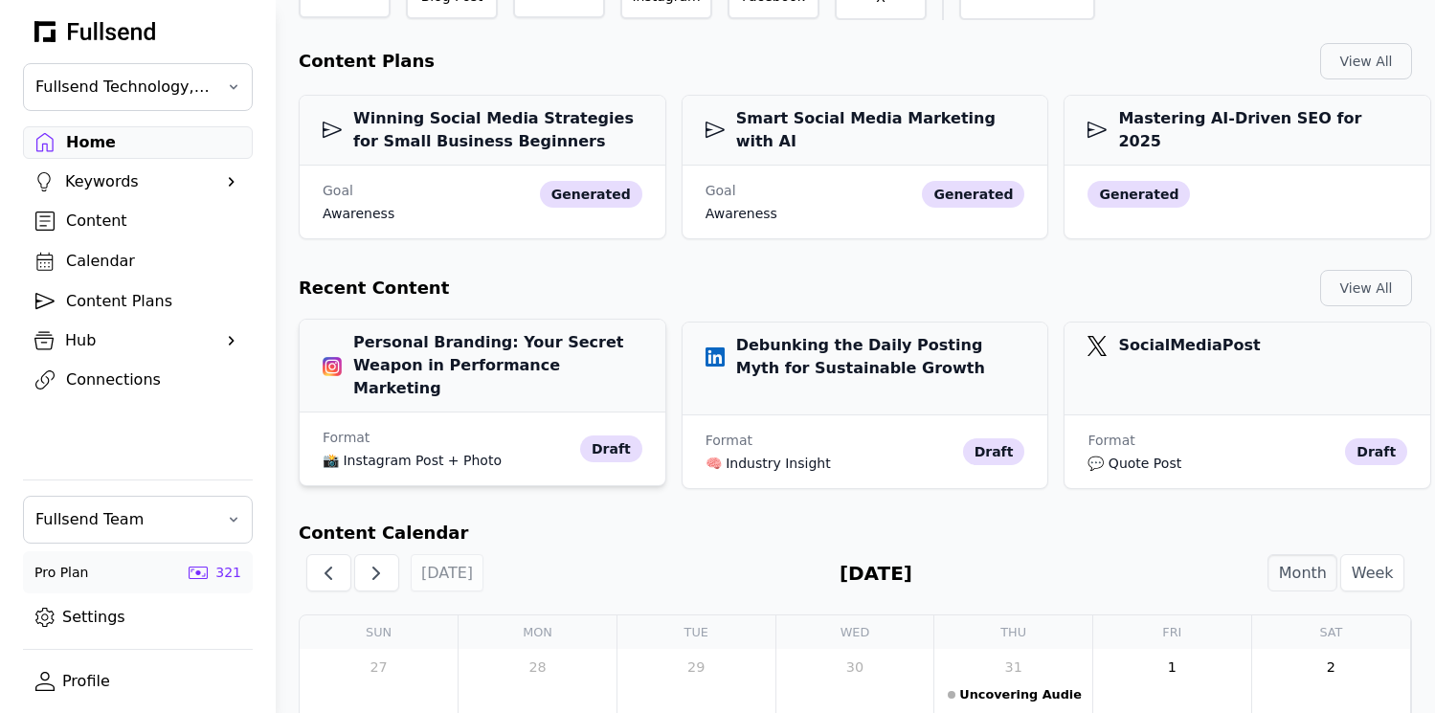
scroll to position [293, 0]
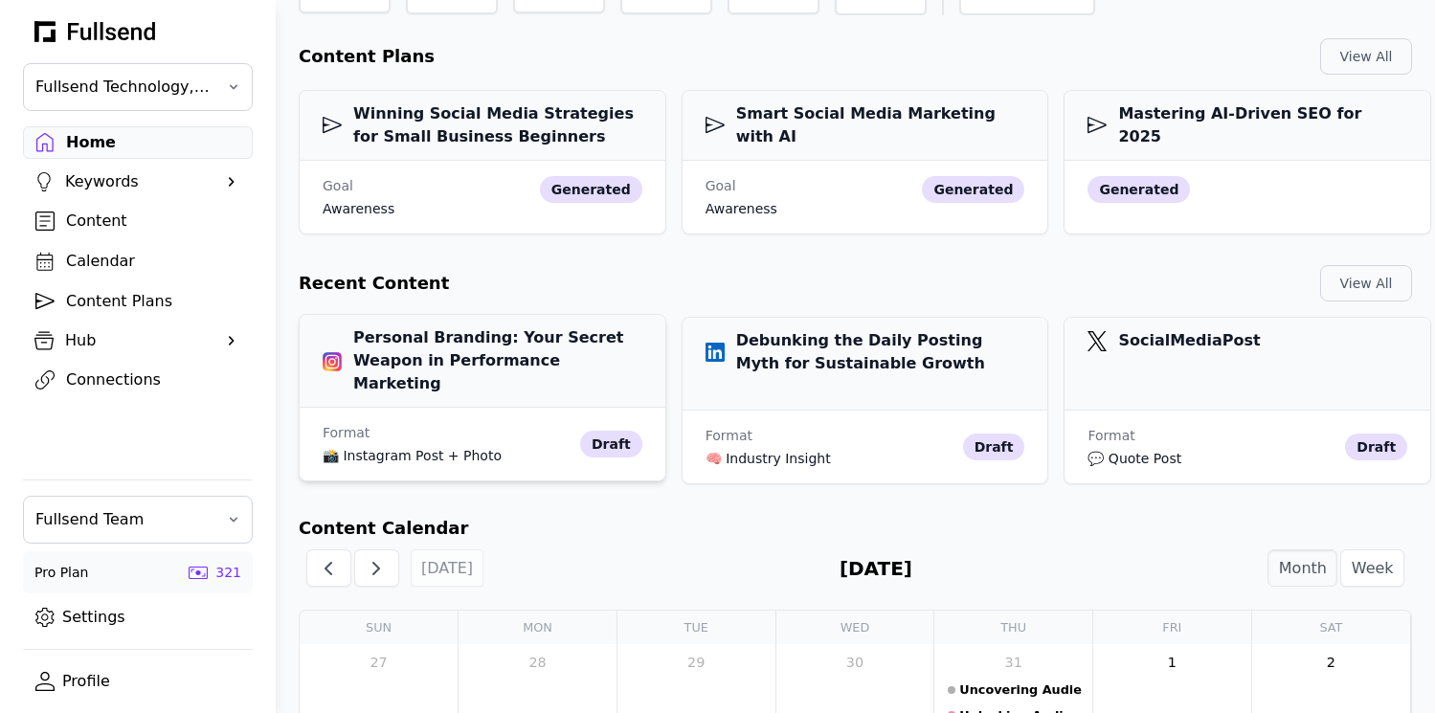
click at [510, 349] on h3 "Personal Branding: Your Secret Weapon in Performance Marketing" at bounding box center [483, 360] width 320 height 69
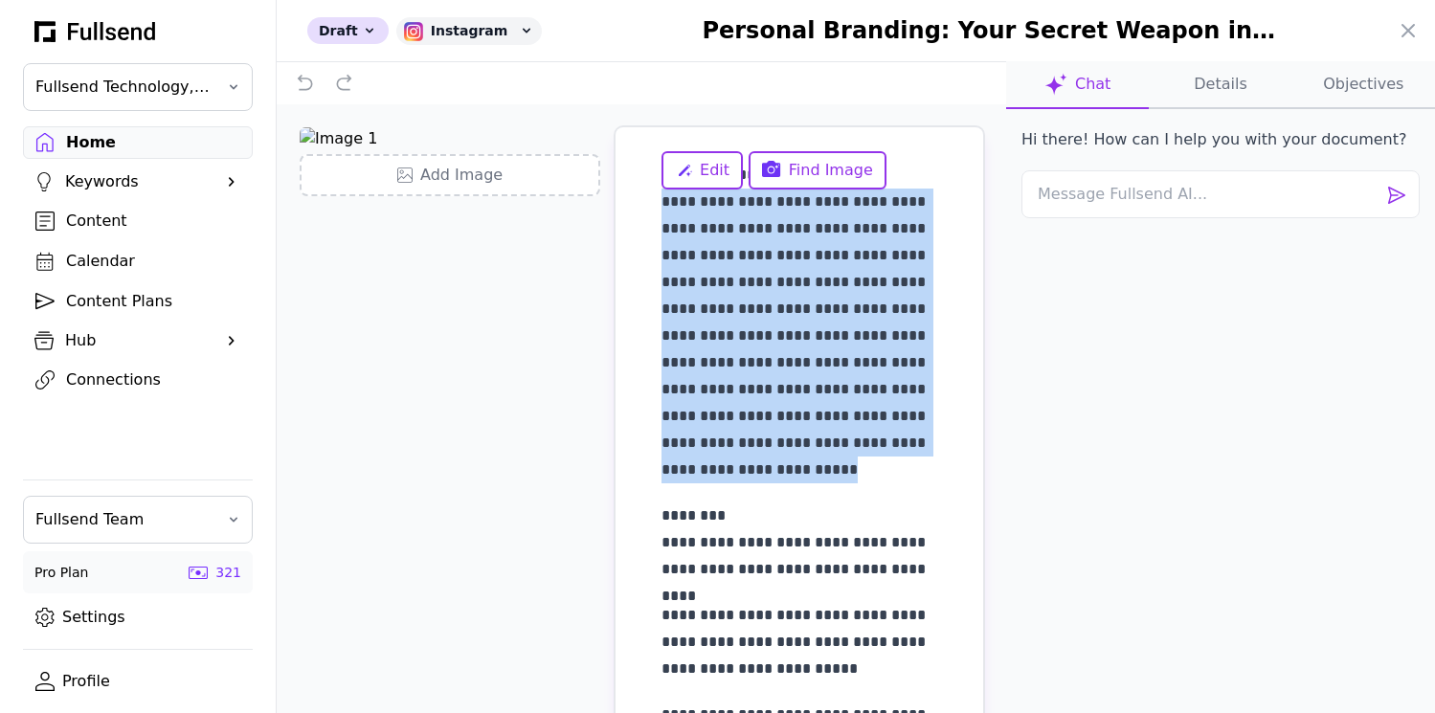
drag, startPoint x: 813, startPoint y: 468, endPoint x: 635, endPoint y: 210, distance: 313.8
copy p "**********"
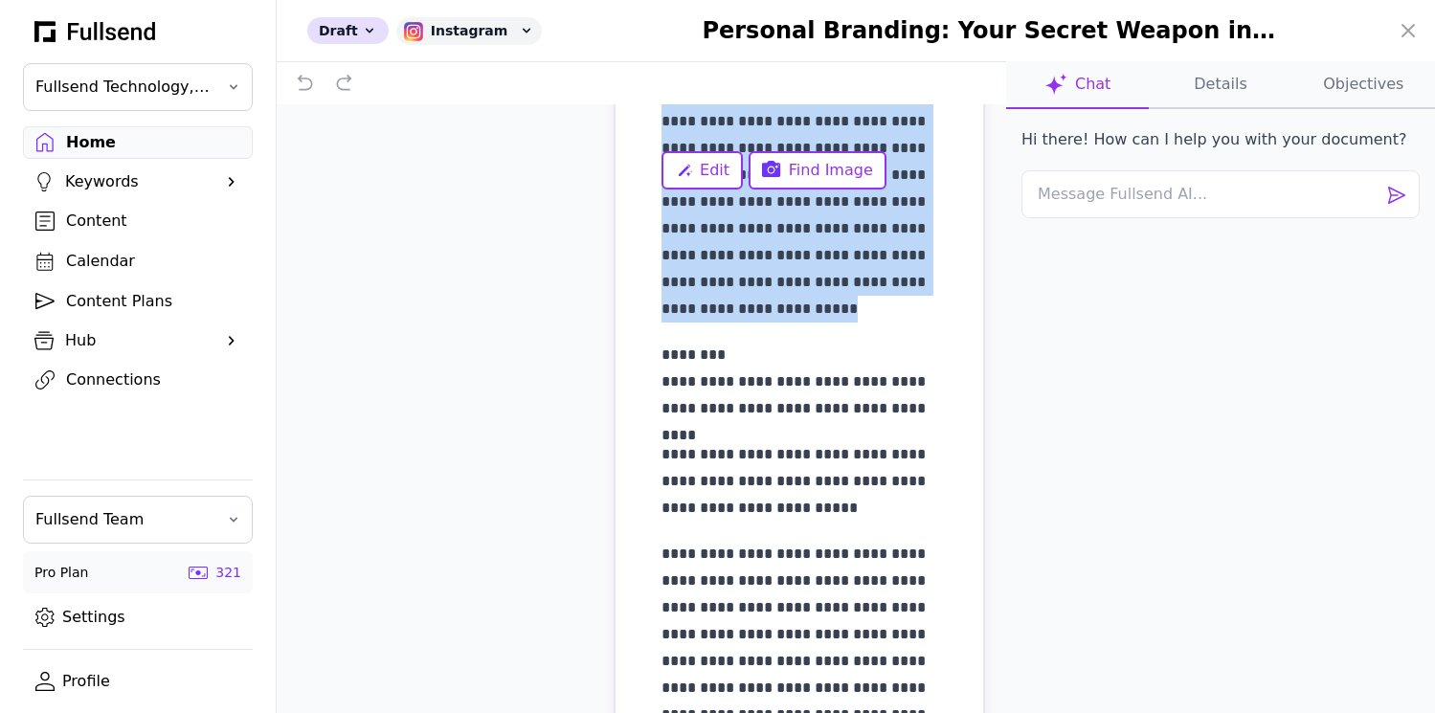
scroll to position [212, 0]
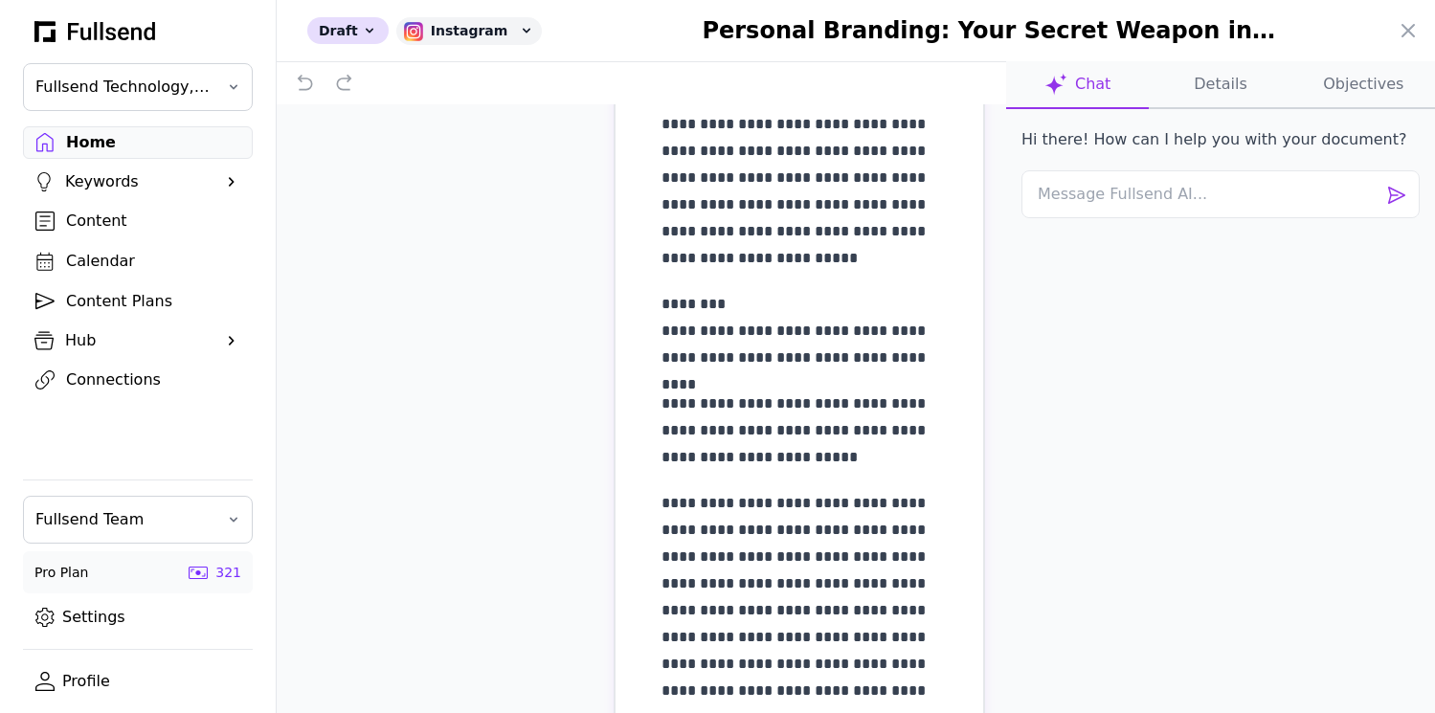
click at [838, 381] on div "**********" at bounding box center [799, 589] width 276 height 1279
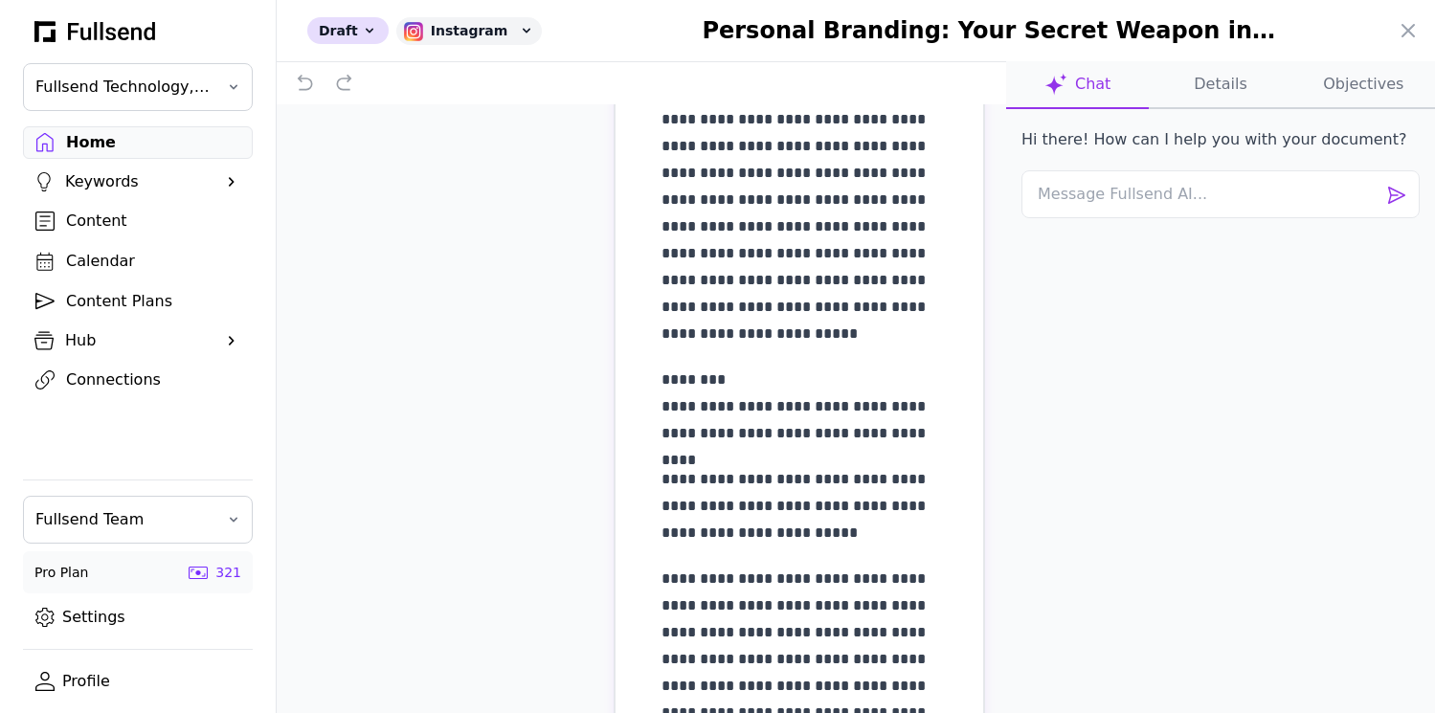
scroll to position [0, 0]
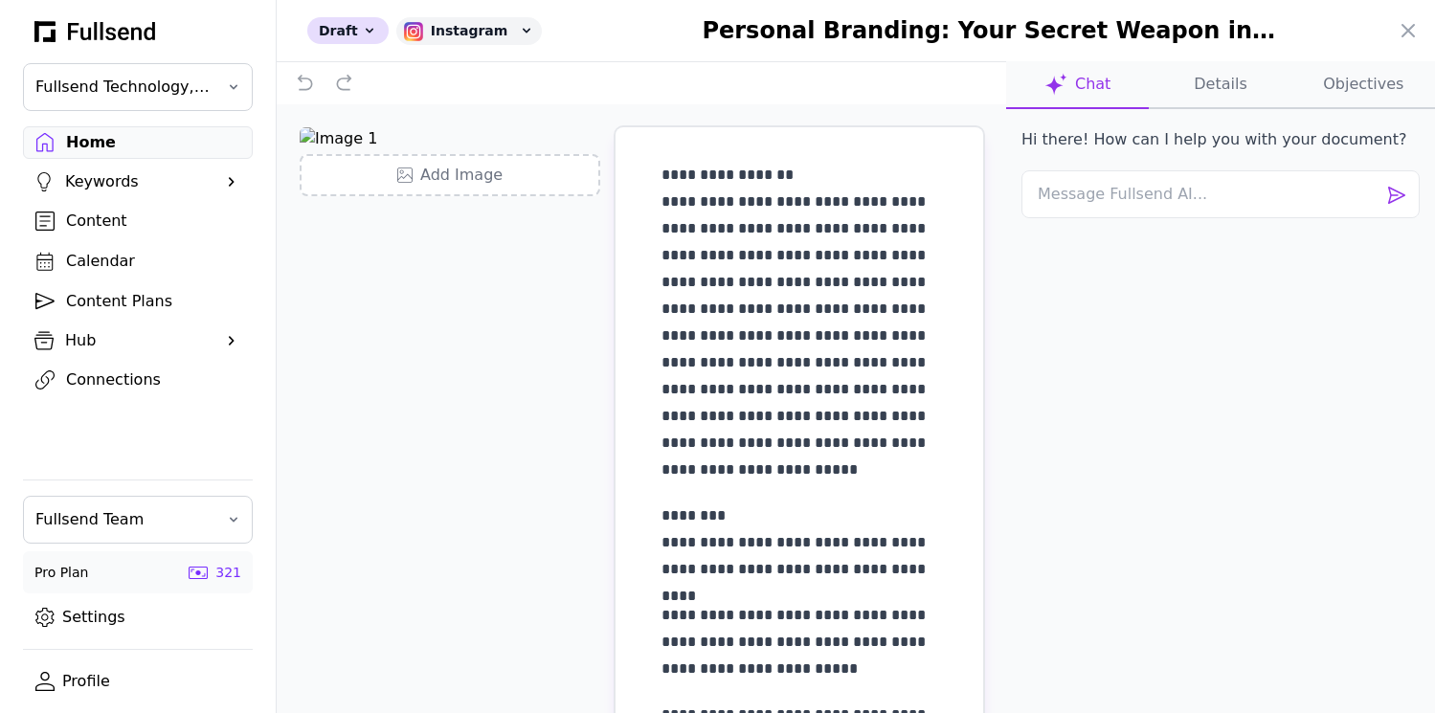
click at [396, 341] on div "**********" at bounding box center [641, 439] width 729 height 670
click at [393, 140] on span "Update Photo" at bounding box center [414, 136] width 104 height 23
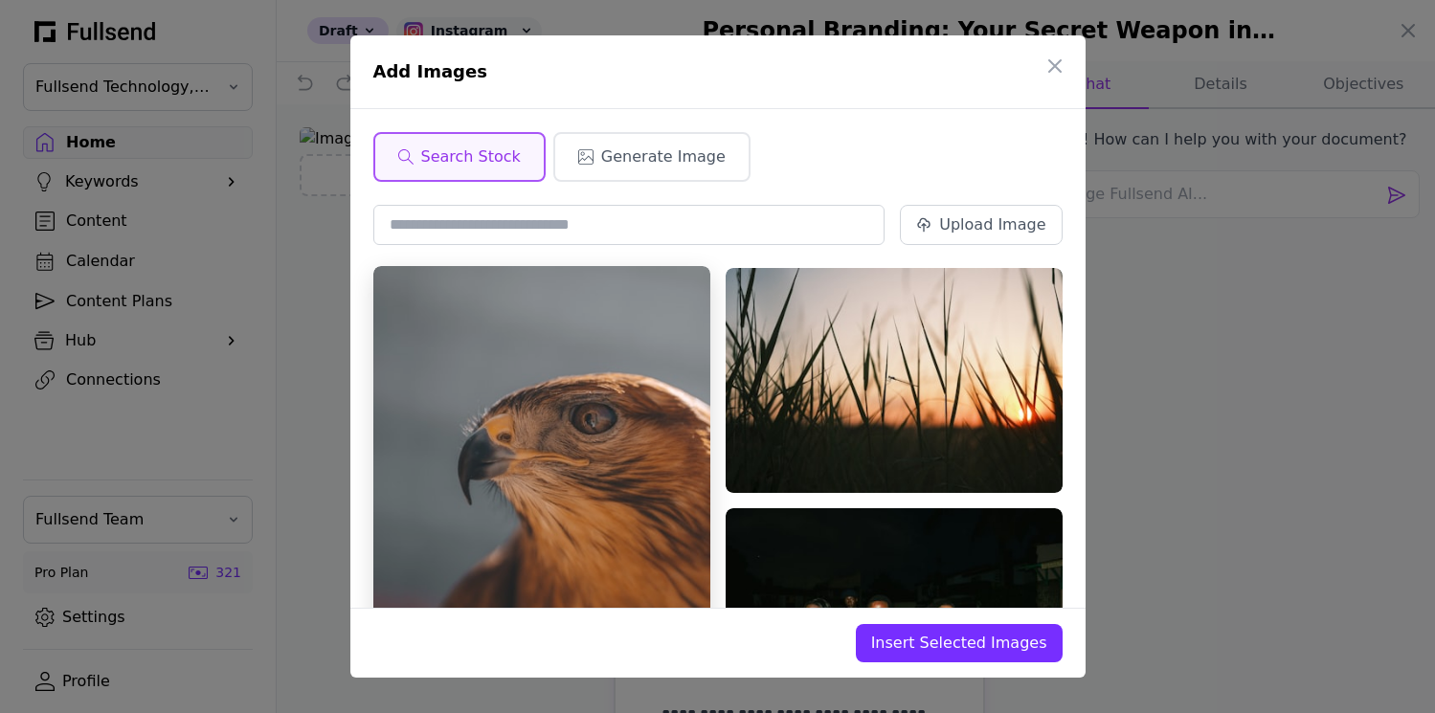
click at [527, 397] on img at bounding box center [541, 518] width 337 height 505
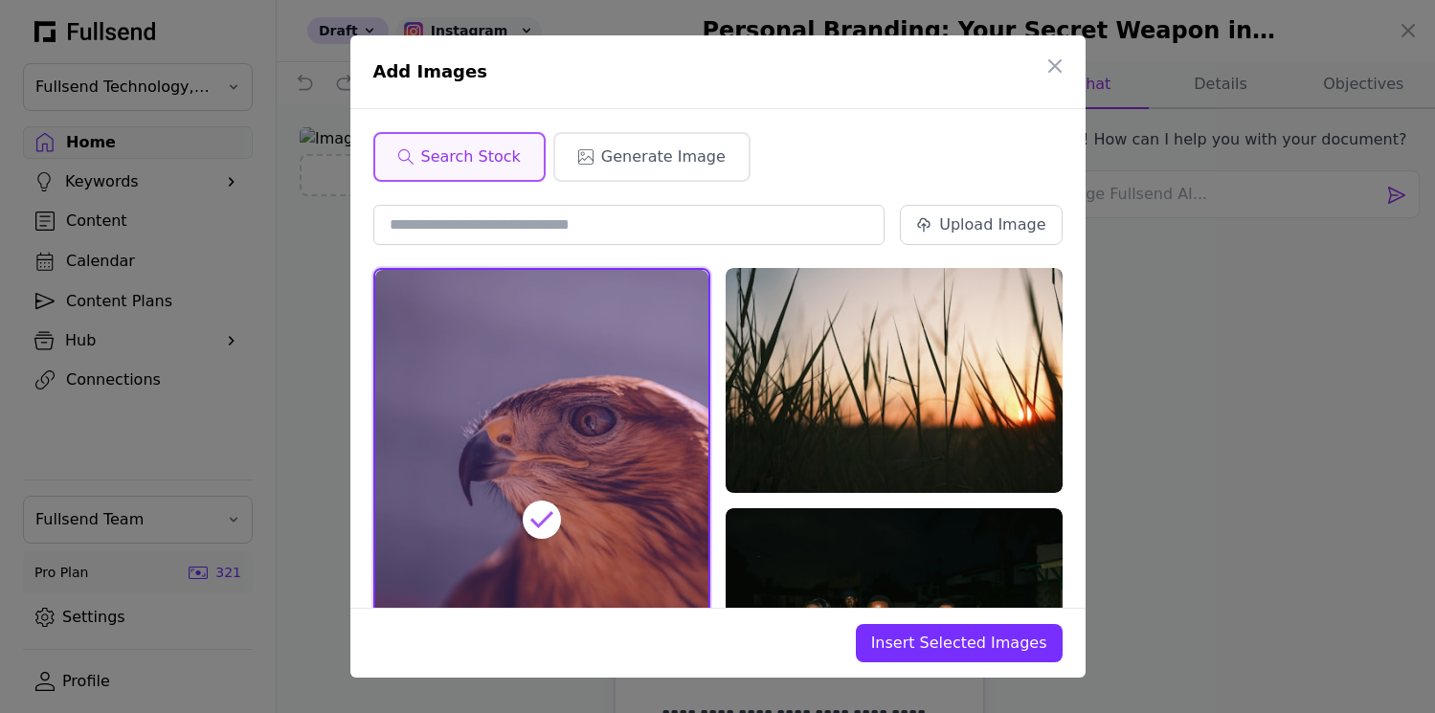
click at [949, 636] on span "Insert Selected Images" at bounding box center [959, 643] width 176 height 23
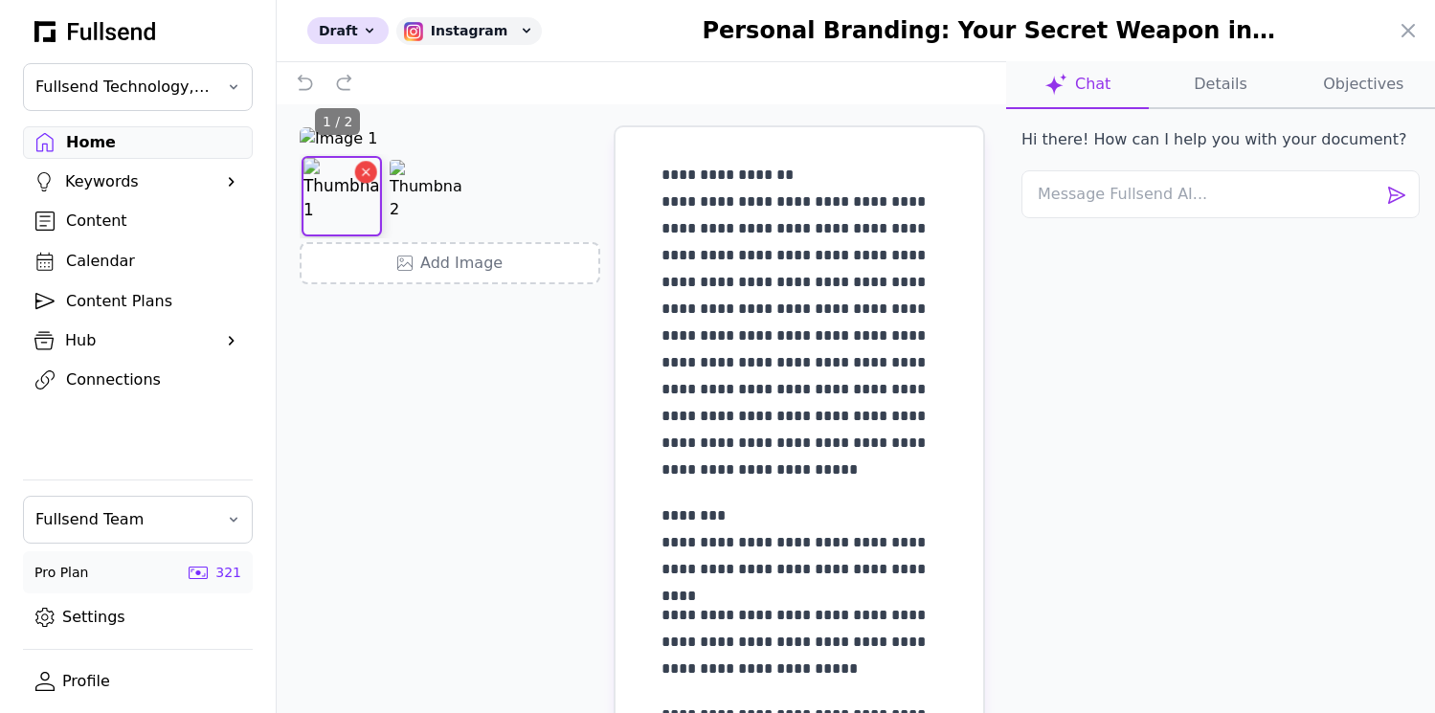
click at [365, 171] on icon "Delete image" at bounding box center [366, 171] width 7 height 7
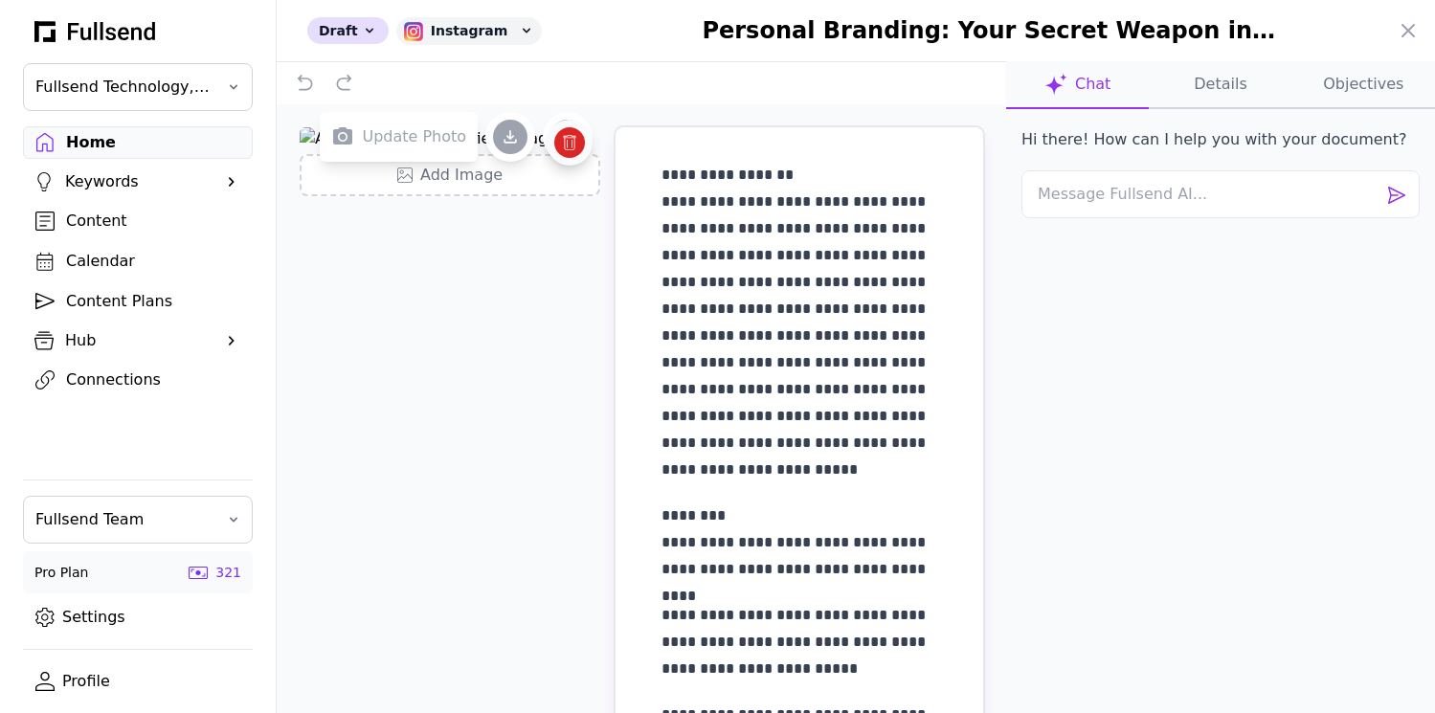
click at [570, 166] on button at bounding box center [570, 143] width 46 height 46
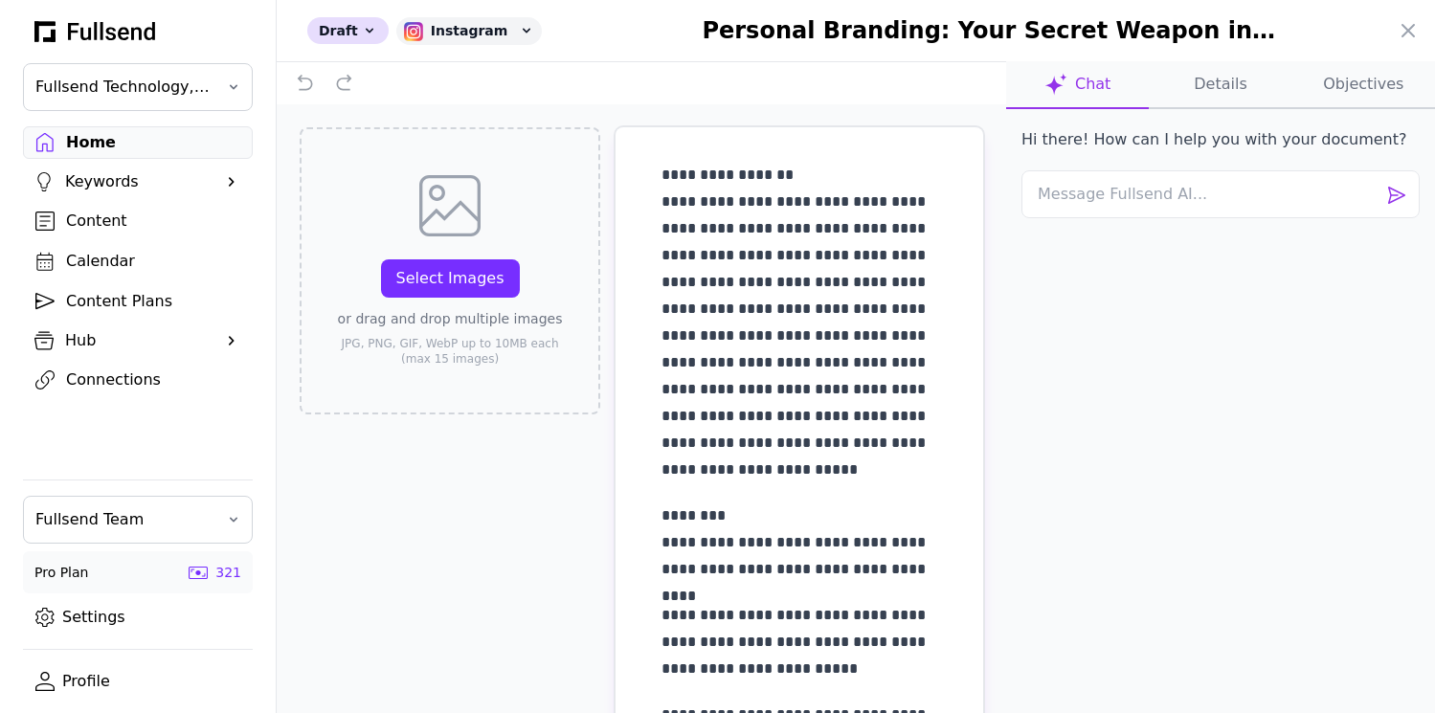
click at [438, 484] on div "**********" at bounding box center [641, 439] width 729 height 670
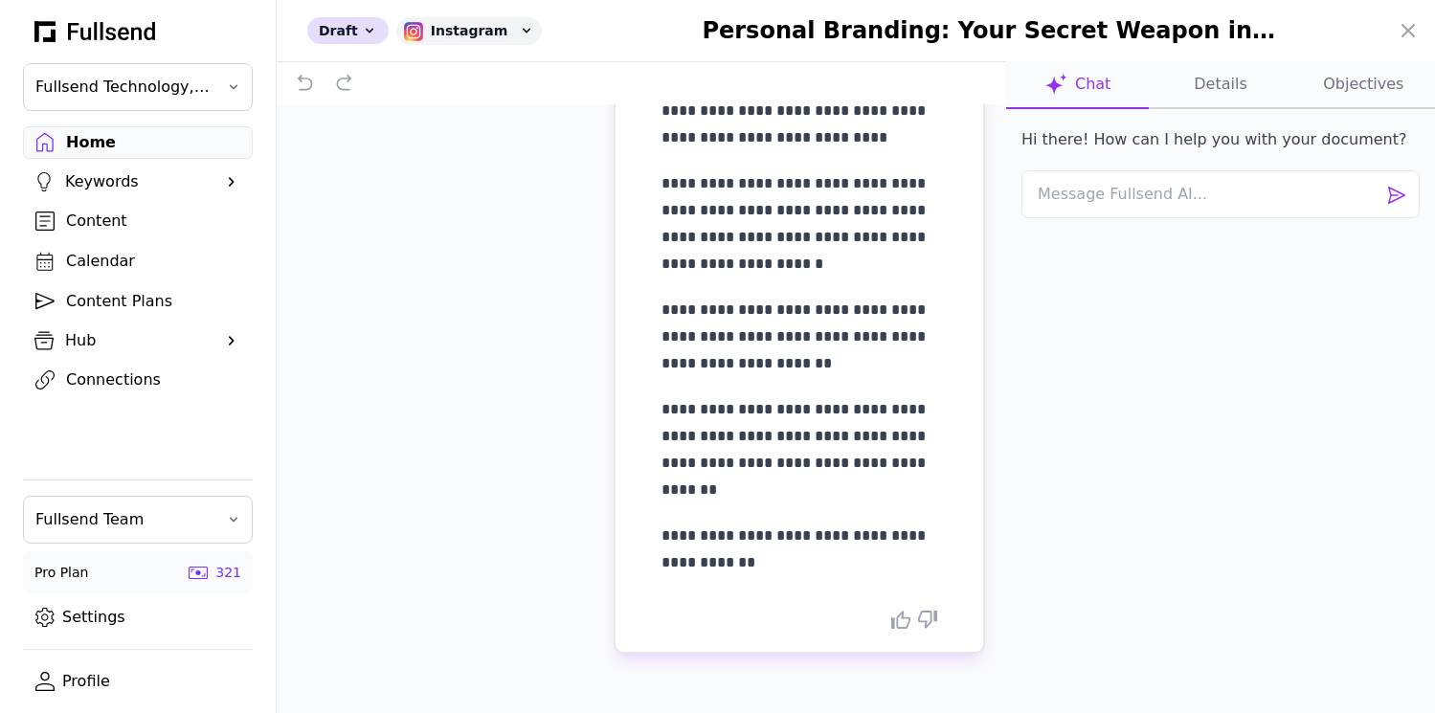
scroll to position [0, 0]
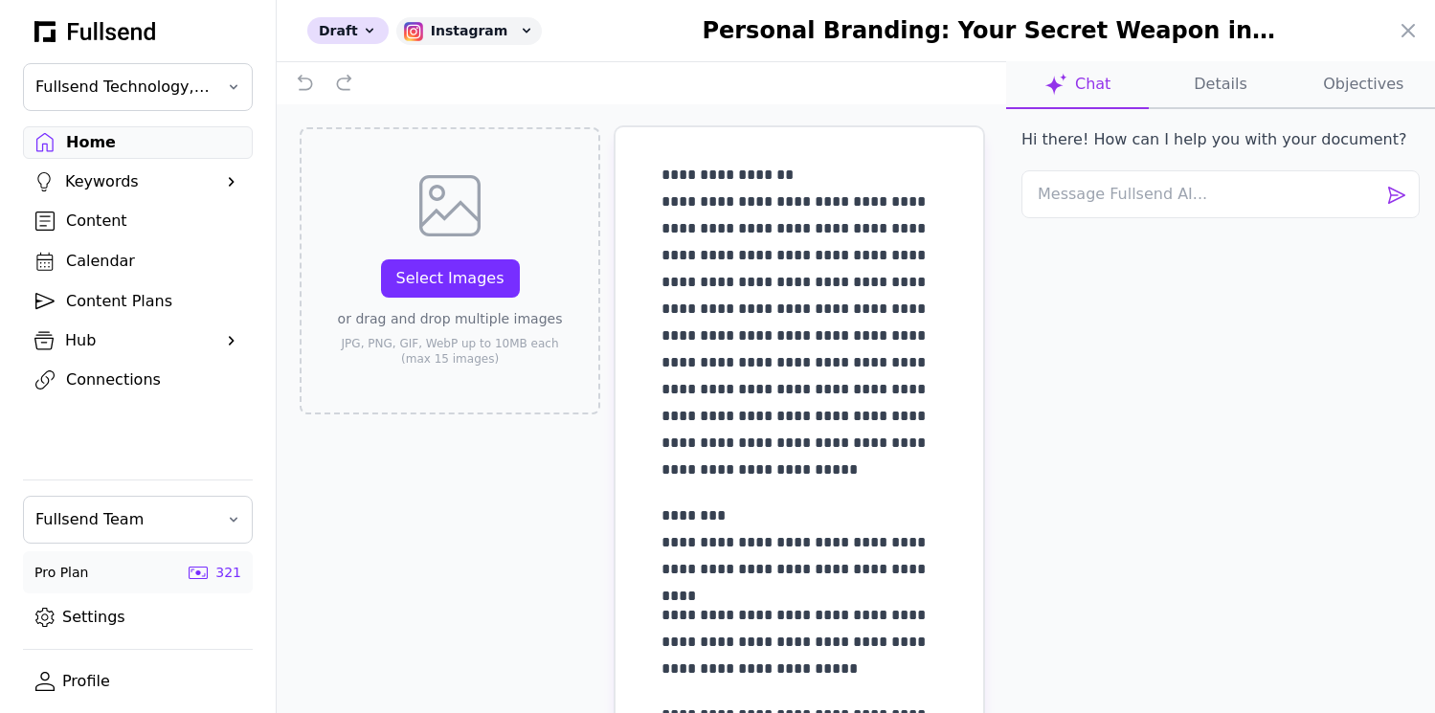
click at [1364, 79] on button "Objectives" at bounding box center [1363, 85] width 143 height 48
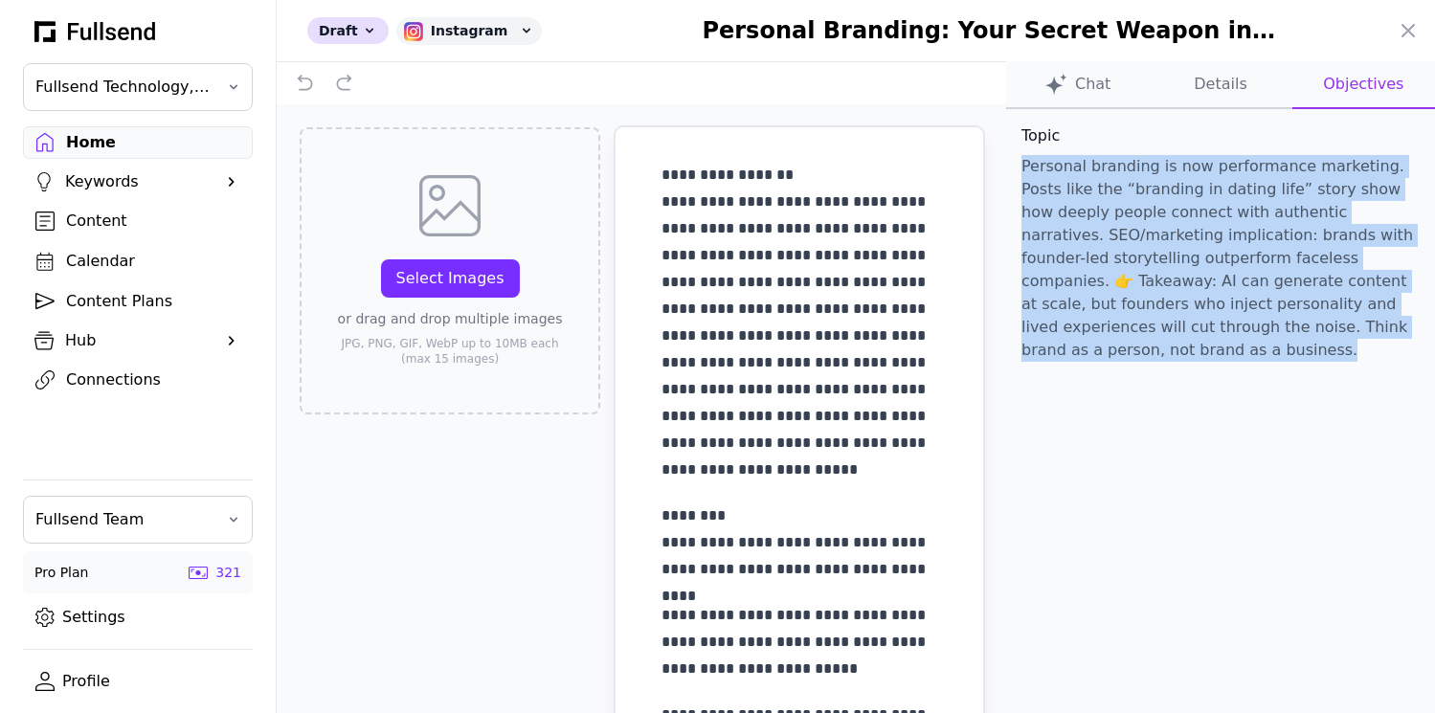
copy p "Personal branding is now performance marketing. Posts like the “branding in dat…"
drag, startPoint x: 1404, startPoint y: 332, endPoint x: 1017, endPoint y: 168, distance: 420.3
click at [1017, 168] on div "Topic Personal branding is now performance marketing. Posts like the “branding …" at bounding box center [1220, 254] width 429 height 291
click at [1406, 30] on icon at bounding box center [1408, 30] width 23 height 23
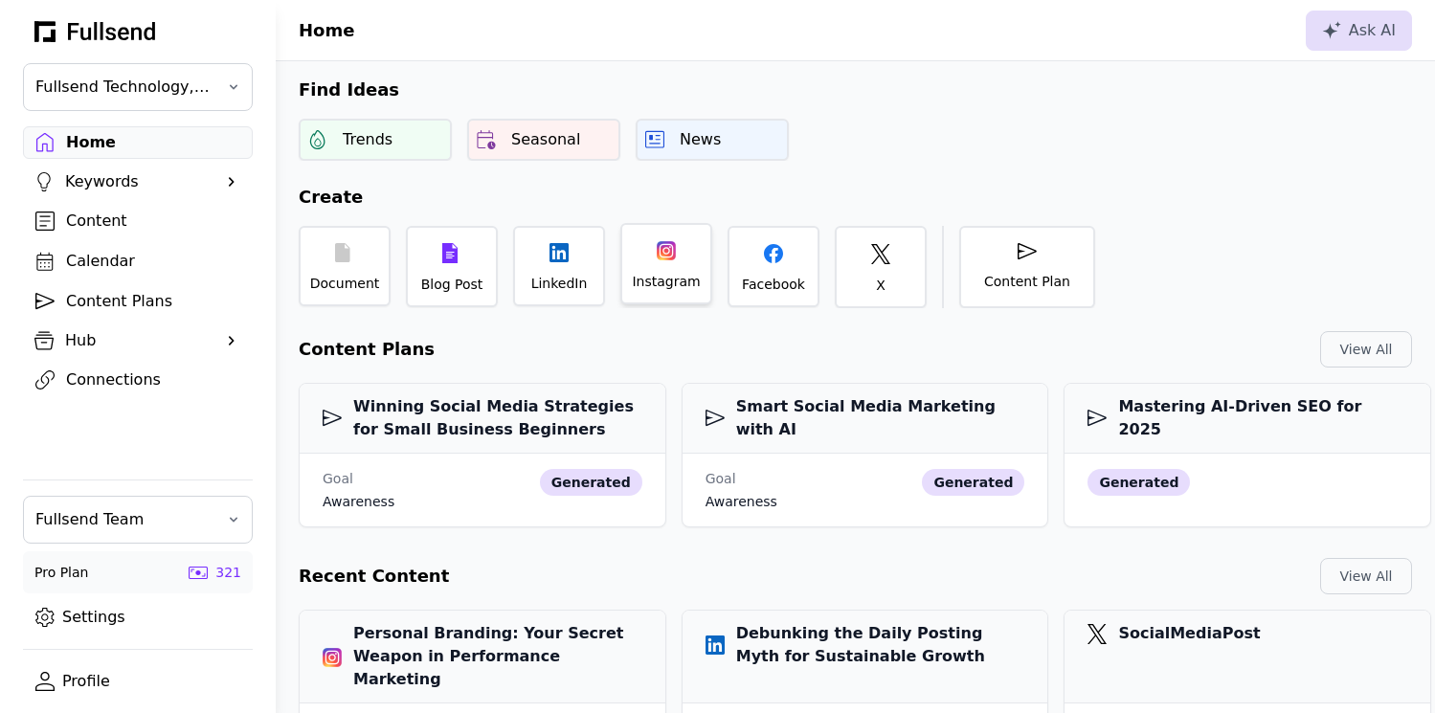
click at [667, 264] on div "Instagram" at bounding box center [666, 263] width 92 height 81
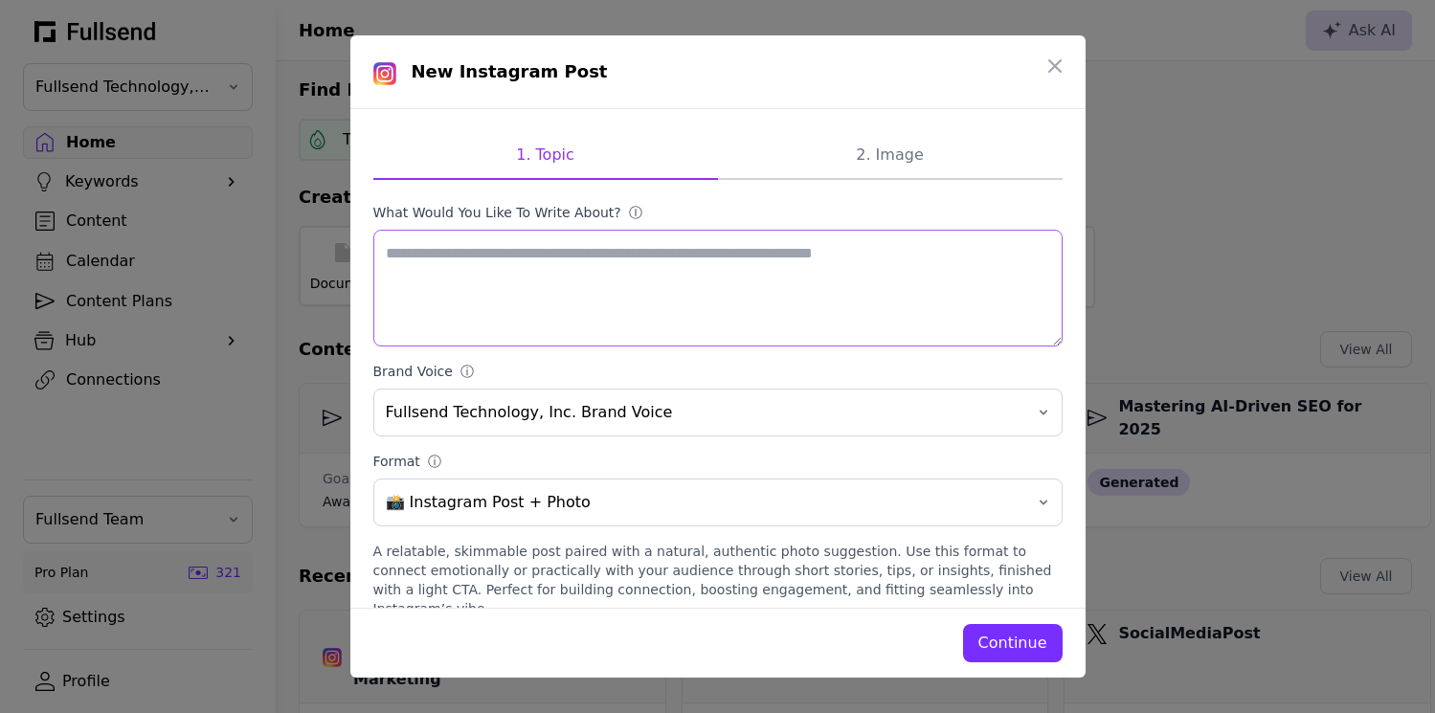
click at [624, 279] on textarea "What would you like to write about? ⓘ" at bounding box center [717, 288] width 689 height 117
paste textarea "**********"
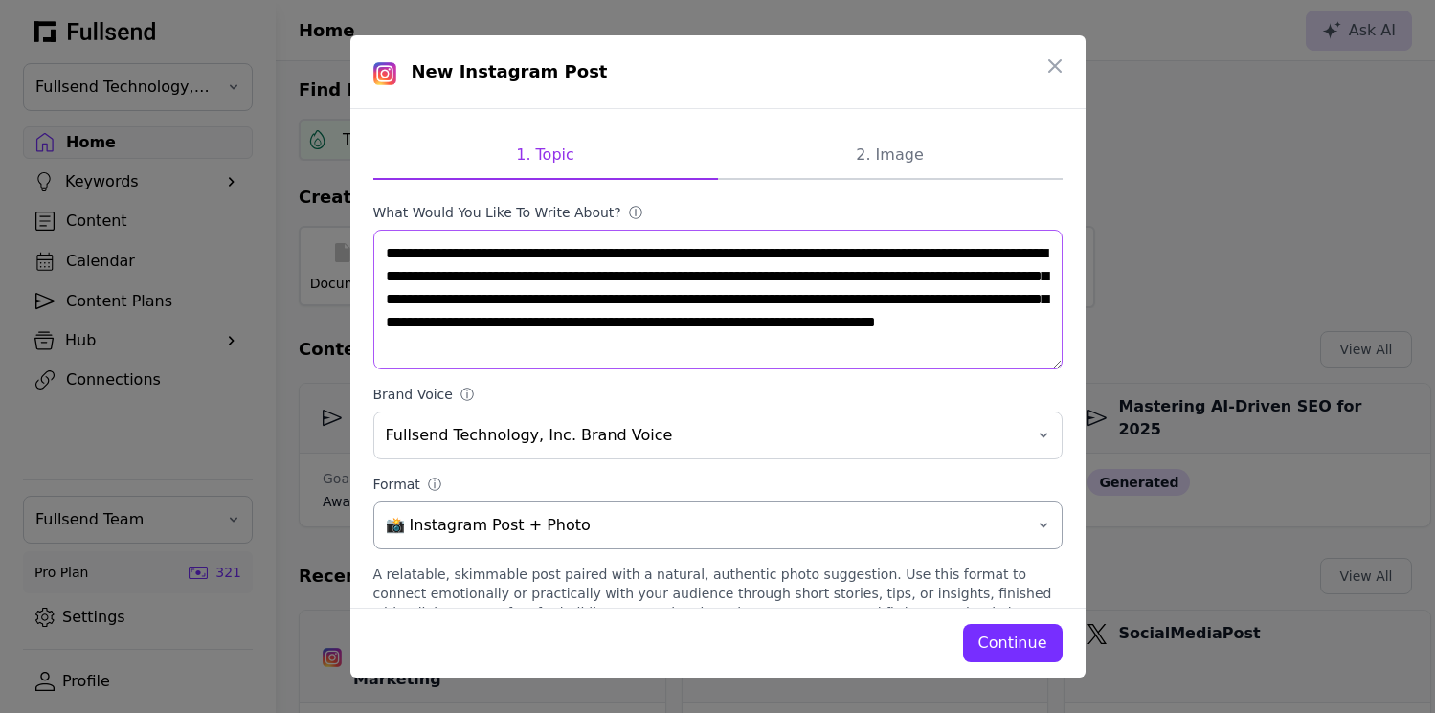
type textarea "**********"
click at [556, 527] on span "📸 Instagram Post + Photo" at bounding box center [704, 525] width 637 height 23
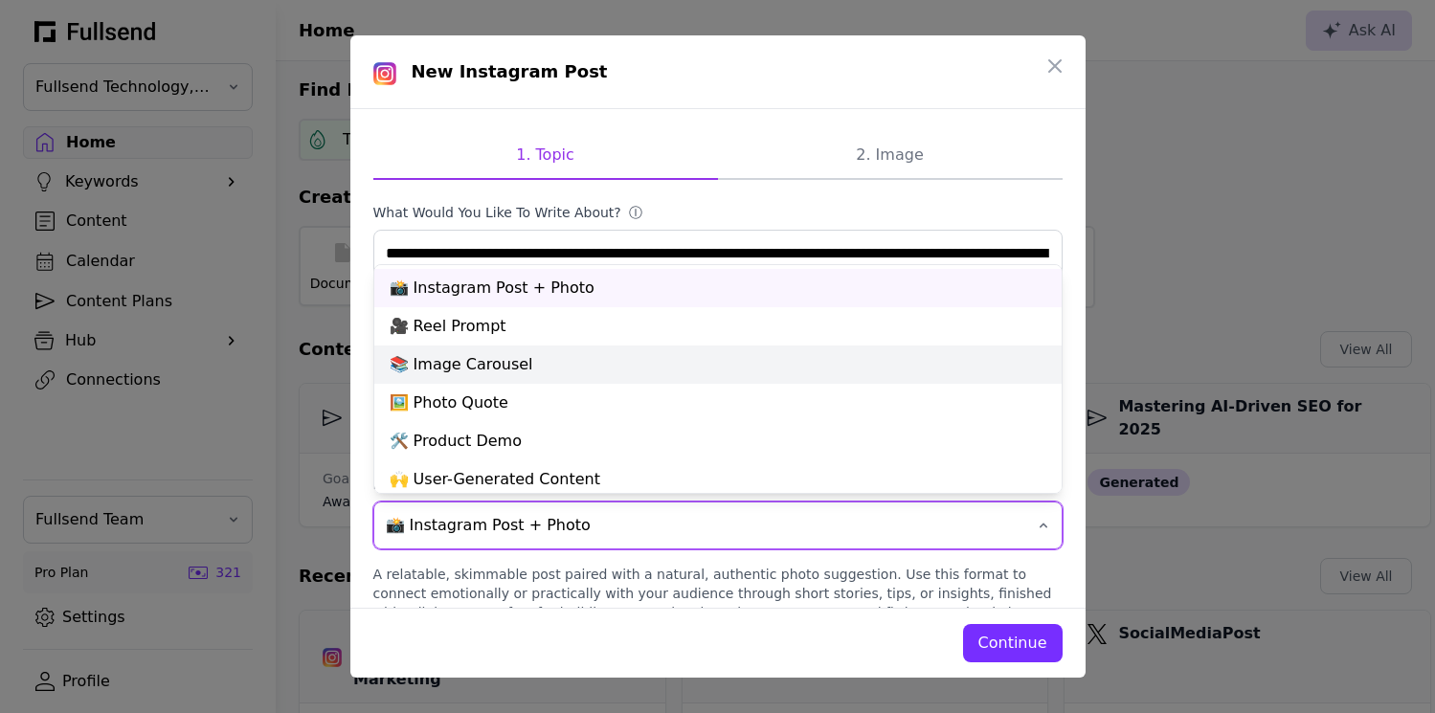
click at [535, 369] on div "📚 Image Carousel" at bounding box center [717, 365] width 687 height 38
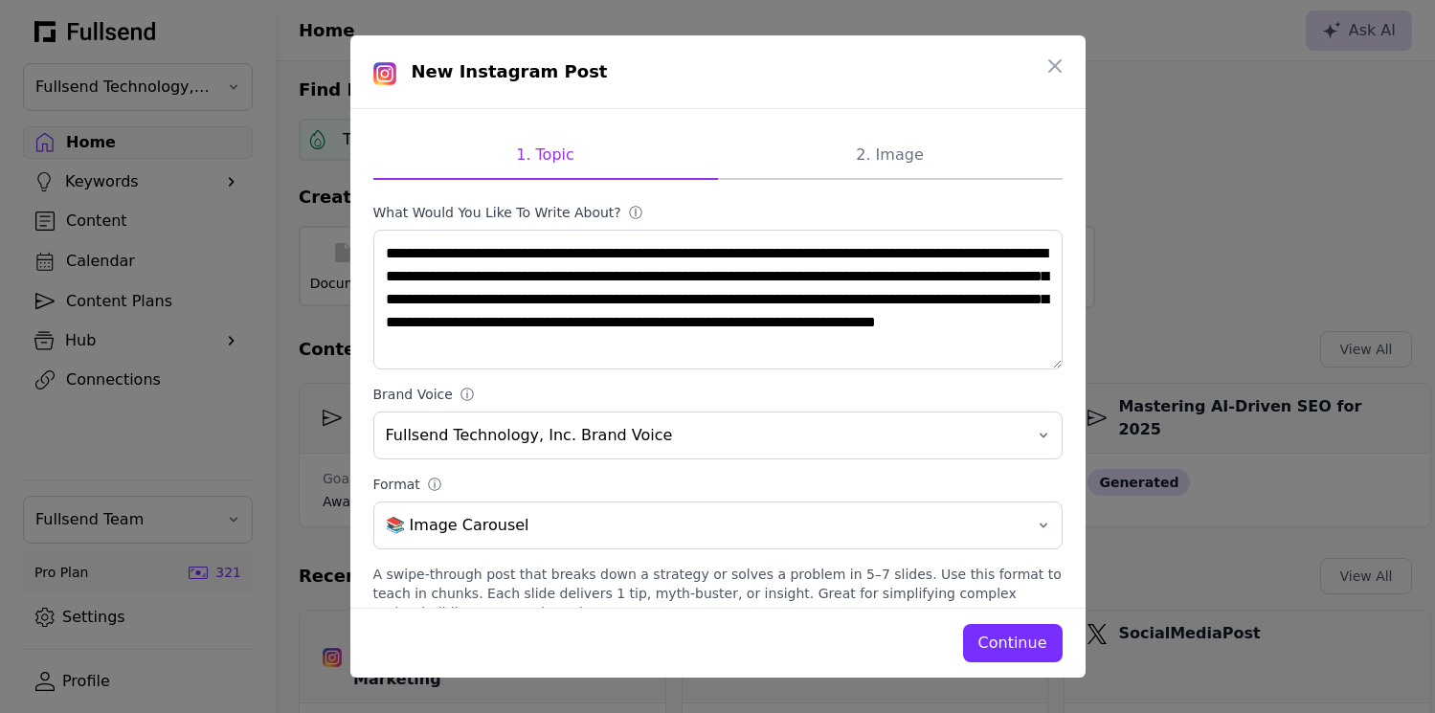
click at [1002, 643] on div "Continue" at bounding box center [1012, 643] width 69 height 23
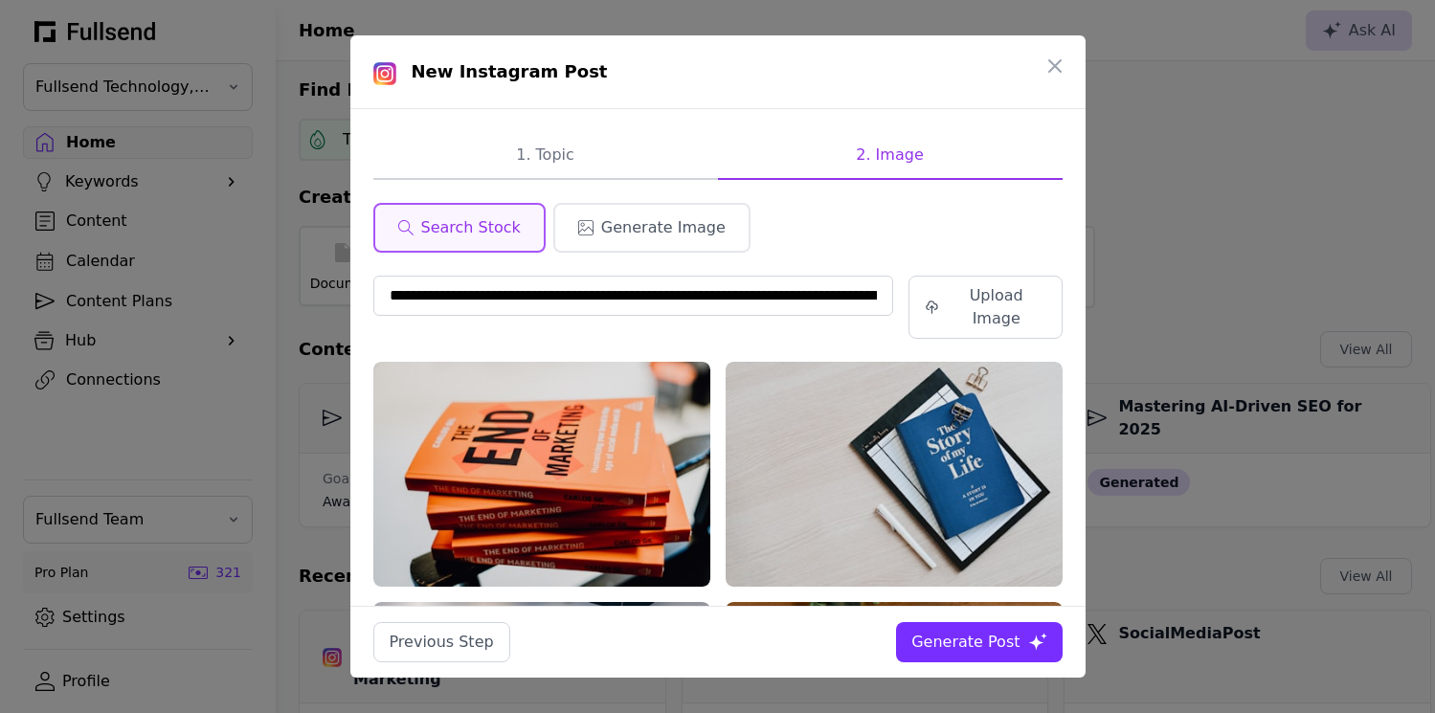
click at [952, 647] on div "Generate Post" at bounding box center [965, 642] width 108 height 23
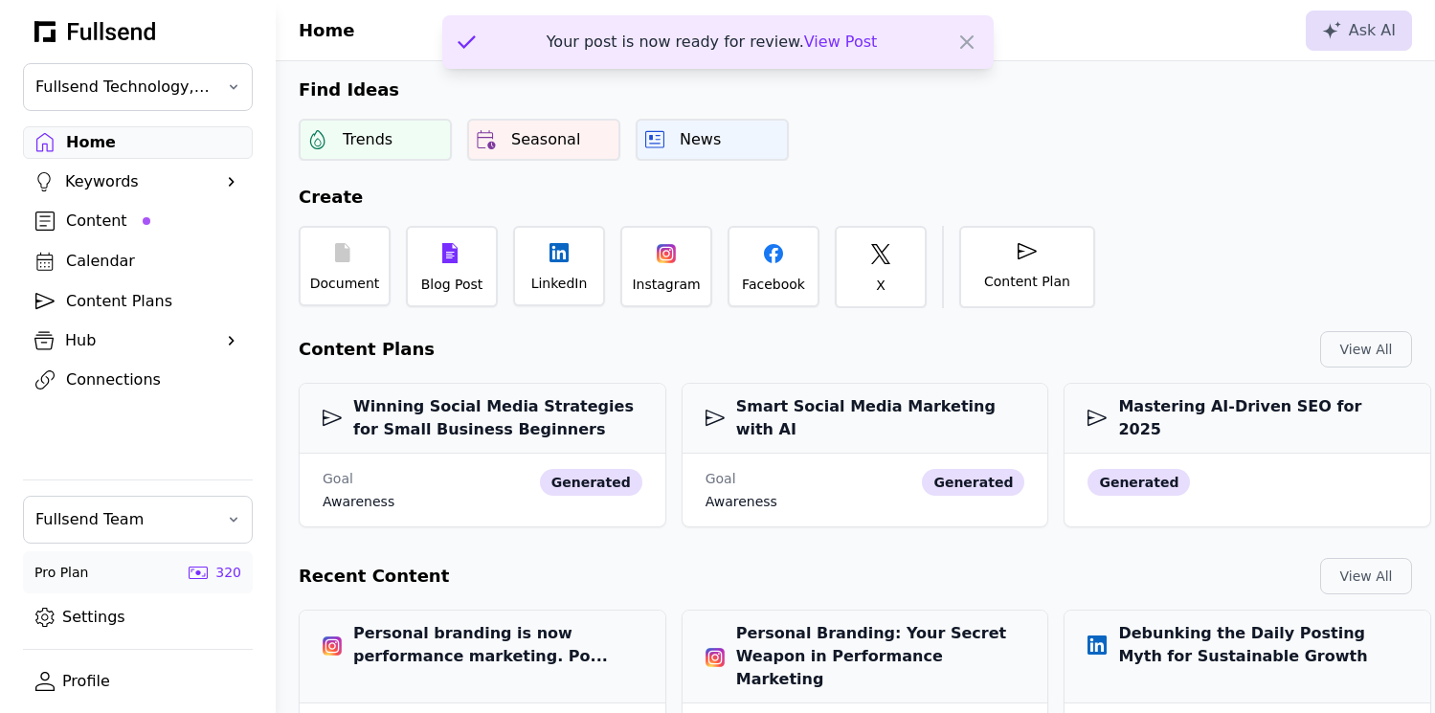
click at [838, 46] on span "View Post" at bounding box center [841, 42] width 74 height 18
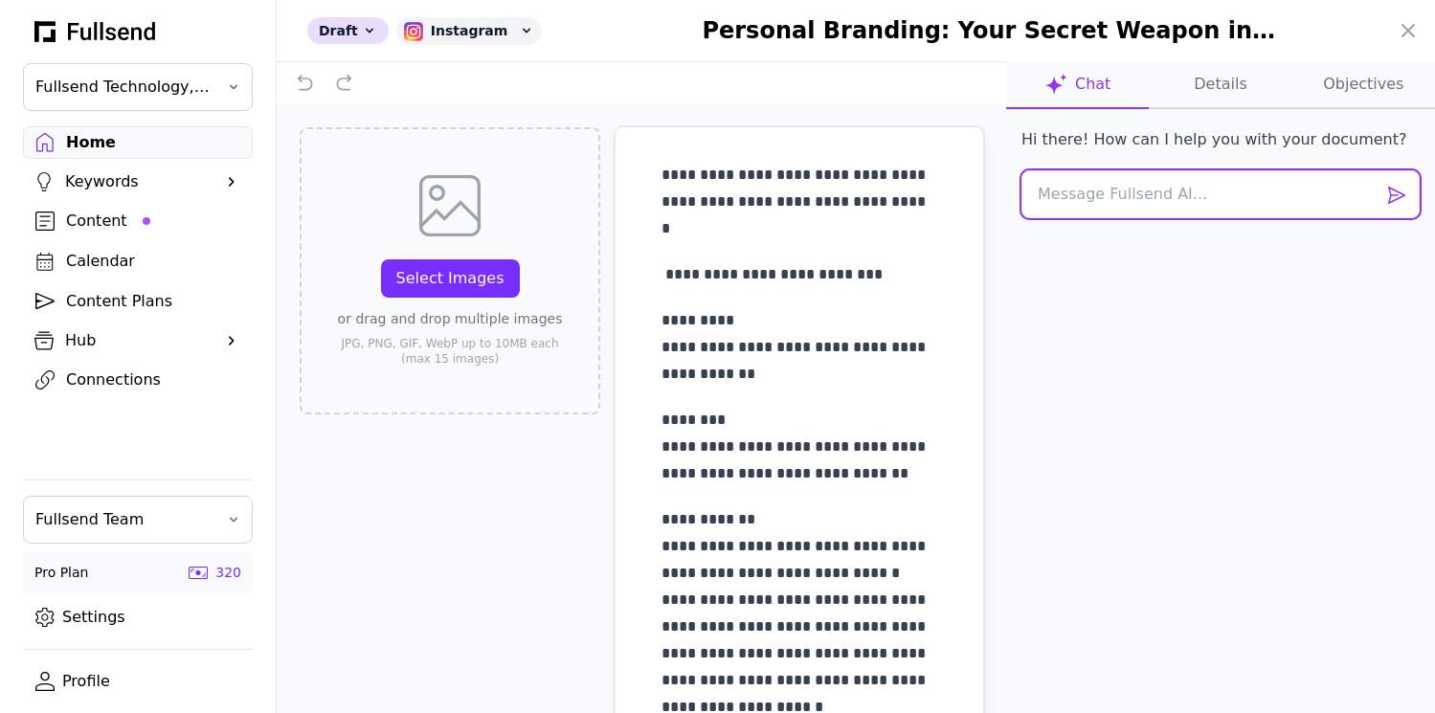
click at [1065, 194] on textarea at bounding box center [1220, 194] width 398 height 48
drag, startPoint x: 1357, startPoint y: 200, endPoint x: 1166, endPoint y: 197, distance: 191.5
click at [1166, 197] on textarea "Rewrite this to be more like a tool on how t" at bounding box center [1220, 194] width 398 height 48
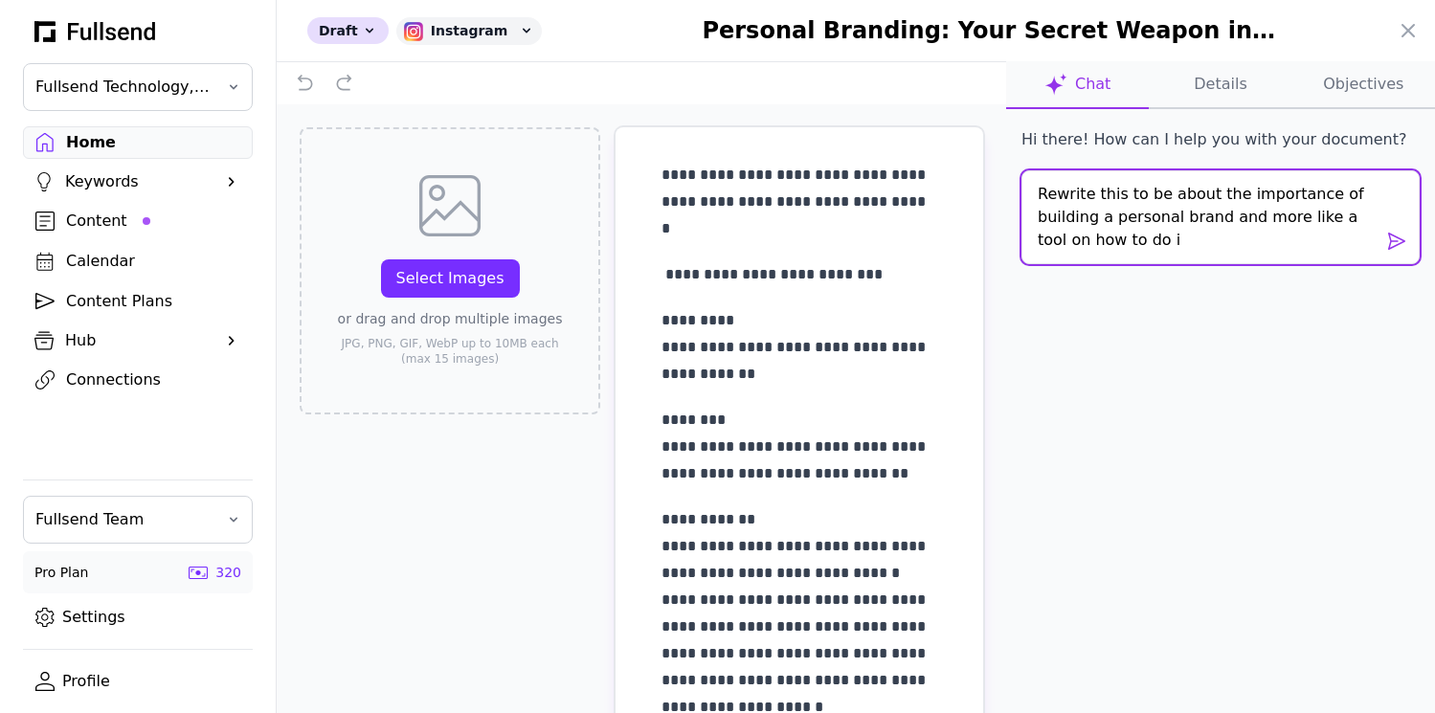
type textarea "Rewrite this to be about the importance of building a personal brand and more l…"
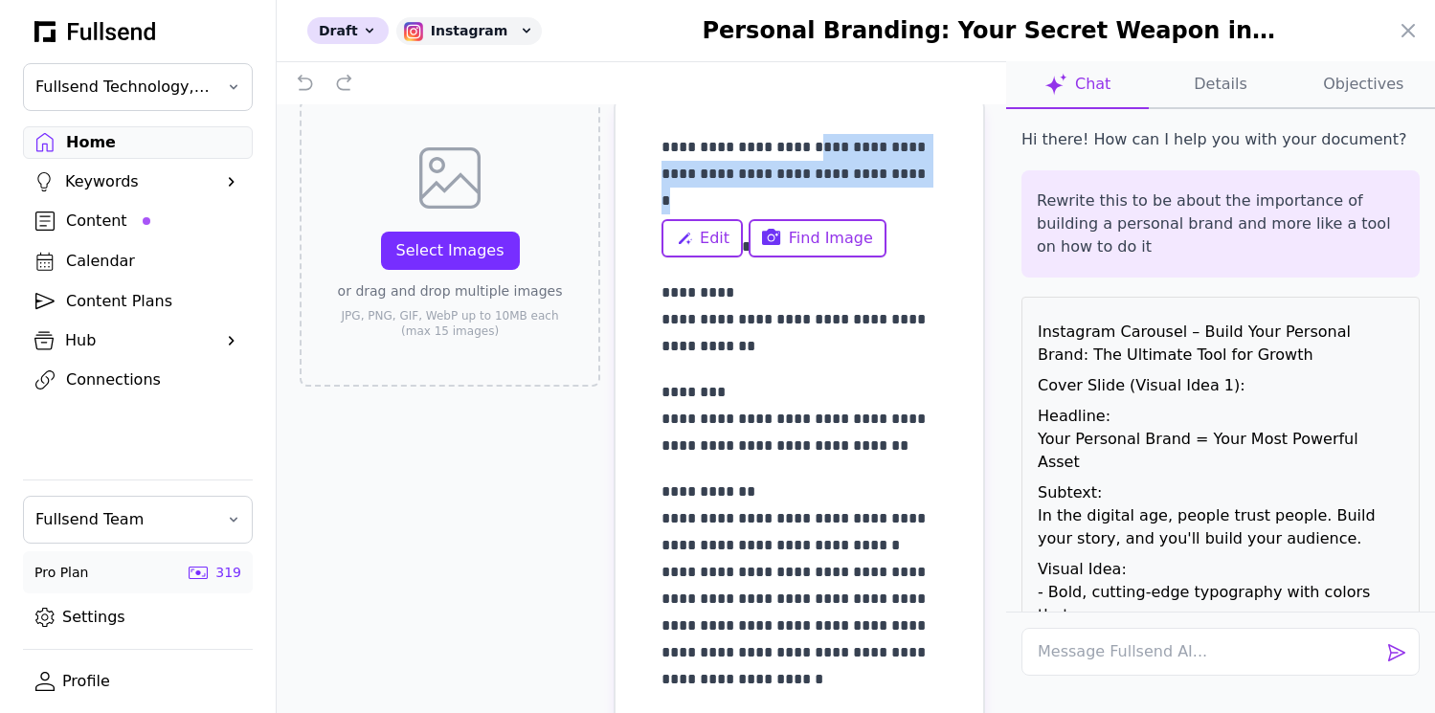
copy p "**********"
drag, startPoint x: 747, startPoint y: 204, endPoint x: 811, endPoint y: 154, distance: 81.2
click at [811, 154] on p "**********" at bounding box center [799, 174] width 276 height 80
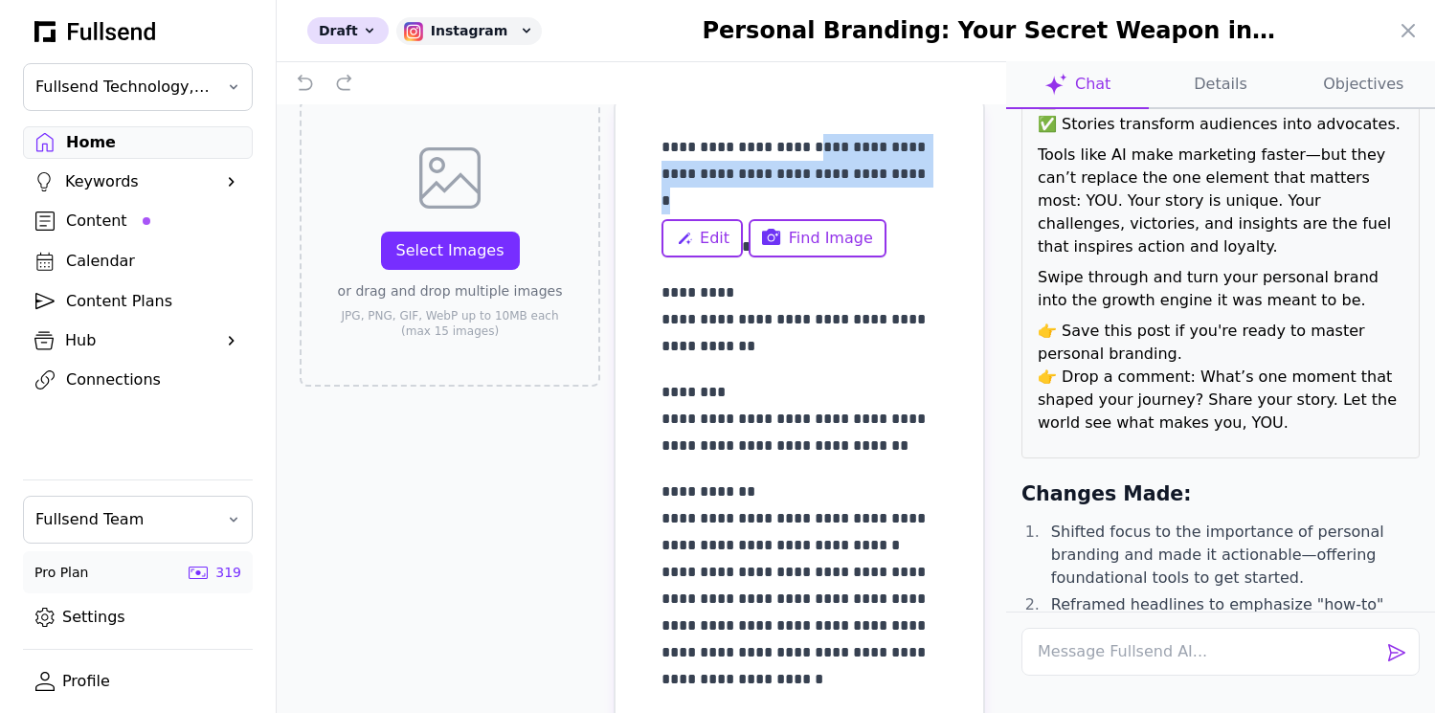
scroll to position [2605, 0]
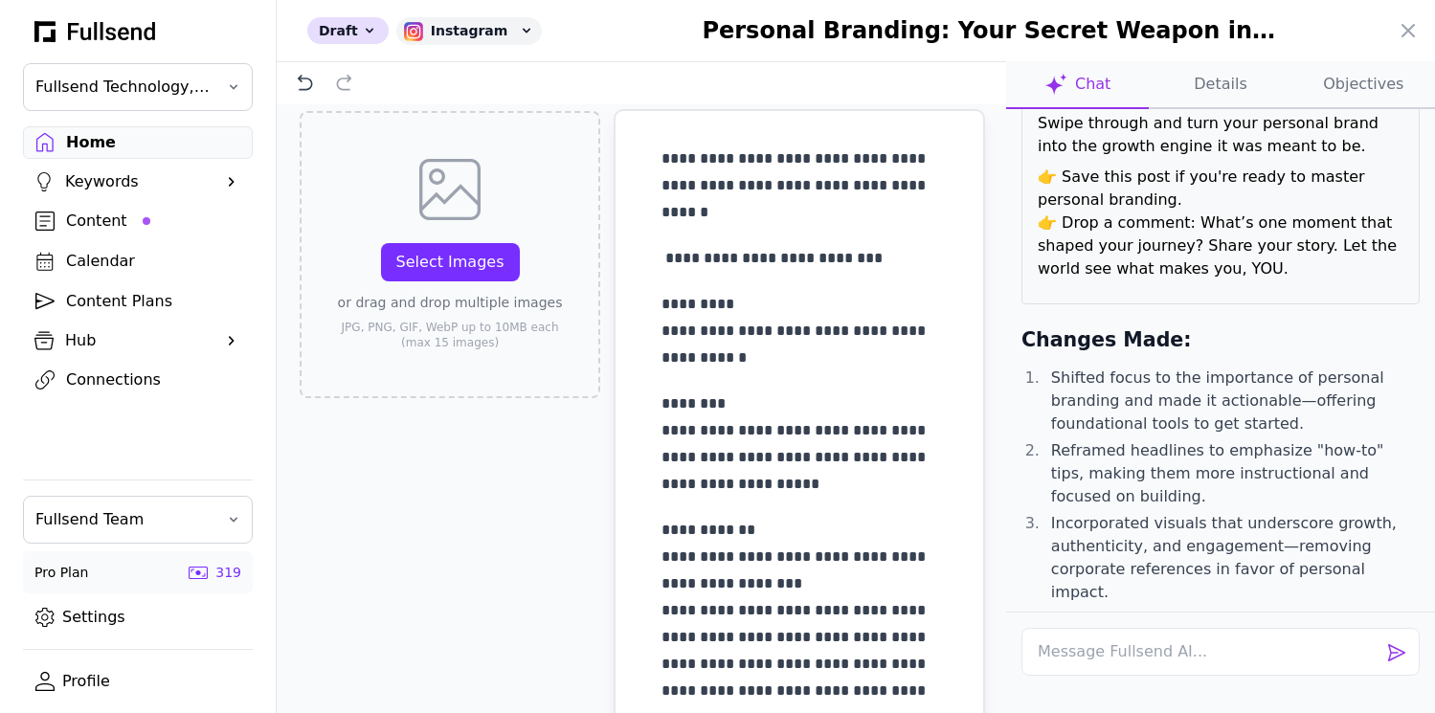
scroll to position [17, 0]
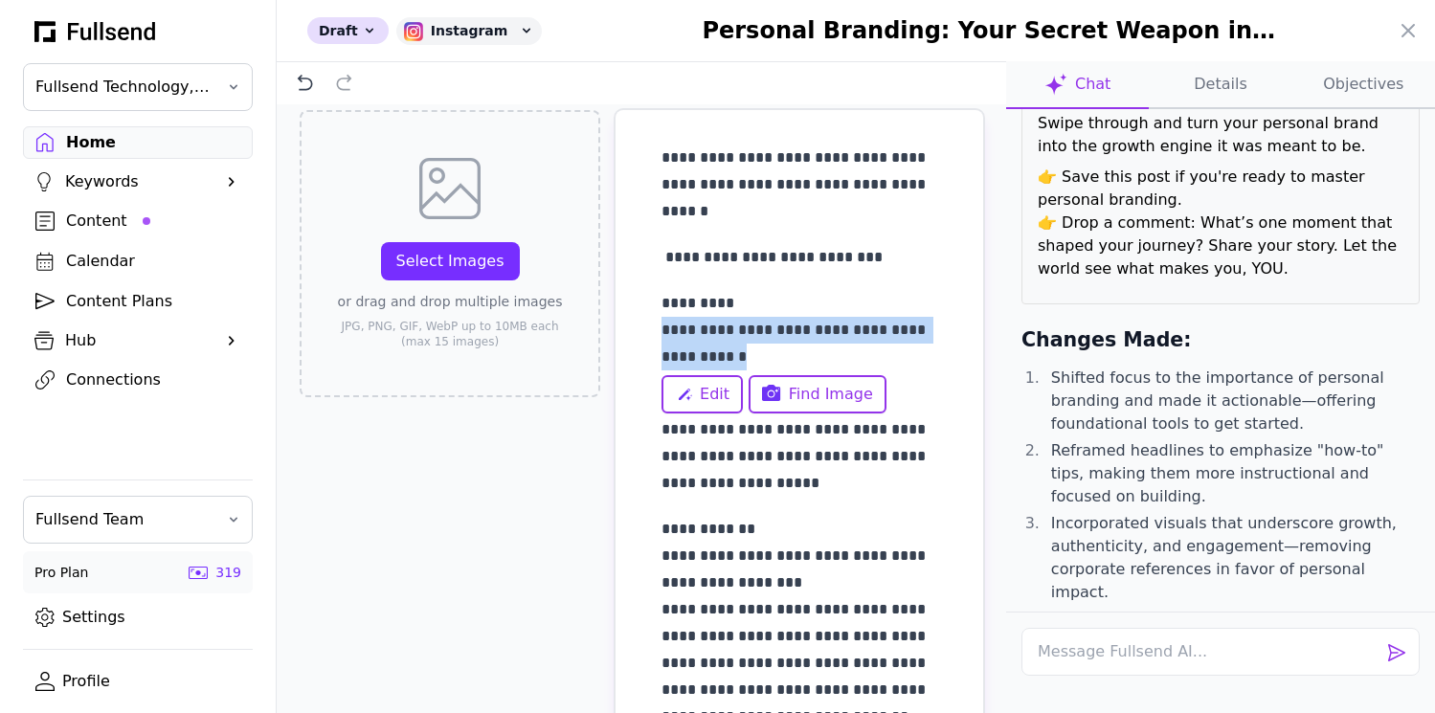
drag, startPoint x: 782, startPoint y: 358, endPoint x: 623, endPoint y: 338, distance: 160.2
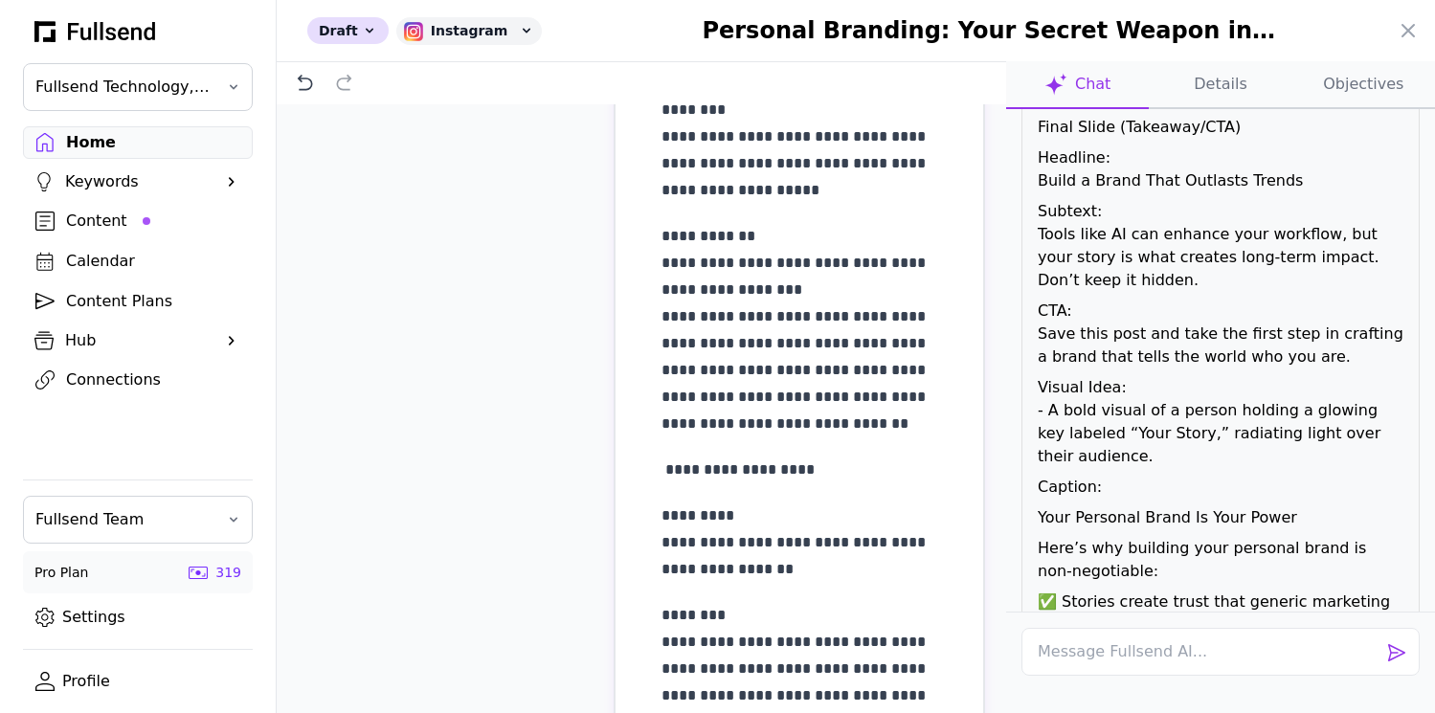
scroll to position [0, 0]
